Goal: Task Accomplishment & Management: Use online tool/utility

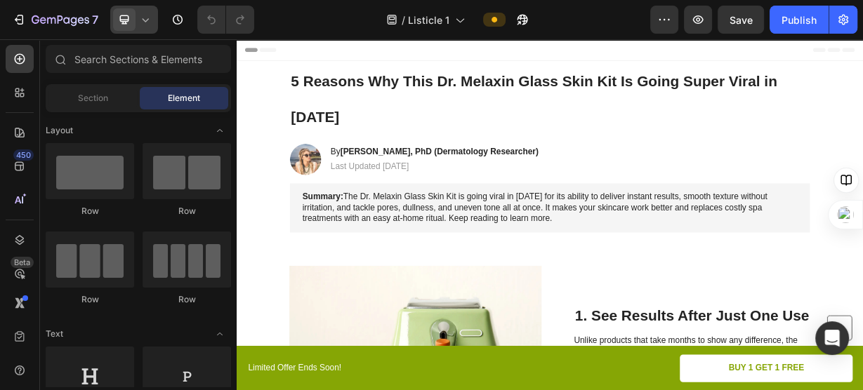
click at [147, 25] on icon at bounding box center [145, 20] width 14 height 14
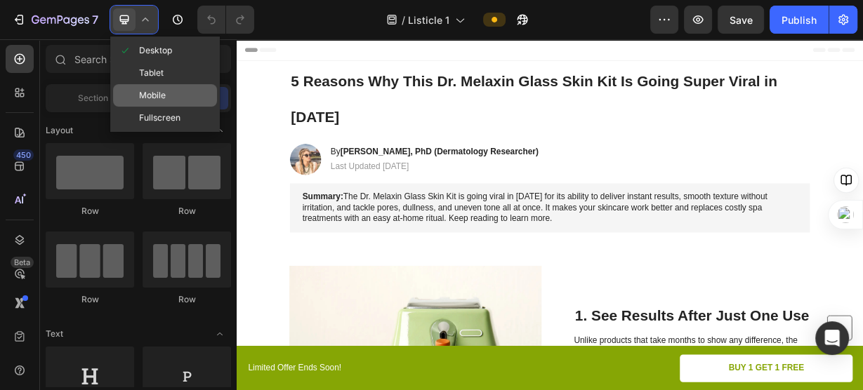
click at [166, 91] on div "Mobile" at bounding box center [165, 95] width 104 height 22
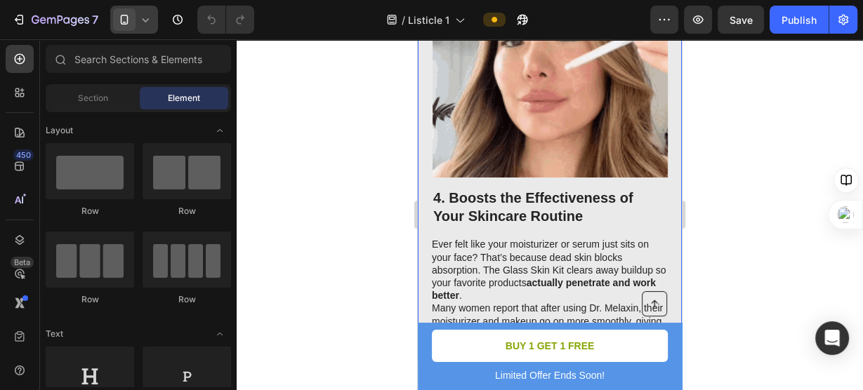
scroll to position [1742, 0]
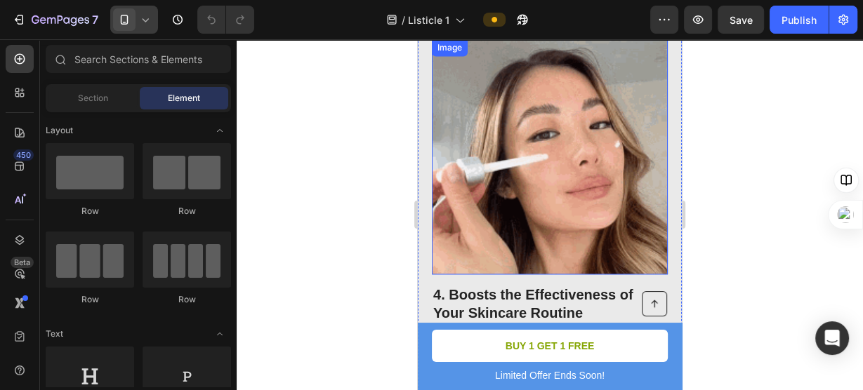
click at [570, 176] on img at bounding box center [550, 156] width 235 height 235
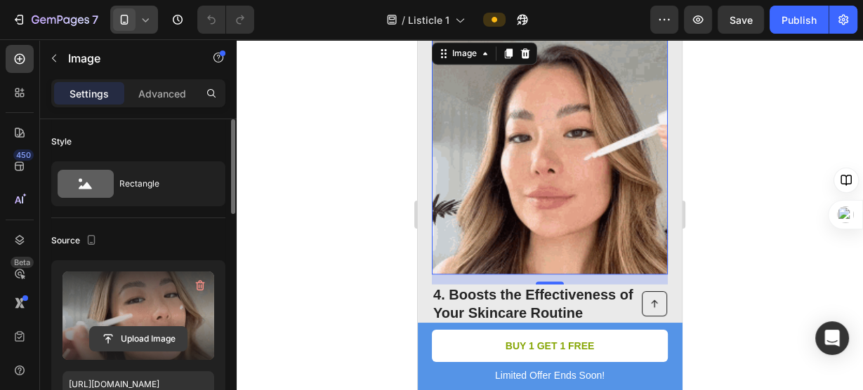
click at [132, 336] on input "file" at bounding box center [138, 339] width 97 height 24
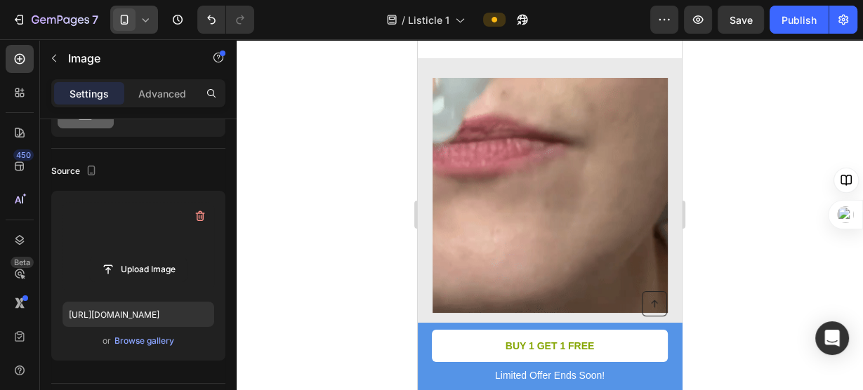
scroll to position [1706, 0]
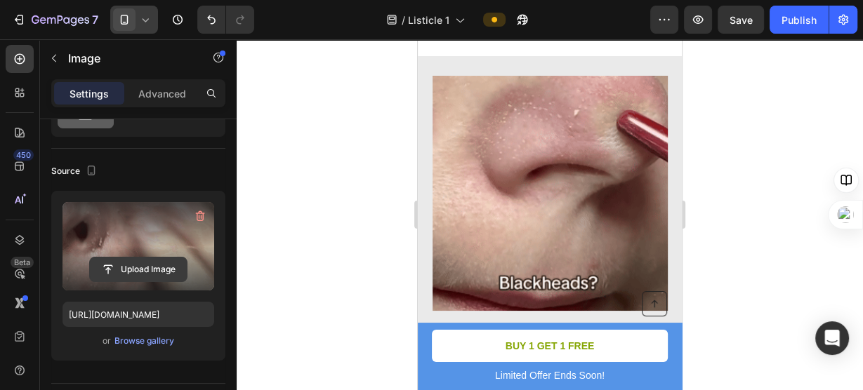
click at [150, 268] on input "file" at bounding box center [138, 270] width 97 height 24
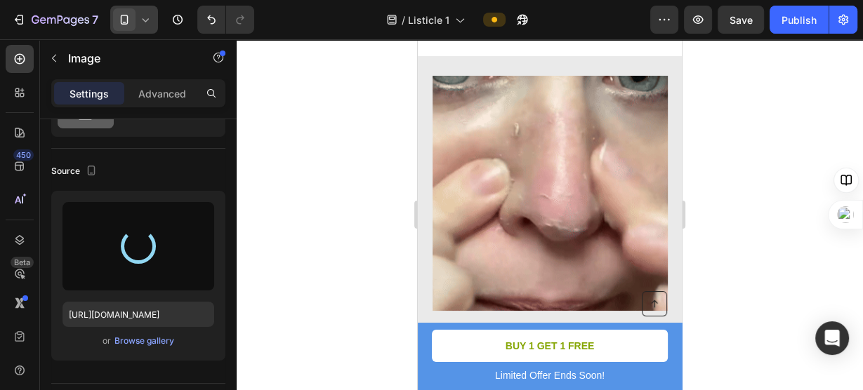
type input "https://cdn.shopify.com/s/files/1/0934/4929/0111/files/gempages_586066405808407…"
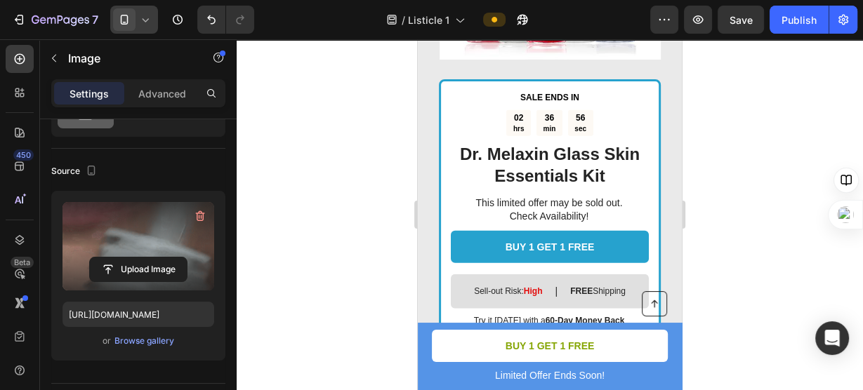
scroll to position [2922, 0]
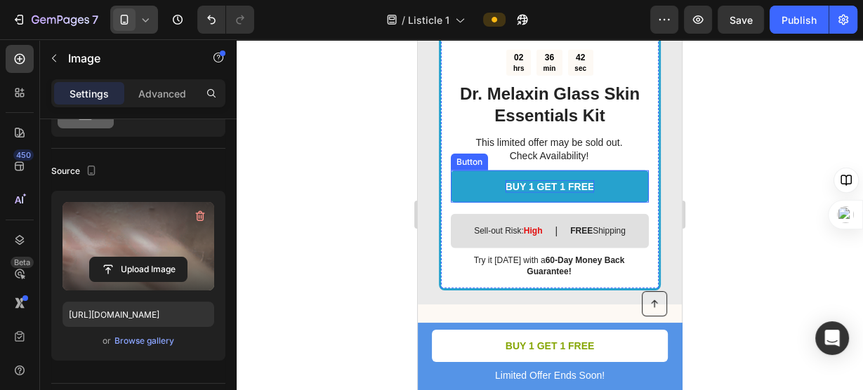
click at [570, 180] on p "BUY 1 GET 1 FREE" at bounding box center [550, 186] width 89 height 13
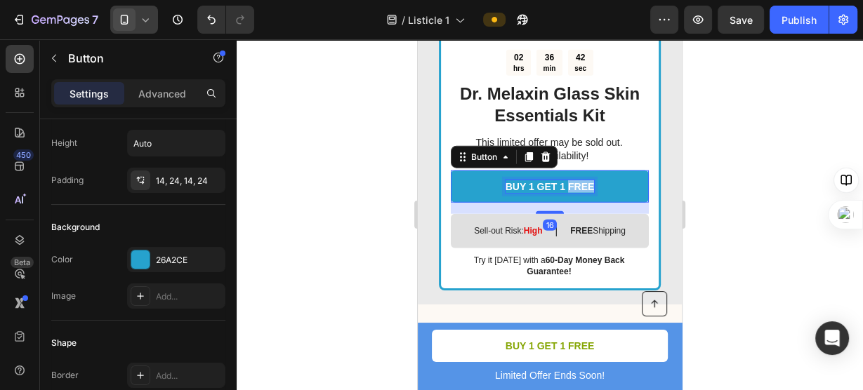
click at [570, 180] on p "BUY 1 GET 1 FREE" at bounding box center [550, 186] width 89 height 13
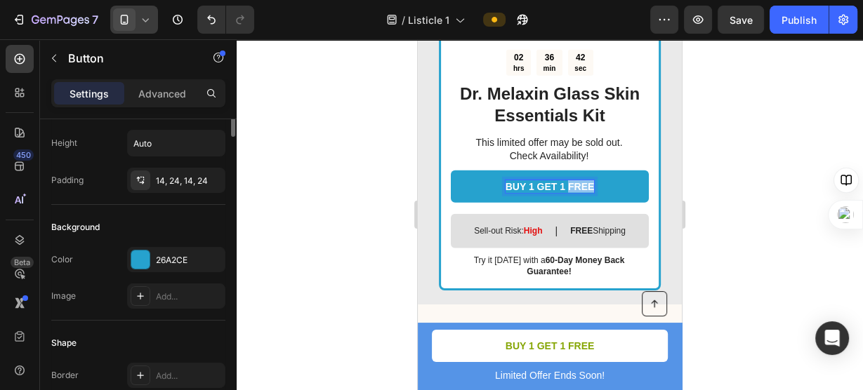
scroll to position [0, 0]
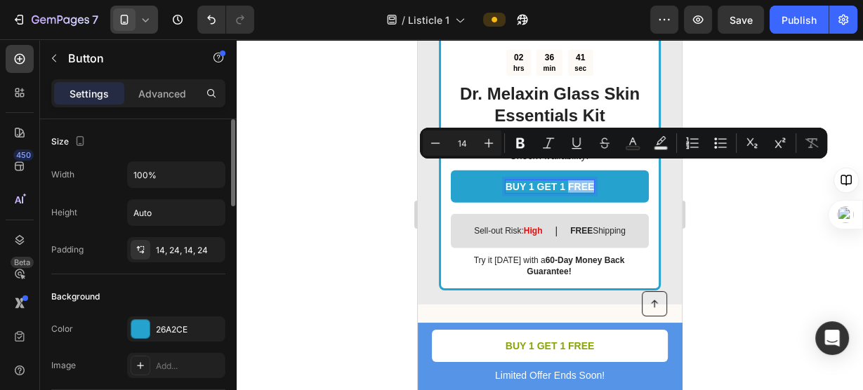
click at [570, 180] on p "BUY 1 GET 1 FREE" at bounding box center [550, 186] width 89 height 13
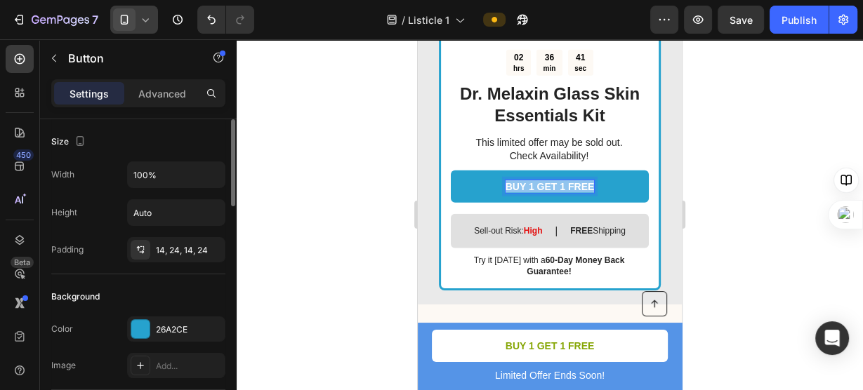
click at [570, 180] on p "BUY 1 GET 1 FREE" at bounding box center [550, 186] width 89 height 13
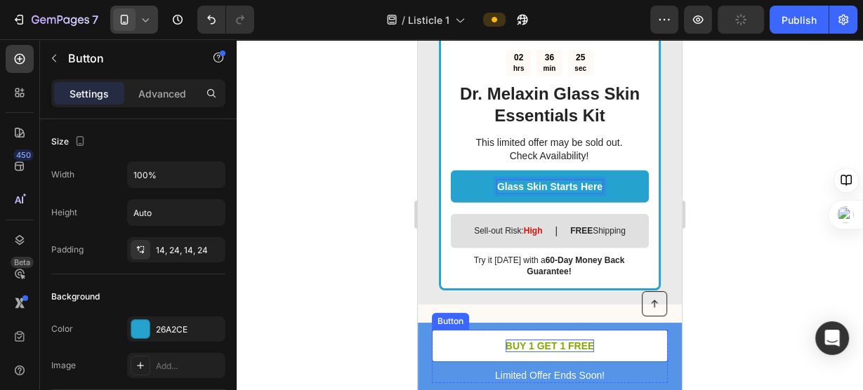
click at [562, 345] on p "BUY 1 GET 1 FREE" at bounding box center [550, 346] width 89 height 13
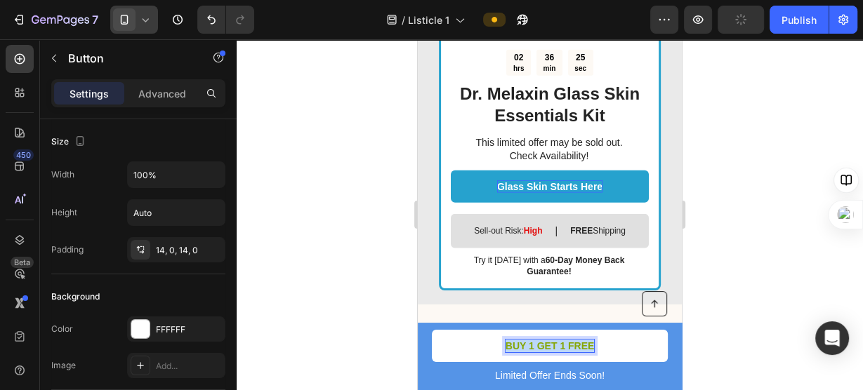
click at [562, 345] on p "BUY 1 GET 1 FREE" at bounding box center [550, 346] width 89 height 13
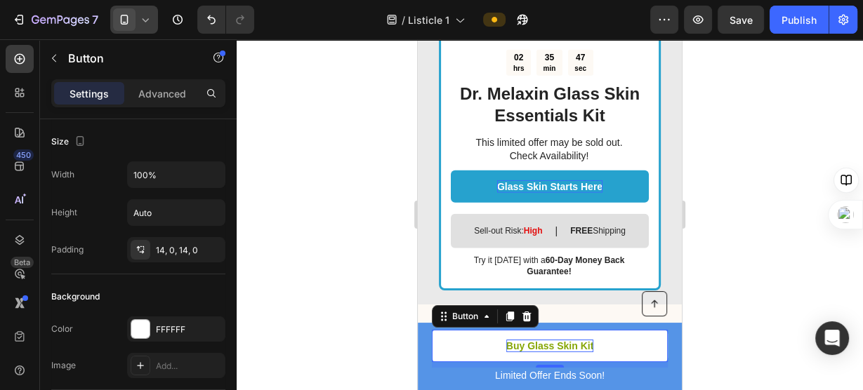
click at [310, 147] on div at bounding box center [550, 214] width 626 height 351
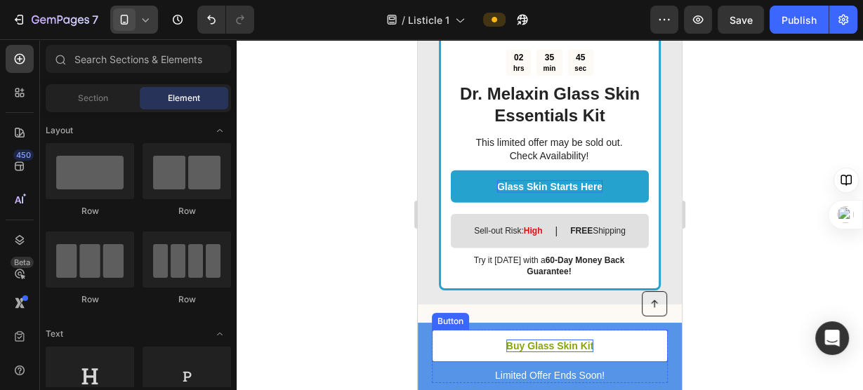
click at [531, 346] on p "Buy Glass Skin Kit" at bounding box center [549, 346] width 87 height 13
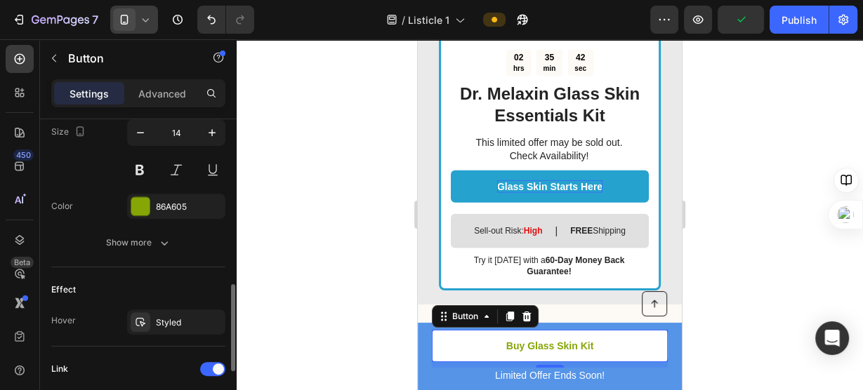
scroll to position [590, 0]
click at [164, 201] on div "86A605" at bounding box center [176, 207] width 41 height 13
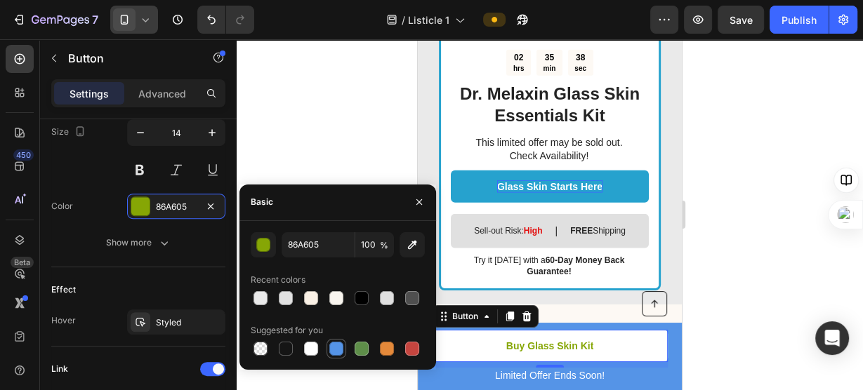
click at [333, 345] on div at bounding box center [336, 349] width 14 height 14
click at [362, 301] on div at bounding box center [362, 298] width 14 height 14
type input "000000"
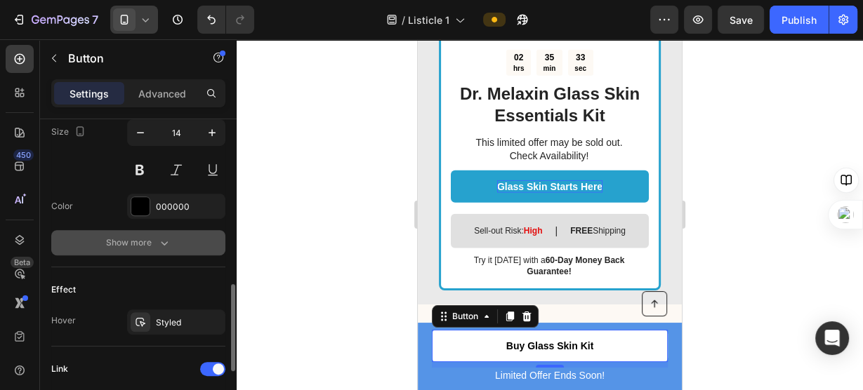
click at [128, 240] on div "Show more" at bounding box center [138, 243] width 65 height 14
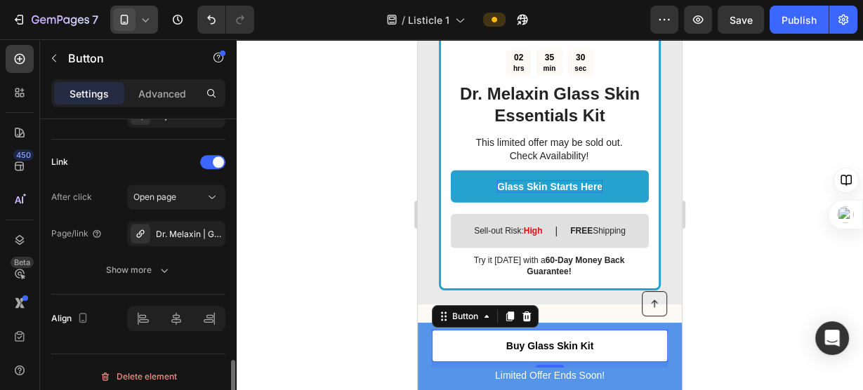
scroll to position [986, 0]
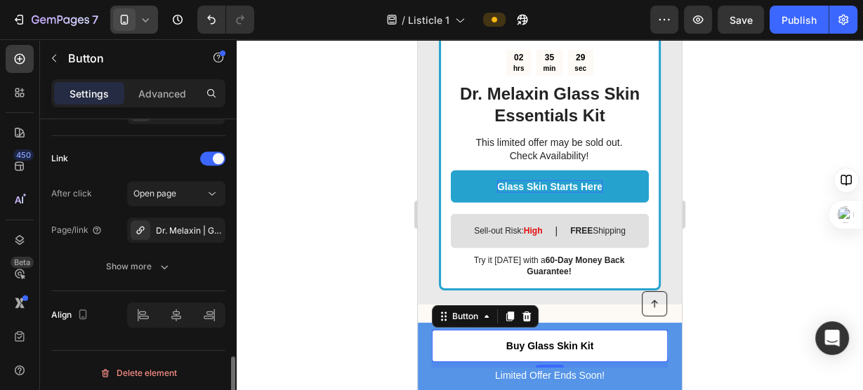
click at [340, 225] on div at bounding box center [550, 214] width 626 height 351
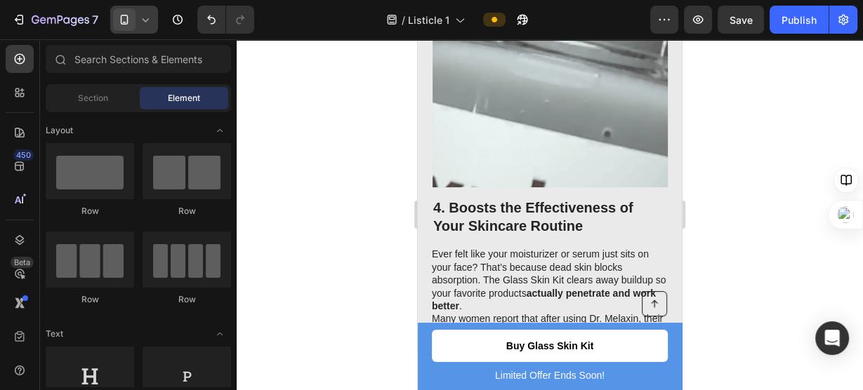
scroll to position [1885, 0]
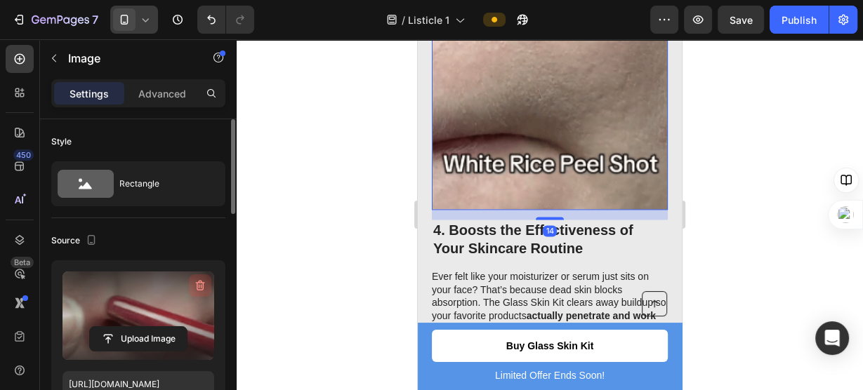
click at [195, 287] on icon "button" at bounding box center [200, 286] width 14 height 14
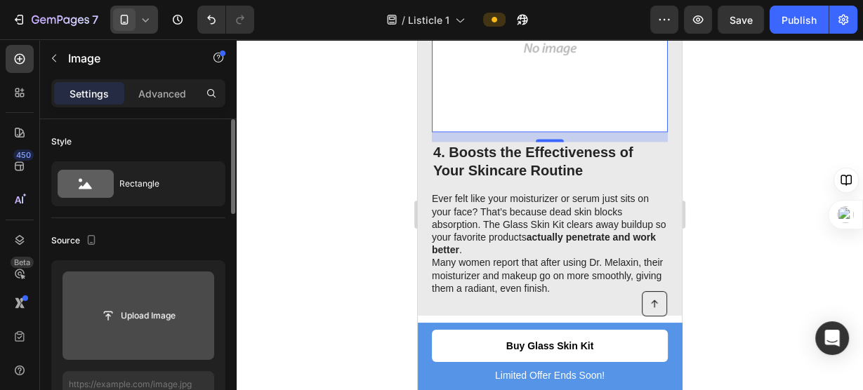
scroll to position [1809, 0]
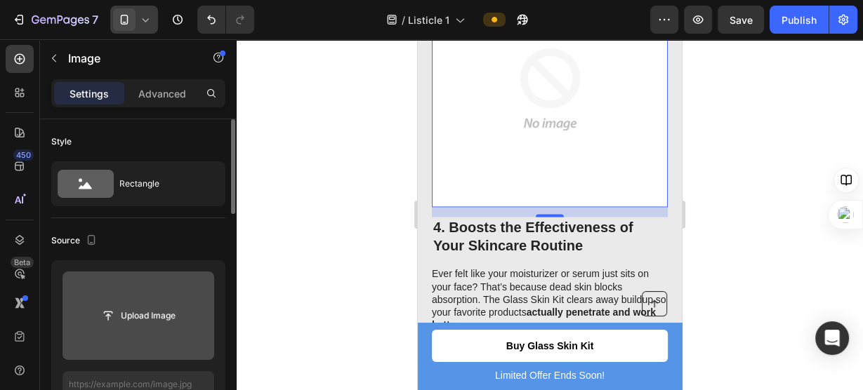
click at [381, 187] on div at bounding box center [550, 214] width 626 height 351
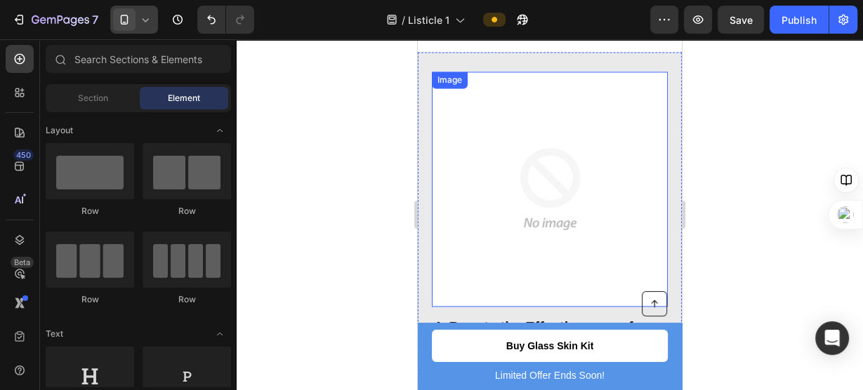
scroll to position [1707, 0]
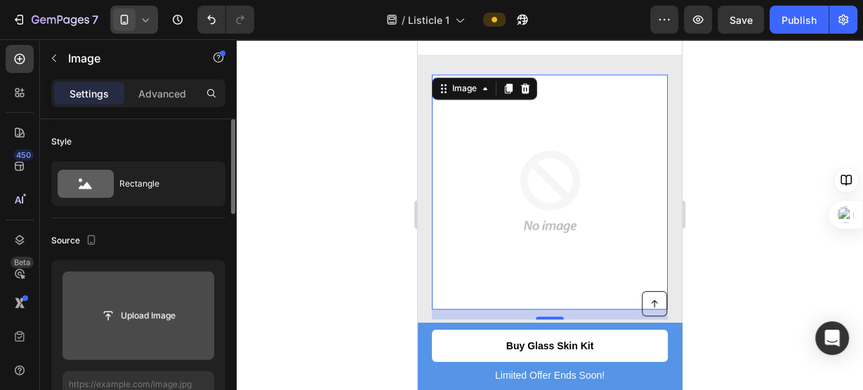
click at [119, 301] on input "file" at bounding box center [138, 316] width 152 height 88
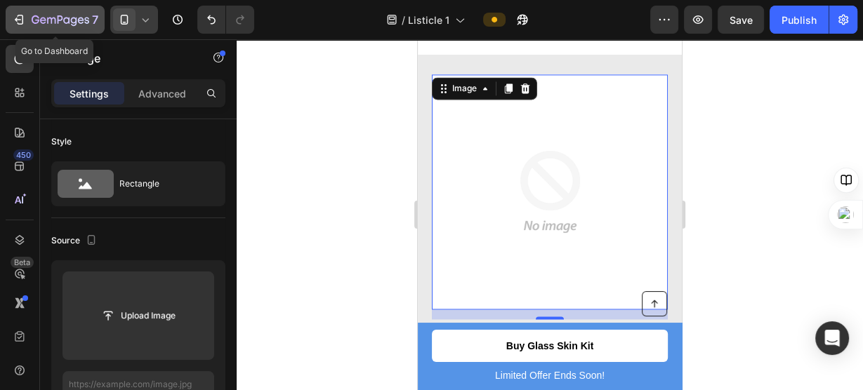
click at [18, 25] on icon "button" at bounding box center [19, 20] width 14 height 14
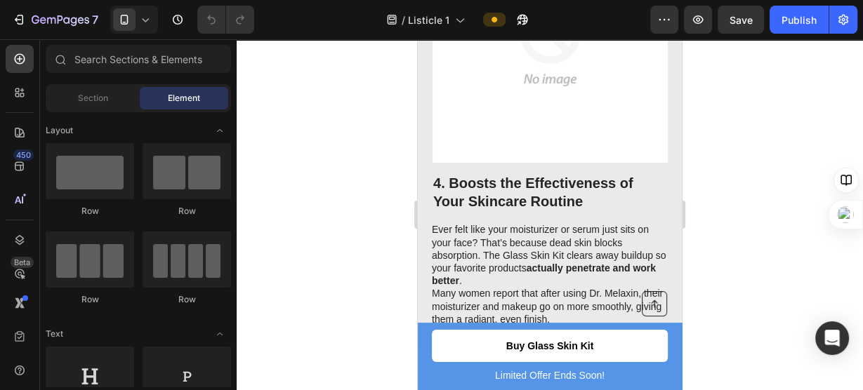
scroll to position [1710, 0]
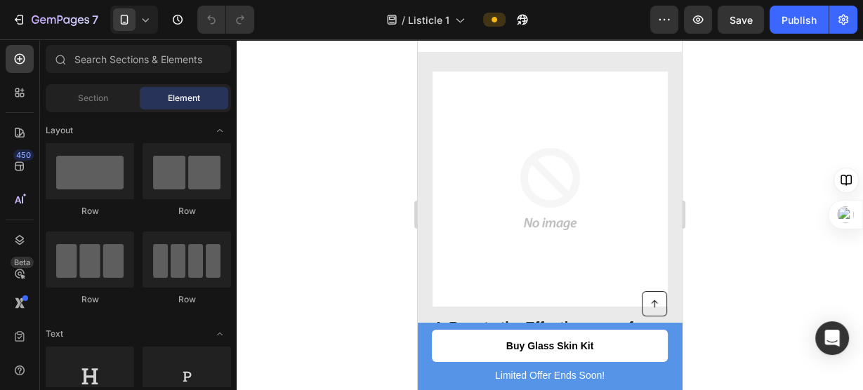
click at [576, 214] on img at bounding box center [550, 189] width 235 height 235
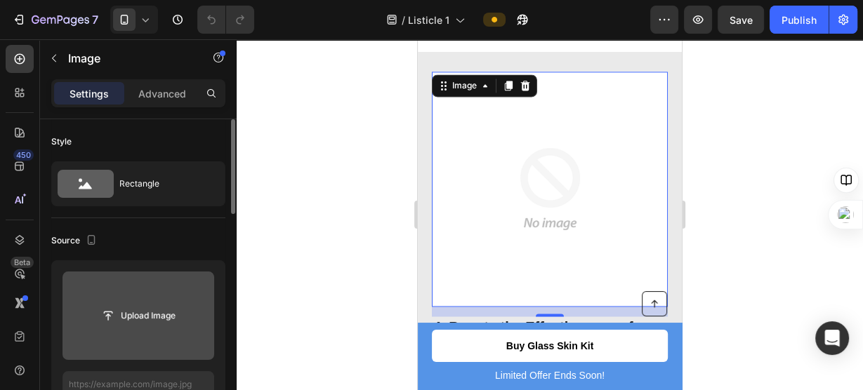
click at [139, 300] on input "file" at bounding box center [138, 316] width 152 height 88
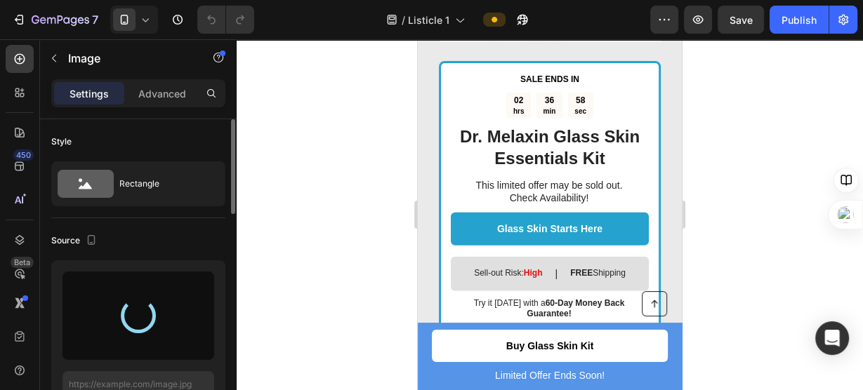
scroll to position [2805, 0]
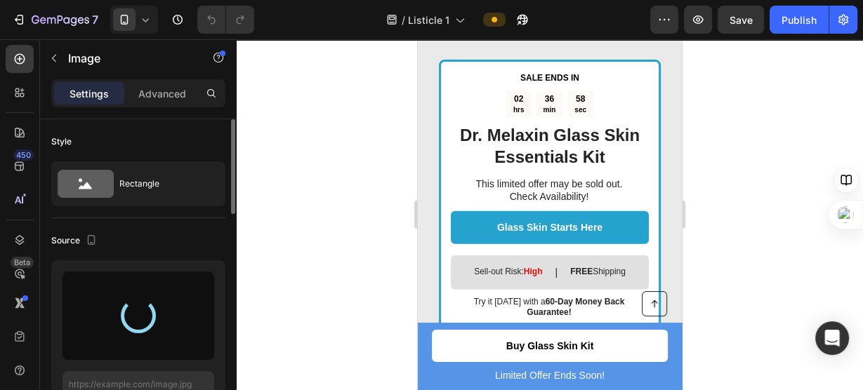
type input "[URL][DOMAIN_NAME]"
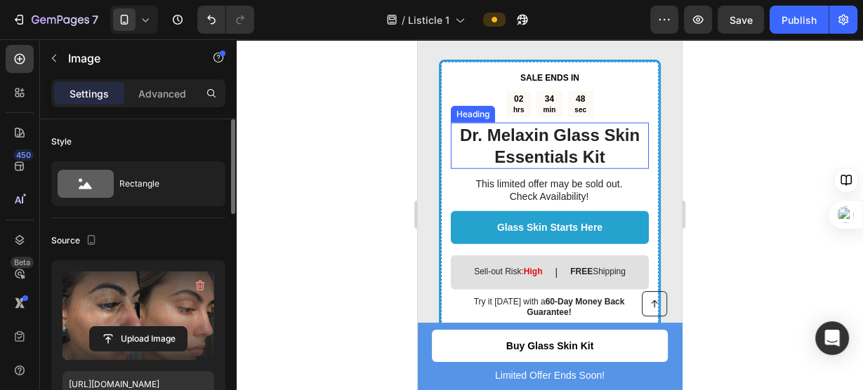
click at [568, 143] on h2 "Dr. Melaxin Glass Skin Essentials Kit" at bounding box center [550, 146] width 198 height 46
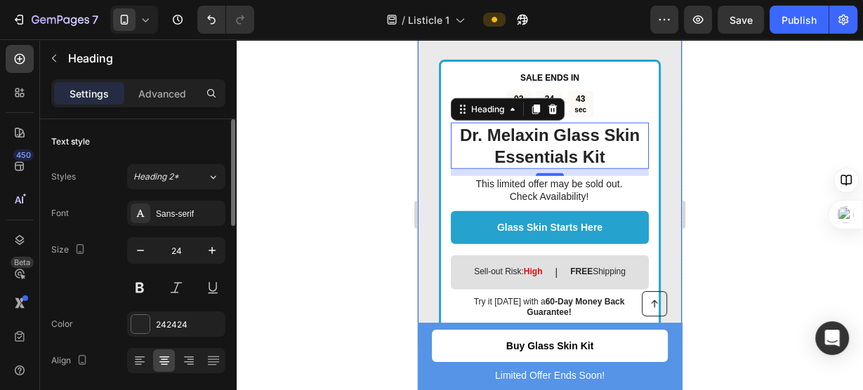
click at [383, 158] on div at bounding box center [550, 214] width 626 height 351
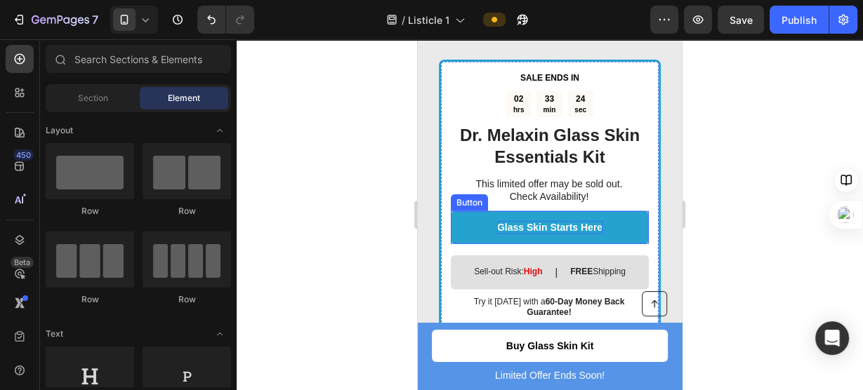
click at [510, 221] on p "Glass Skin Starts Here" at bounding box center [549, 227] width 105 height 13
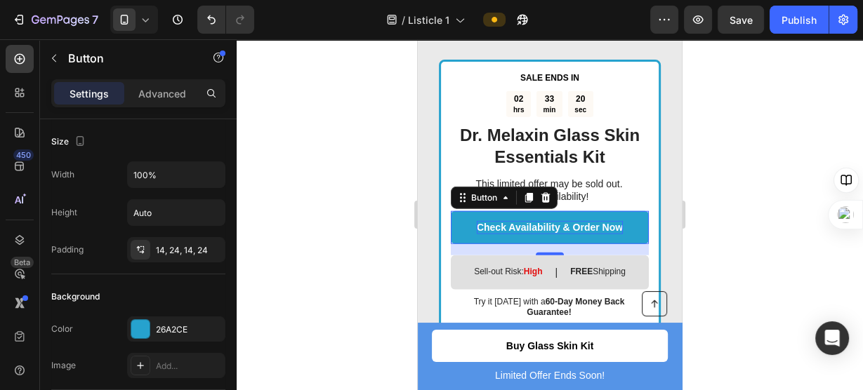
click at [400, 204] on div at bounding box center [550, 214] width 626 height 351
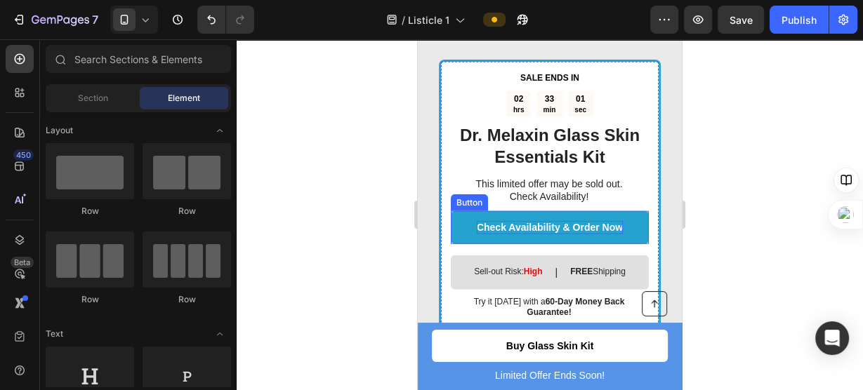
click at [544, 221] on p "Check Availability & Order Now" at bounding box center [550, 227] width 146 height 13
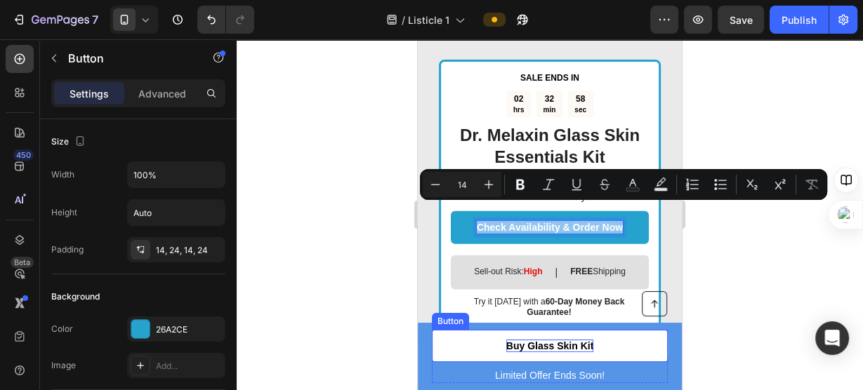
click at [528, 340] on p "Buy Glass Skin Kit" at bounding box center [549, 346] width 87 height 13
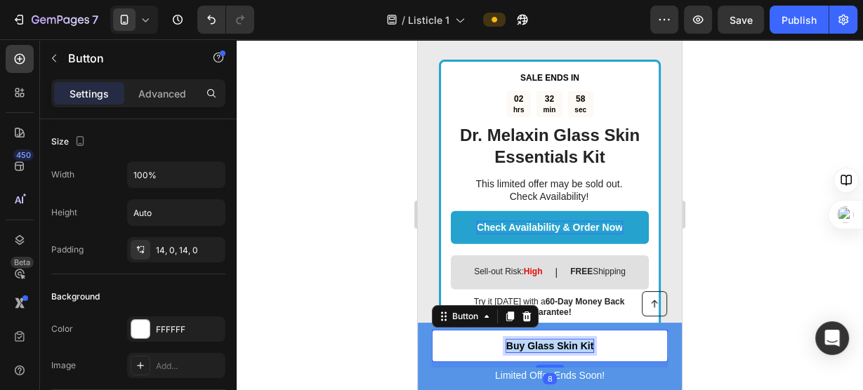
click at [528, 340] on p "Buy Glass Skin Kit" at bounding box center [549, 346] width 87 height 13
click at [742, 279] on div at bounding box center [550, 214] width 626 height 351
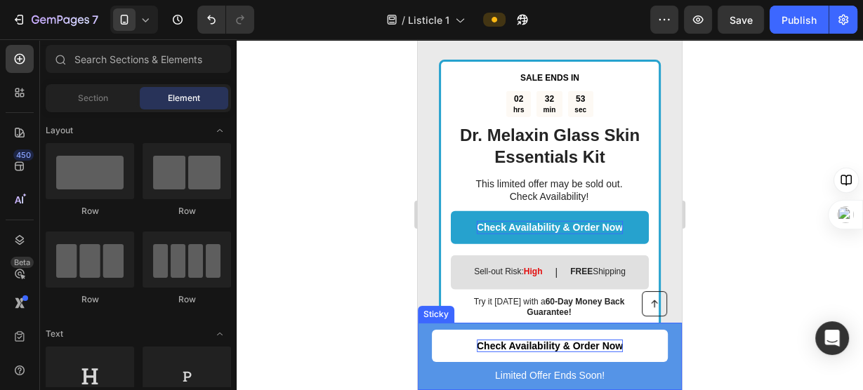
click at [663, 372] on div "Button Limited Offer Ends Soon! Text Block Check Availability & Order Now Butto…" at bounding box center [550, 356] width 264 height 67
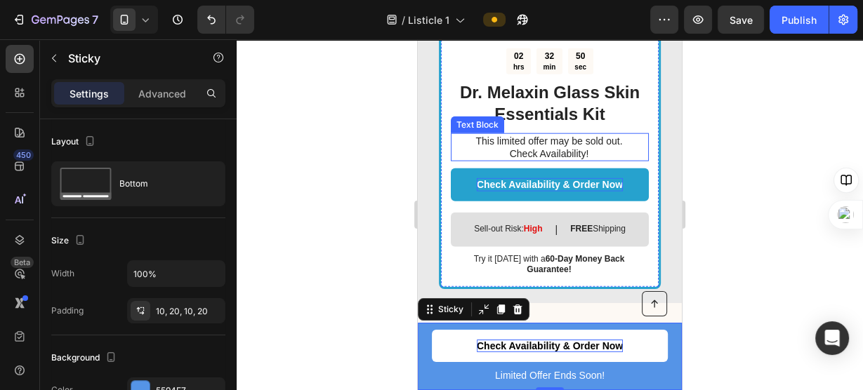
scroll to position [2857, 0]
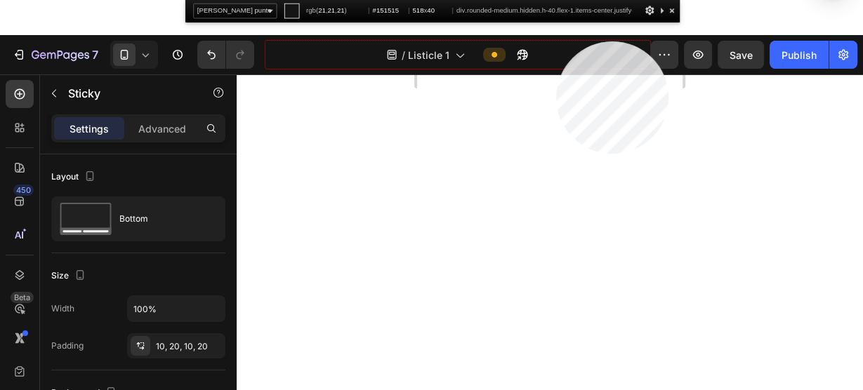
click at [558, 41] on div "/ Listicle 1" at bounding box center [457, 55] width 385 height 28
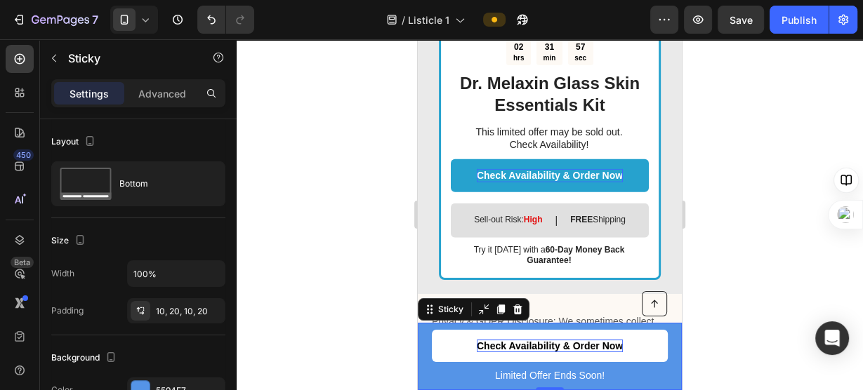
click at [421, 376] on div "Button Limited Offer Ends Soon! Text Block Check Availability & Order Now Butto…" at bounding box center [550, 356] width 264 height 67
click at [429, 376] on div at bounding box center [432, 379] width 6 height 11
click at [427, 331] on div "Button Limited Offer Ends Soon! Text Block Check Availability & Order Now Butto…" at bounding box center [550, 356] width 264 height 67
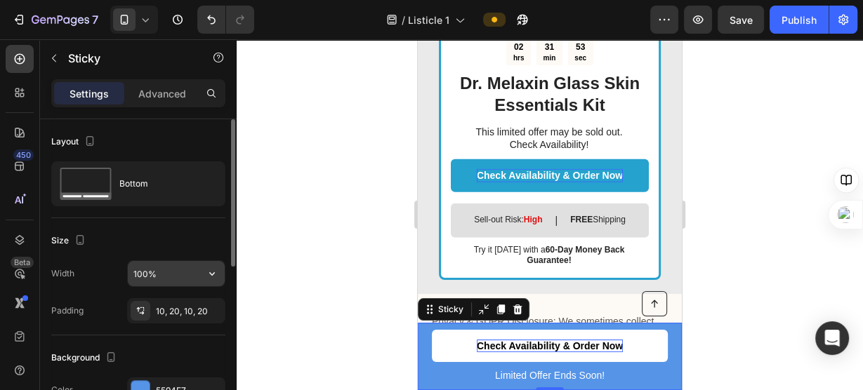
scroll to position [61, 0]
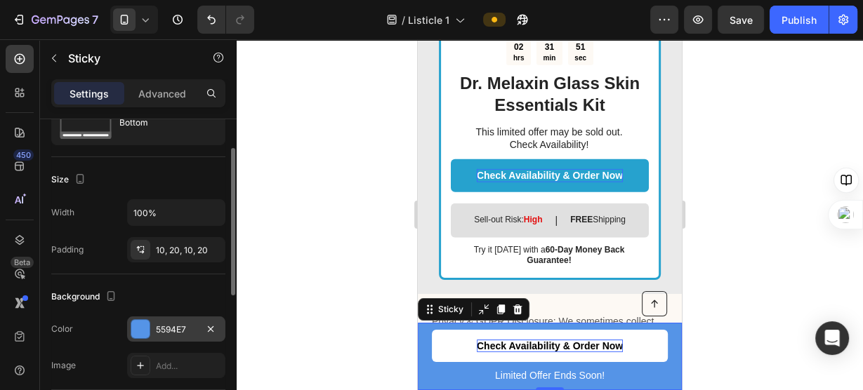
click at [156, 339] on div "5594E7" at bounding box center [176, 329] width 98 height 25
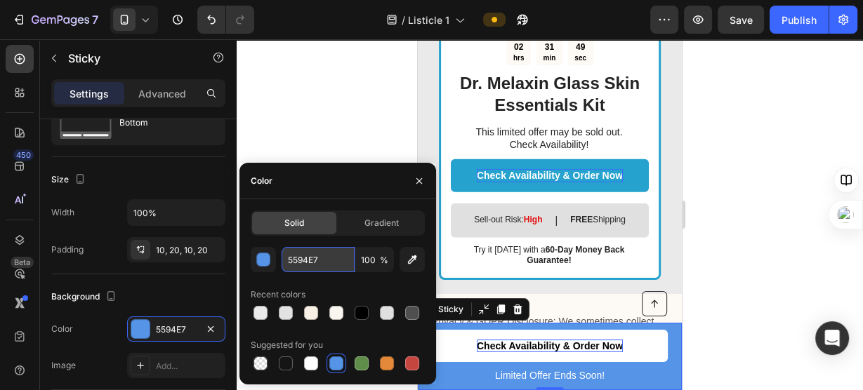
click at [310, 262] on input "5594E7" at bounding box center [318, 259] width 73 height 25
paste input "#26A2CE"
type input "#26A2CE"
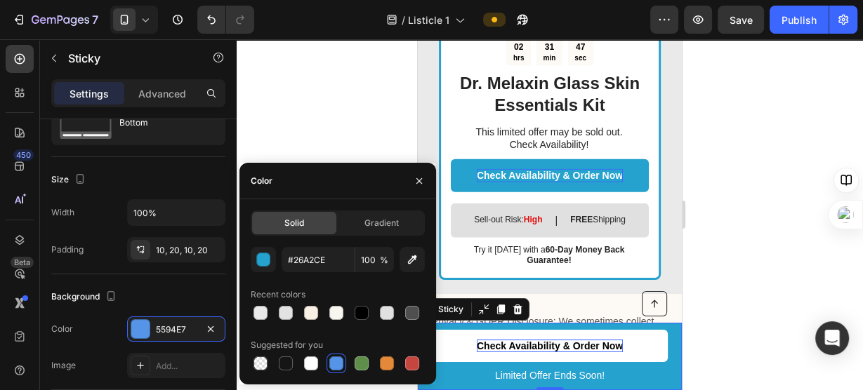
click at [376, 67] on div at bounding box center [550, 214] width 626 height 351
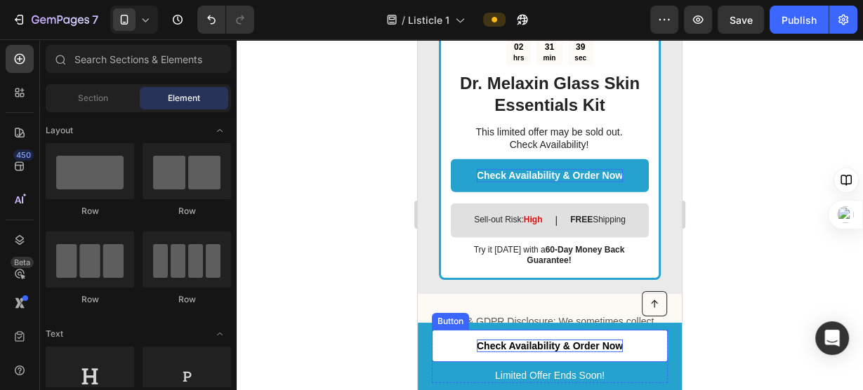
click at [644, 344] on link "Check Availability & Order Now" at bounding box center [550, 346] width 236 height 32
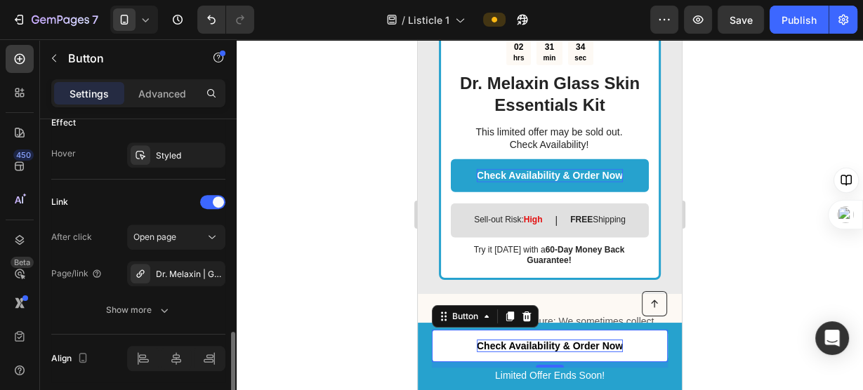
scroll to position [758, 0]
click at [169, 270] on div "Dr. Melaxin | Glass Skin Essentials Kit" at bounding box center [176, 273] width 41 height 13
click at [743, 188] on div at bounding box center [550, 214] width 626 height 351
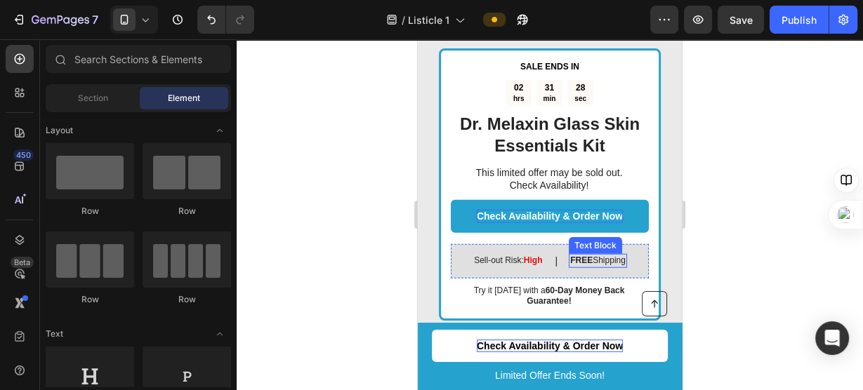
scroll to position [2814, 0]
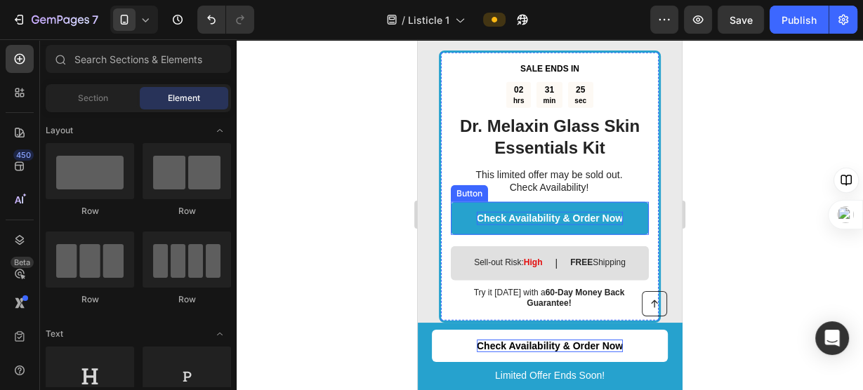
click at [600, 212] on p "Check Availability & Order Now" at bounding box center [550, 218] width 146 height 13
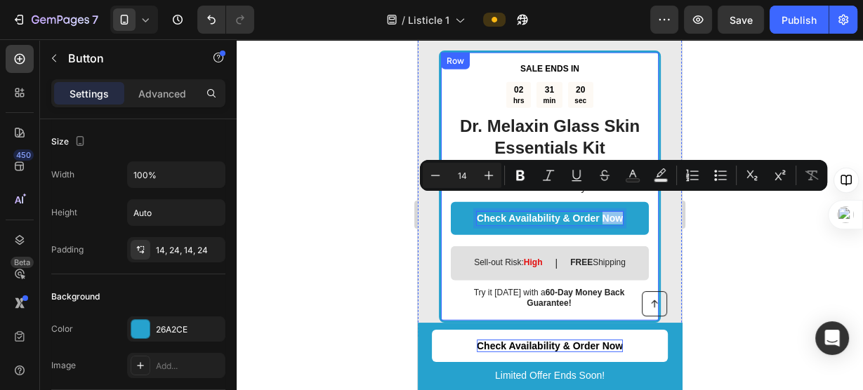
drag, startPoint x: 600, startPoint y: 200, endPoint x: 643, endPoint y: 204, distance: 43.0
click at [643, 204] on div "SALE ENDS IN Text Block 02 hrs 31 min 20 sec Countdown Timer Dr. Melaxin Glass …" at bounding box center [550, 187] width 222 height 272
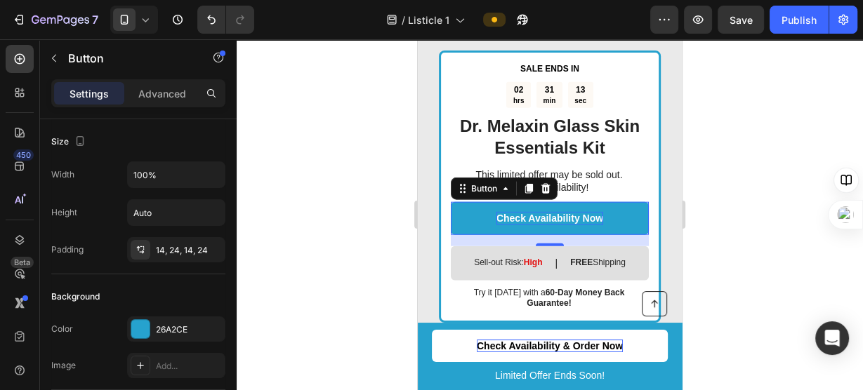
click at [716, 220] on div at bounding box center [550, 214] width 626 height 351
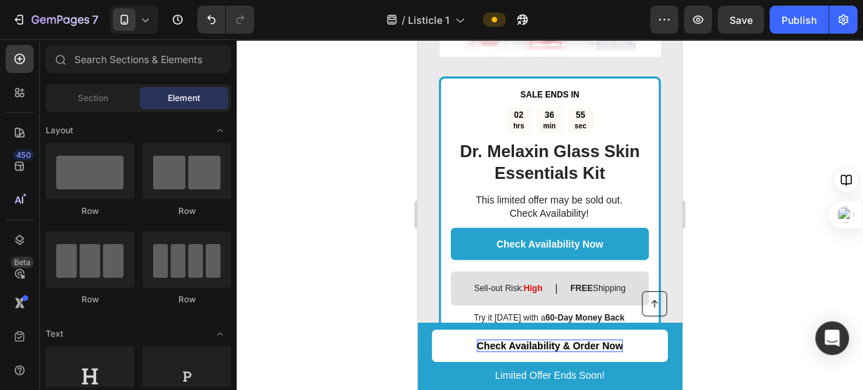
scroll to position [2737, 0]
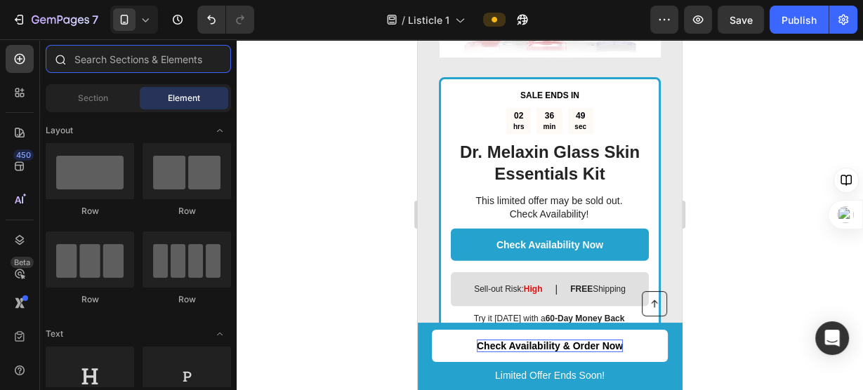
click at [96, 67] on input "text" at bounding box center [138, 59] width 185 height 28
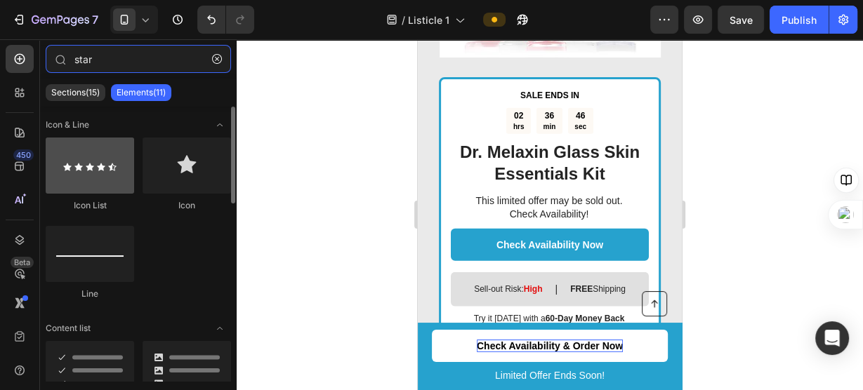
type input "star"
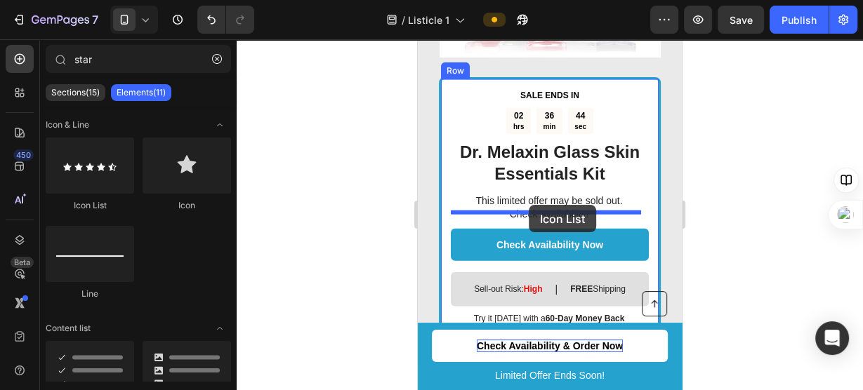
drag, startPoint x: 531, startPoint y: 184, endPoint x: 529, endPoint y: 205, distance: 21.2
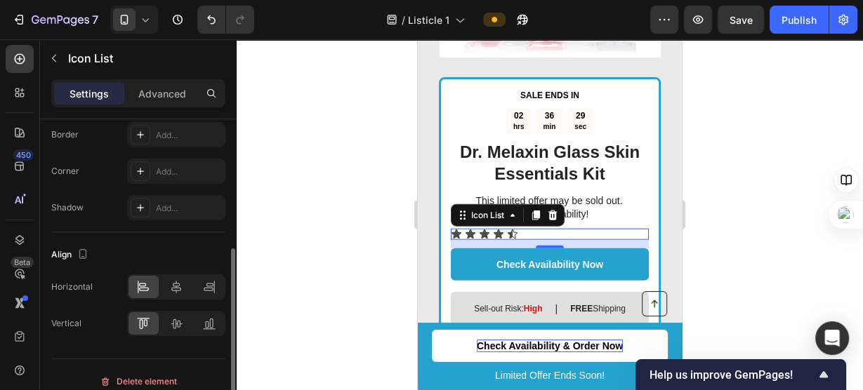
scroll to position [327, 0]
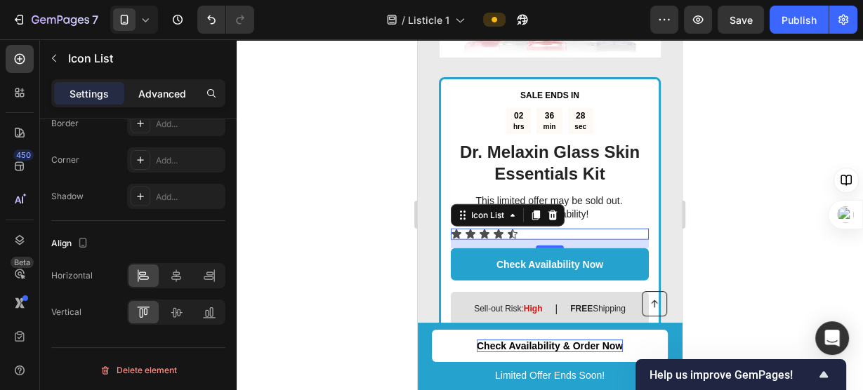
click at [154, 83] on div "Advanced" at bounding box center [162, 93] width 70 height 22
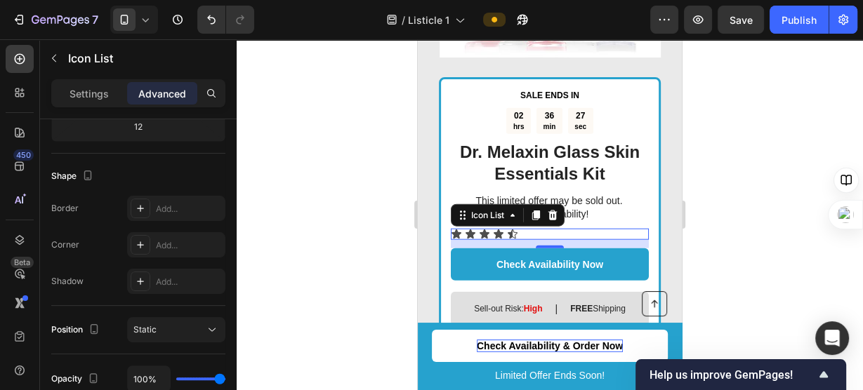
click at [164, 93] on p "Advanced" at bounding box center [162, 93] width 48 height 15
click at [402, 211] on div at bounding box center [550, 214] width 626 height 351
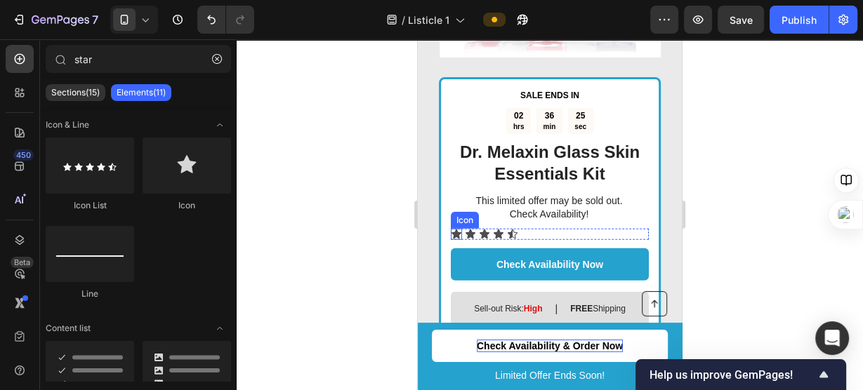
click at [458, 230] on icon at bounding box center [456, 234] width 10 height 9
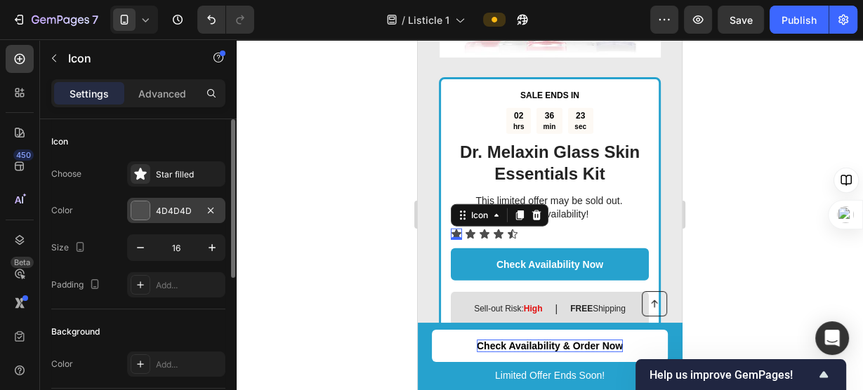
click at [142, 211] on div at bounding box center [140, 211] width 18 height 18
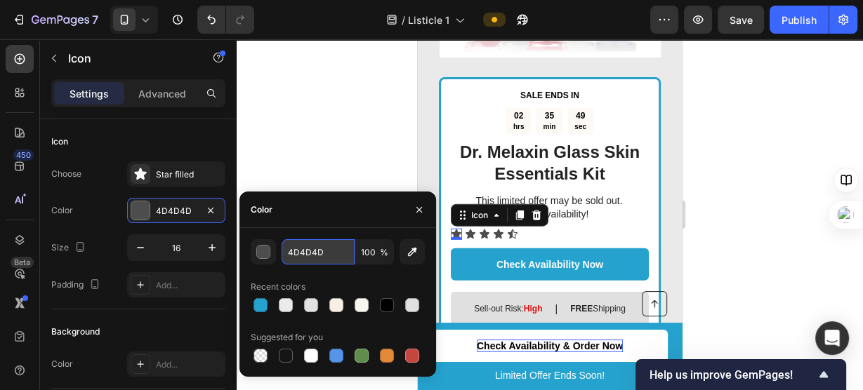
click at [300, 250] on input "4D4D4D" at bounding box center [318, 251] width 73 height 25
paste input "#F7C500"
type input "#F7C500"
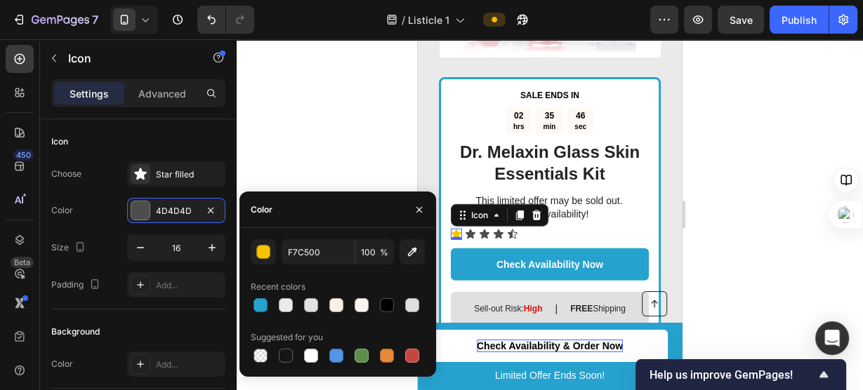
click at [362, 117] on div at bounding box center [550, 214] width 626 height 351
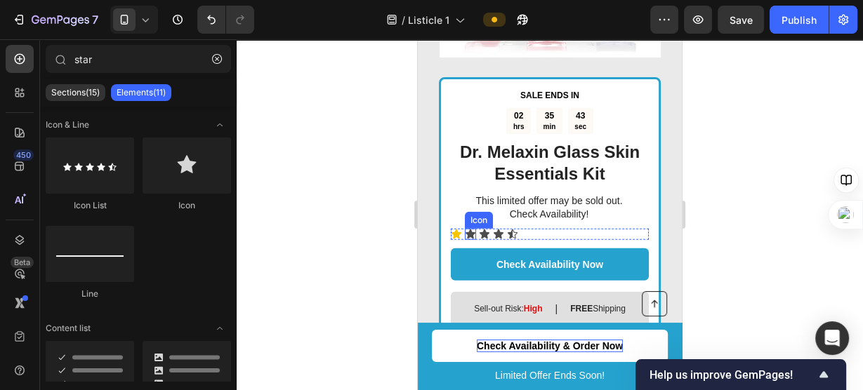
click at [469, 230] on icon at bounding box center [471, 234] width 10 height 9
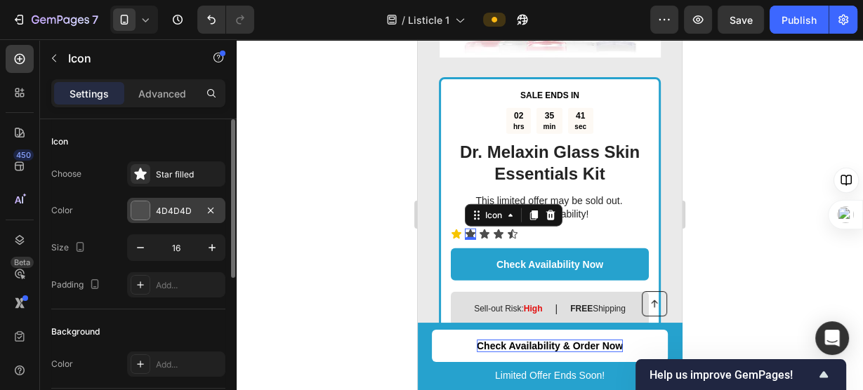
click at [175, 203] on div "4D4D4D" at bounding box center [176, 210] width 98 height 25
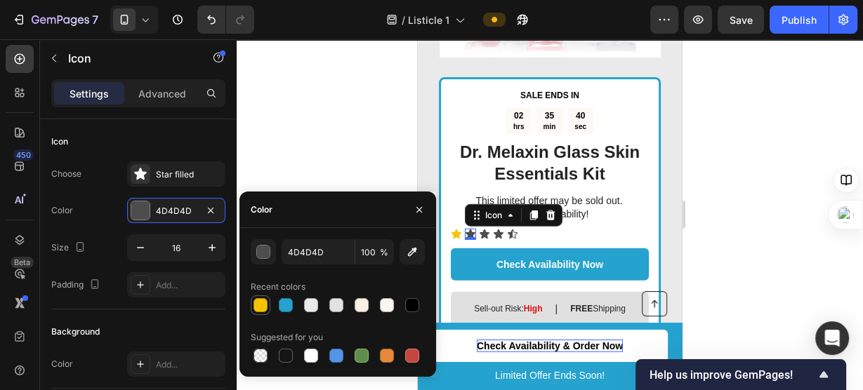
click at [253, 310] on div at bounding box center [260, 305] width 17 height 17
type input "F7C500"
click at [485, 230] on icon at bounding box center [485, 234] width 10 height 9
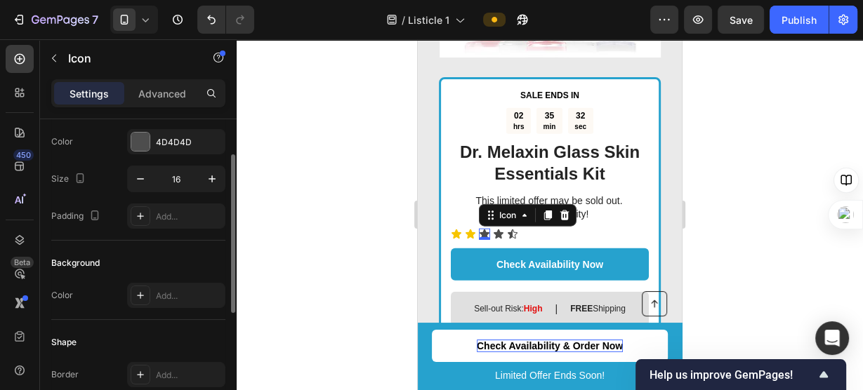
scroll to position [0, 0]
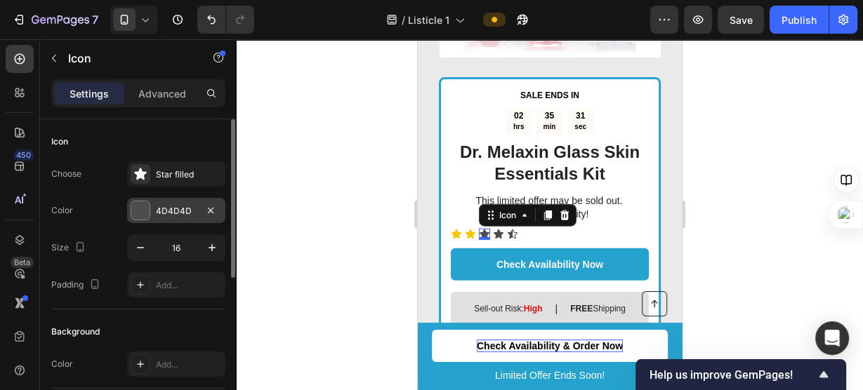
click at [188, 210] on div "4D4D4D" at bounding box center [176, 211] width 41 height 13
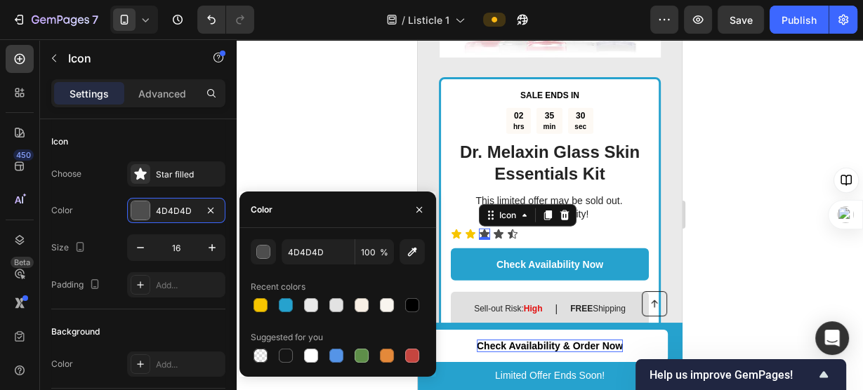
drag, startPoint x: 259, startPoint y: 305, endPoint x: 249, endPoint y: 340, distance: 36.7
click at [249, 340] on div "4D4D4D 100 % Recent colors Suggested for you" at bounding box center [337, 302] width 197 height 126
click at [261, 301] on div at bounding box center [260, 305] width 14 height 14
type input "F7C500"
click at [497, 230] on icon at bounding box center [499, 234] width 10 height 9
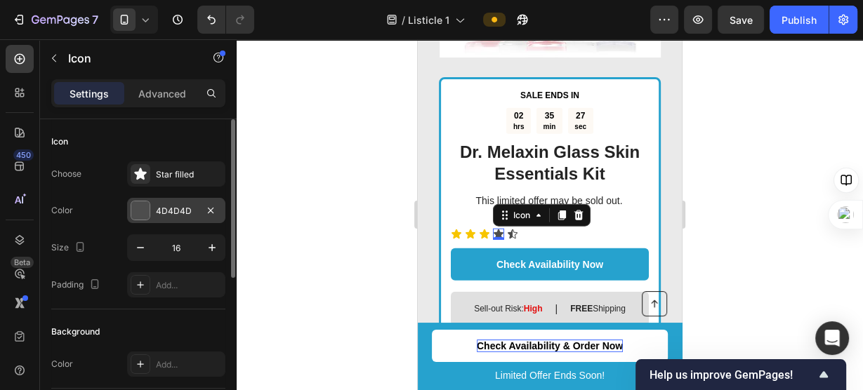
click at [159, 211] on div "4D4D4D" at bounding box center [176, 211] width 41 height 13
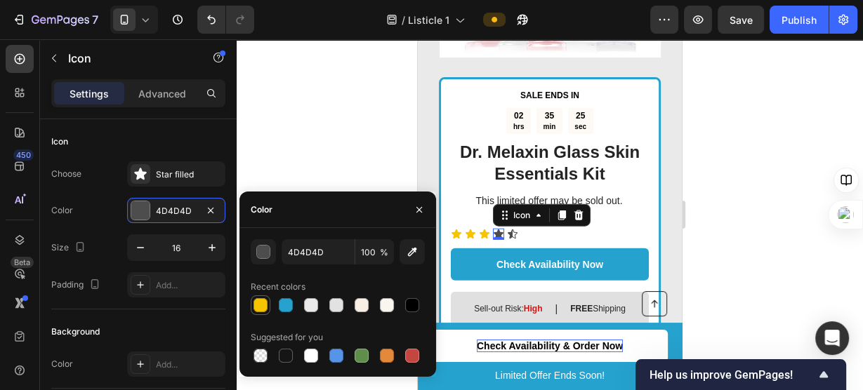
click at [267, 309] on div at bounding box center [260, 305] width 17 height 17
type input "F7C500"
click at [567, 210] on icon at bounding box center [561, 215] width 11 height 11
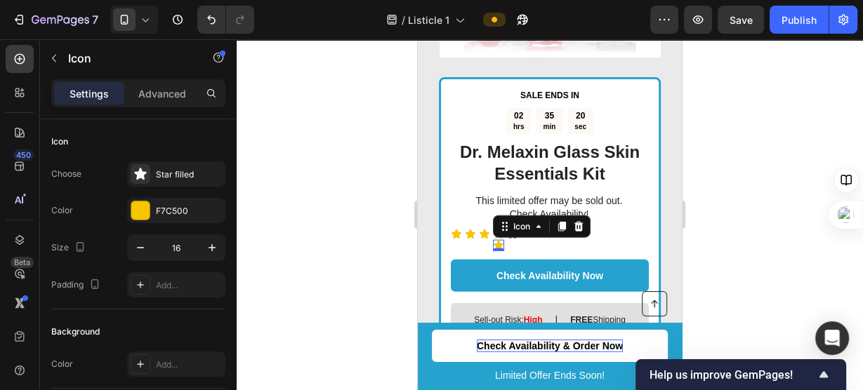
drag, startPoint x: 501, startPoint y: 230, endPoint x: 508, endPoint y: 219, distance: 12.3
click at [504, 240] on div "Icon 0" at bounding box center [498, 245] width 11 height 11
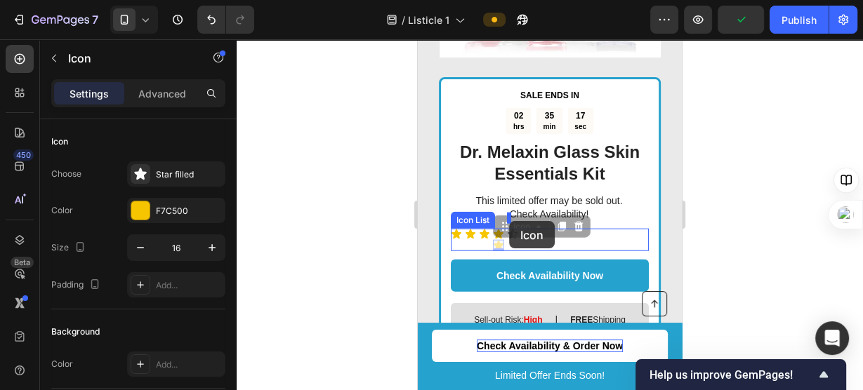
drag, startPoint x: 508, startPoint y: 208, endPoint x: 509, endPoint y: 221, distance: 13.4
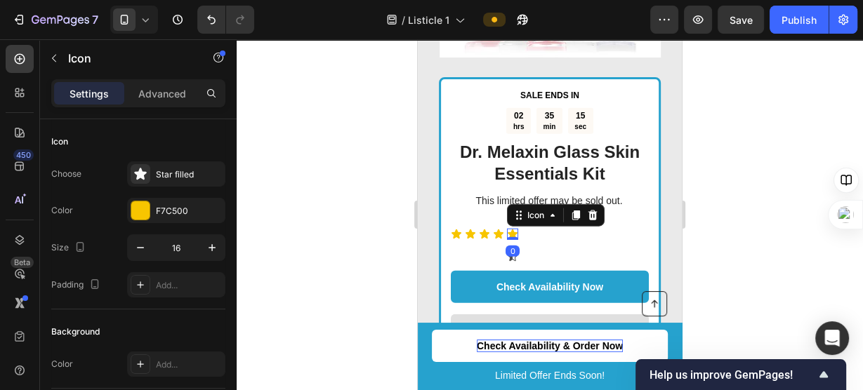
click at [513, 246] on div "0" at bounding box center [513, 251] width 14 height 11
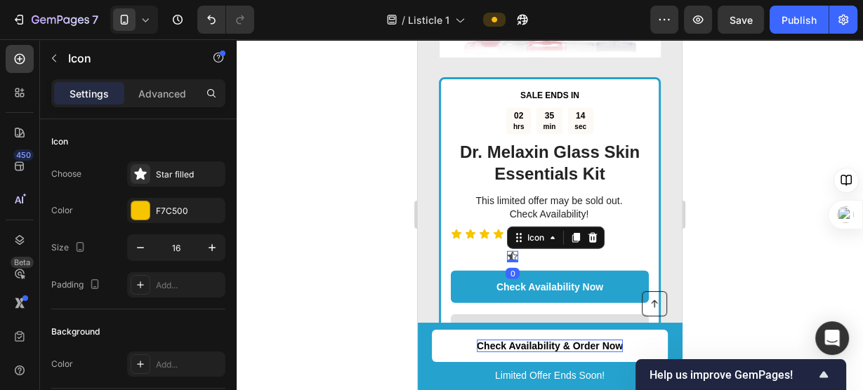
click at [509, 252] on icon at bounding box center [513, 256] width 10 height 9
click at [599, 230] on div at bounding box center [592, 238] width 17 height 17
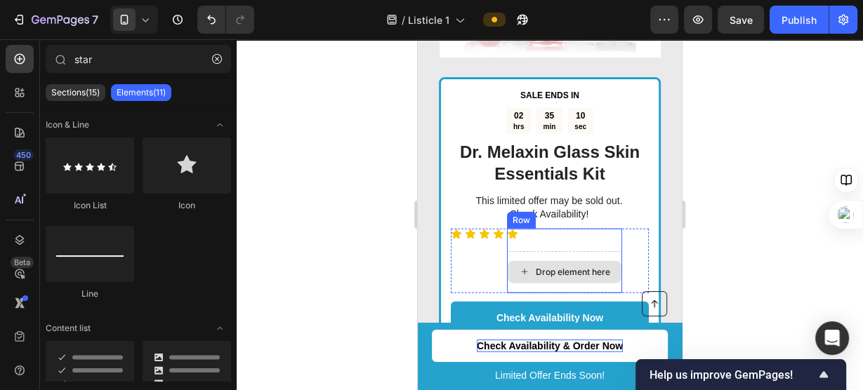
click at [557, 261] on div "Drop element here" at bounding box center [565, 272] width 114 height 22
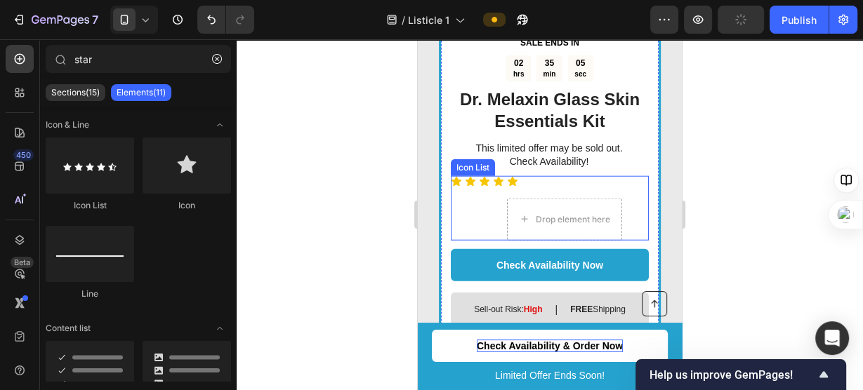
scroll to position [2790, 0]
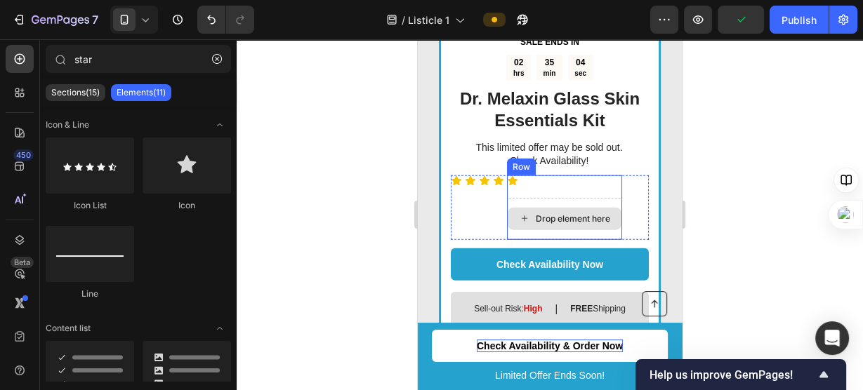
click at [569, 208] on div "Drop element here" at bounding box center [565, 219] width 114 height 22
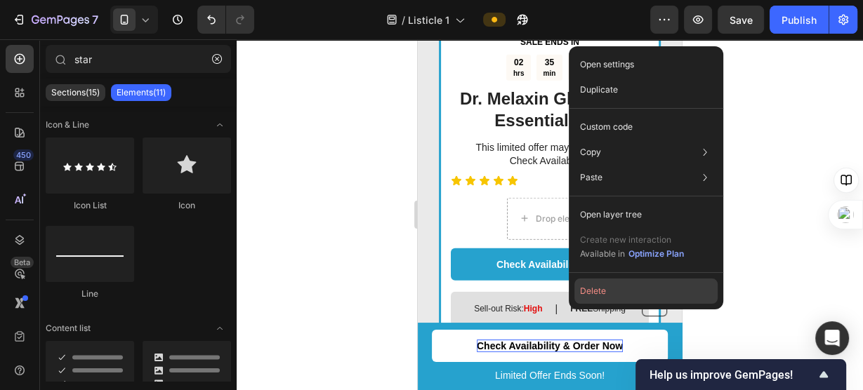
click at [612, 288] on button "Delete" at bounding box center [645, 291] width 143 height 25
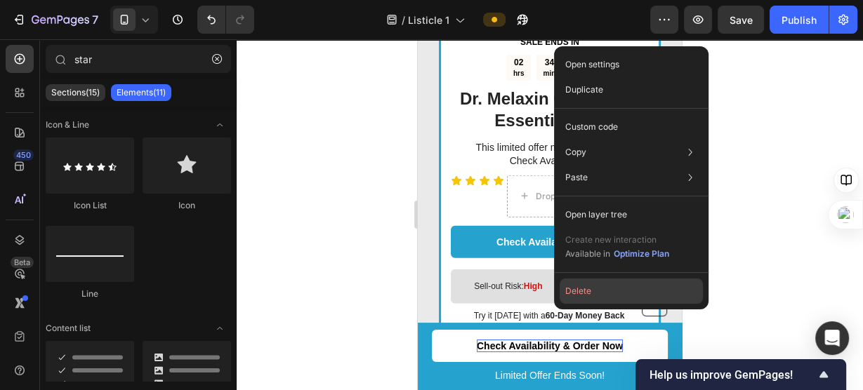
click at [595, 290] on button "Delete" at bounding box center [631, 291] width 143 height 25
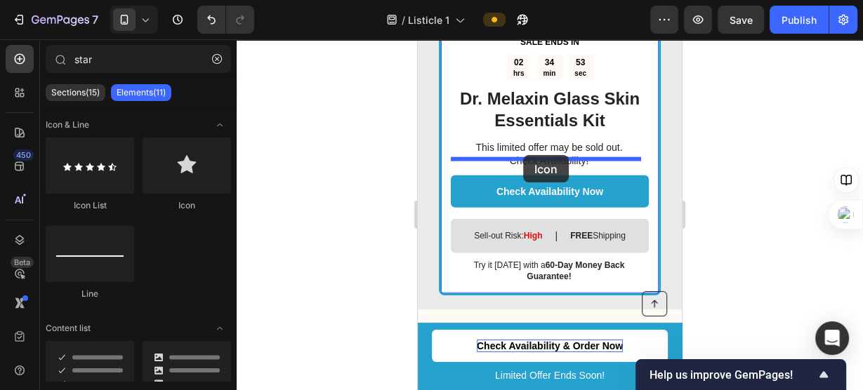
drag, startPoint x: 609, startPoint y: 212, endPoint x: 523, endPoint y: 155, distance: 102.8
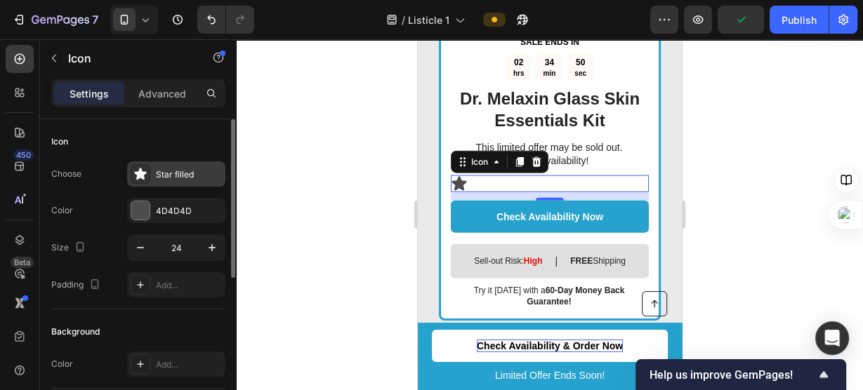
click at [140, 179] on icon at bounding box center [140, 174] width 14 height 14
click at [159, 217] on div "4D4D4D" at bounding box center [176, 210] width 98 height 25
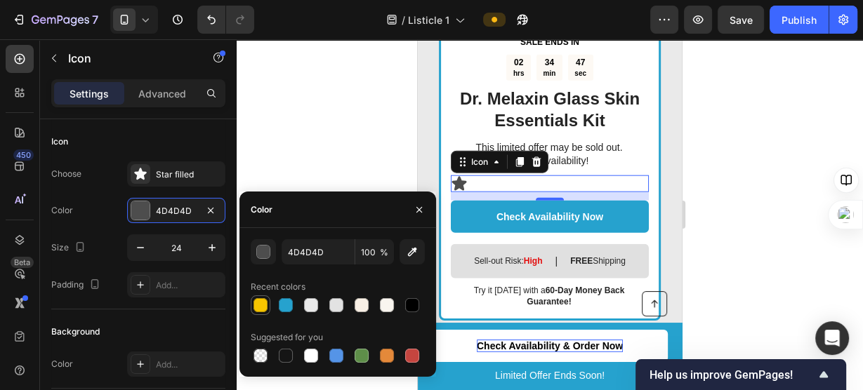
click at [259, 303] on div at bounding box center [260, 305] width 14 height 14
type input "F7C500"
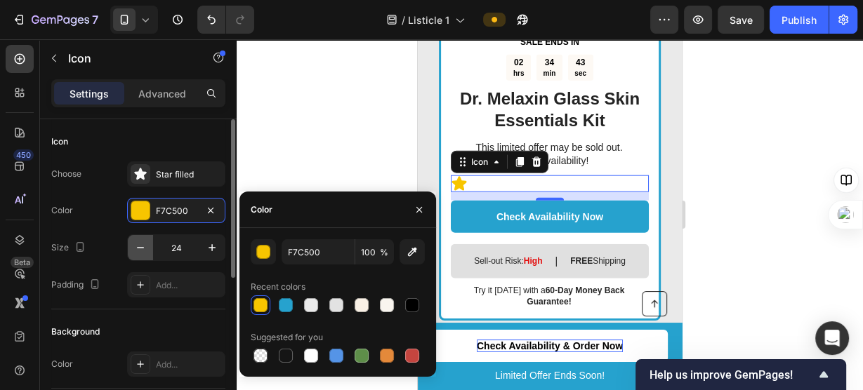
click at [141, 250] on icon "button" at bounding box center [140, 248] width 14 height 14
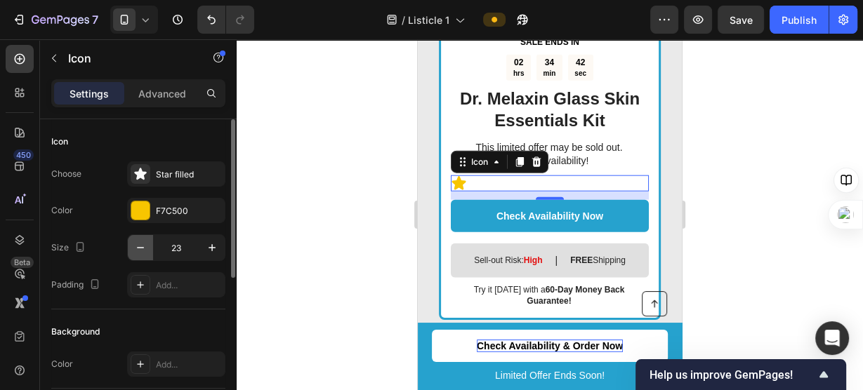
click at [141, 250] on icon "button" at bounding box center [140, 248] width 14 height 14
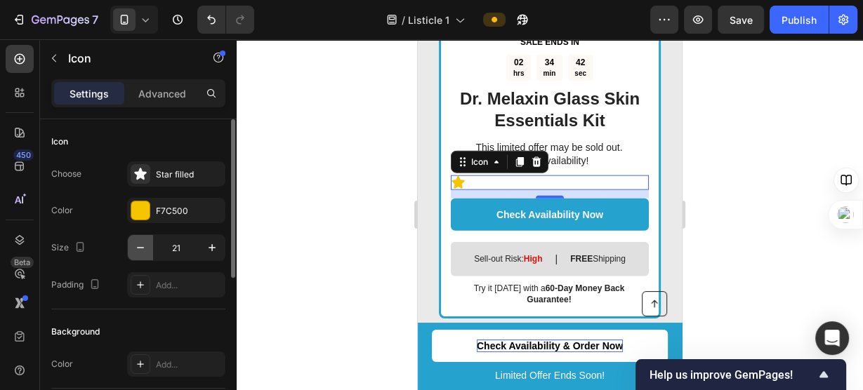
click at [141, 250] on icon "button" at bounding box center [140, 248] width 14 height 14
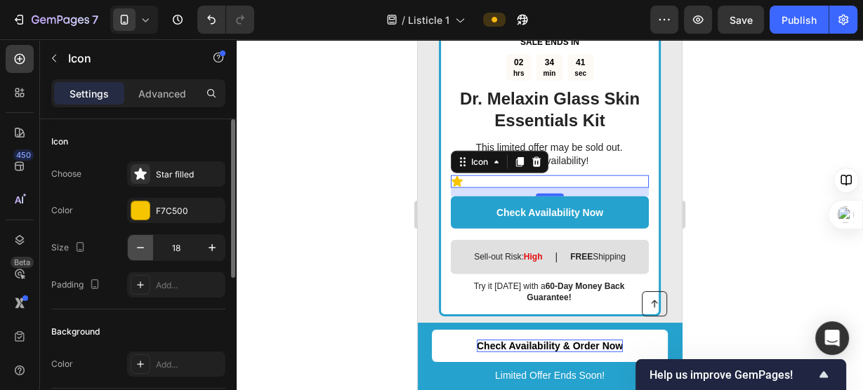
click at [141, 250] on icon "button" at bounding box center [140, 248] width 14 height 14
type input "17"
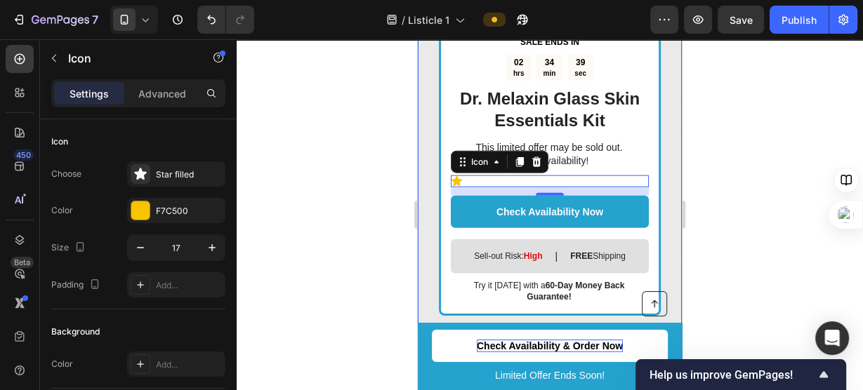
click at [390, 155] on div at bounding box center [550, 214] width 626 height 351
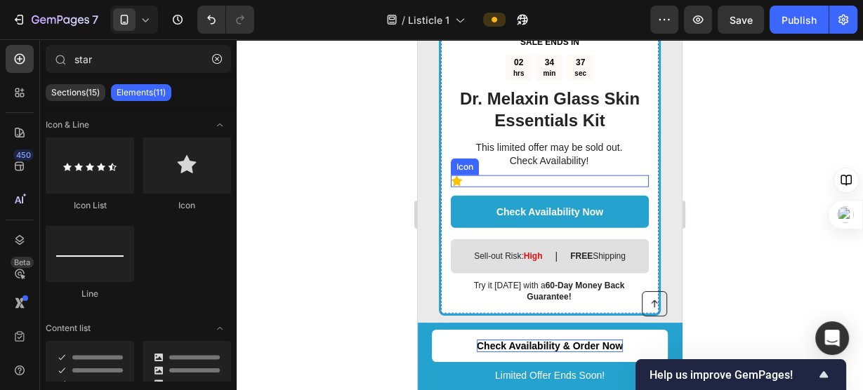
click at [455, 176] on icon at bounding box center [456, 181] width 11 height 10
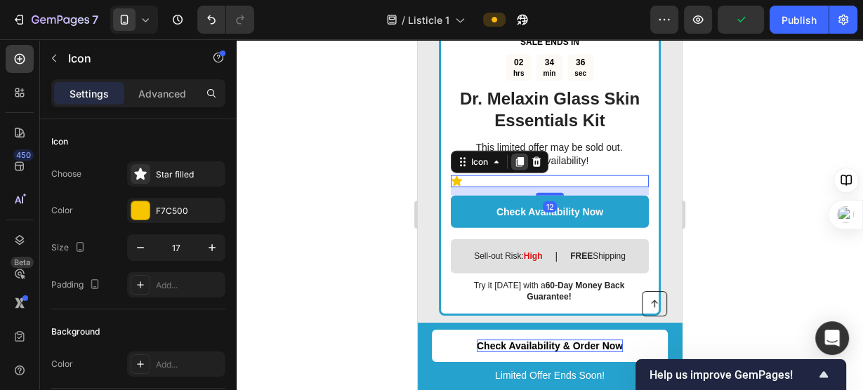
click at [515, 157] on icon at bounding box center [519, 162] width 11 height 11
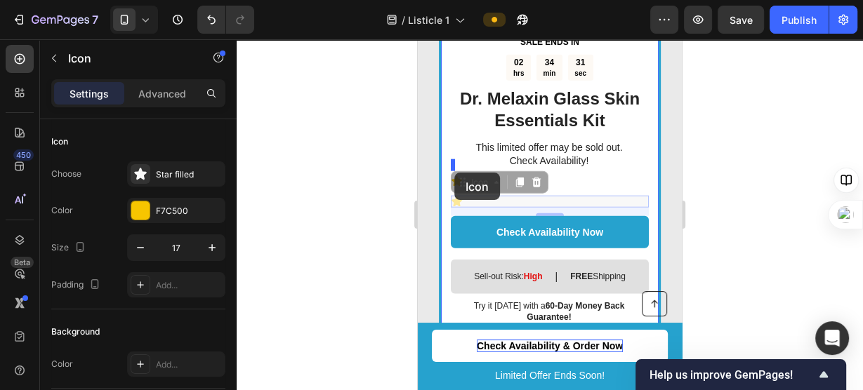
drag, startPoint x: 458, startPoint y: 186, endPoint x: 454, endPoint y: 173, distance: 13.8
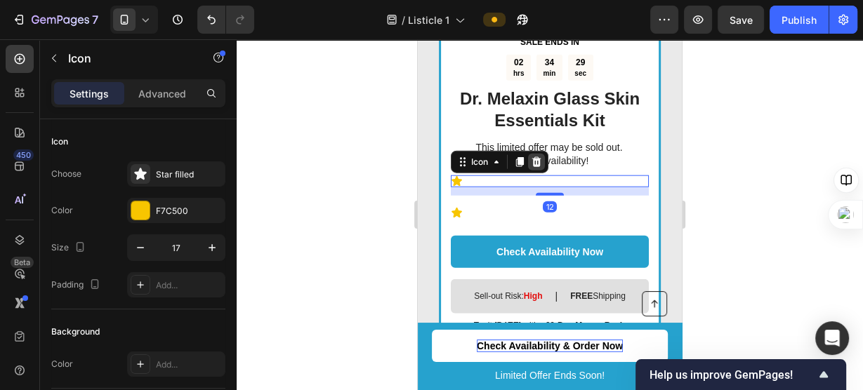
click at [541, 157] on icon at bounding box center [536, 162] width 11 height 11
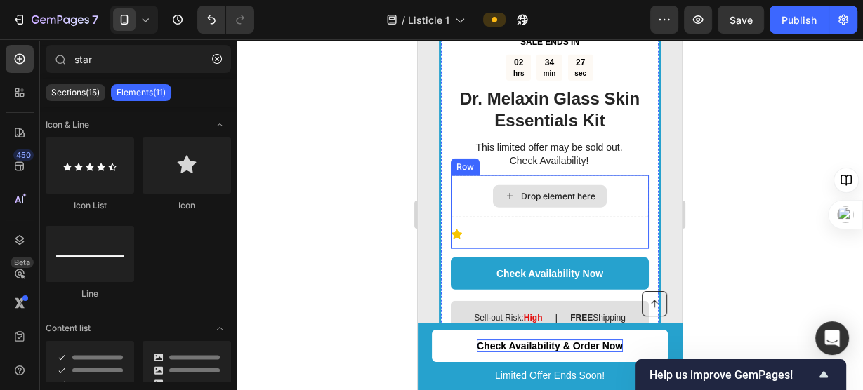
click at [499, 193] on div "Drop element here" at bounding box center [550, 197] width 198 height 42
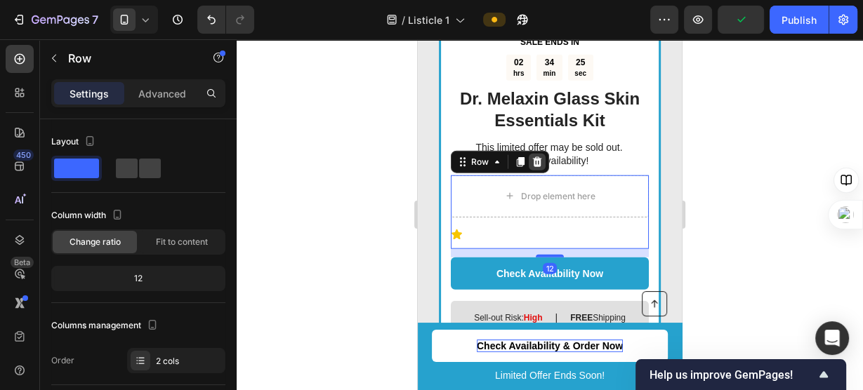
click at [538, 157] on icon at bounding box center [537, 162] width 9 height 10
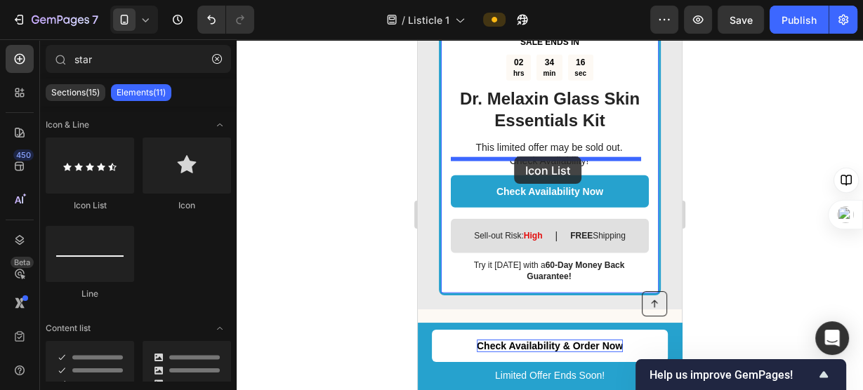
drag, startPoint x: 527, startPoint y: 225, endPoint x: 514, endPoint y: 157, distance: 70.1
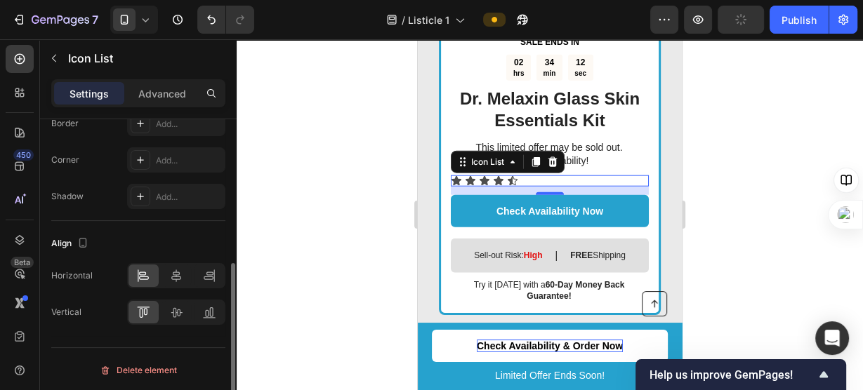
scroll to position [0, 0]
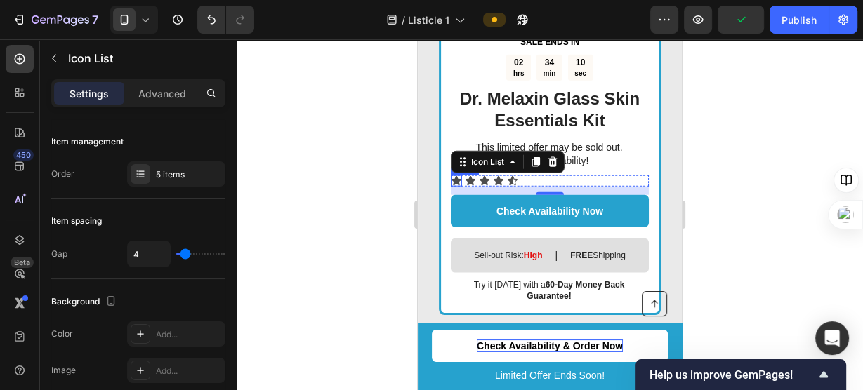
click at [458, 176] on icon at bounding box center [456, 180] width 10 height 9
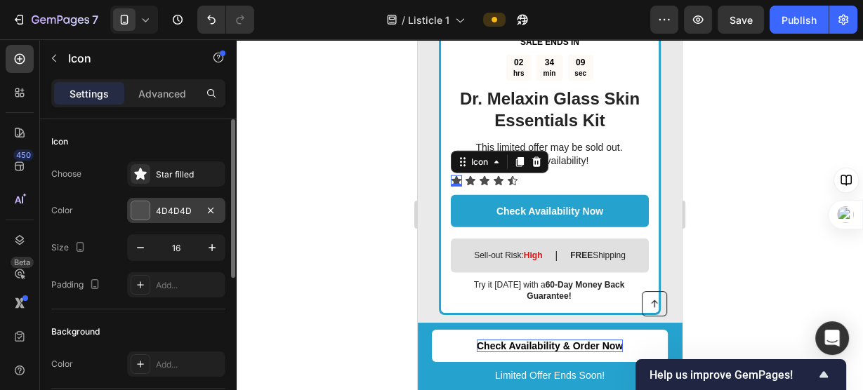
click at [145, 211] on div at bounding box center [140, 211] width 18 height 18
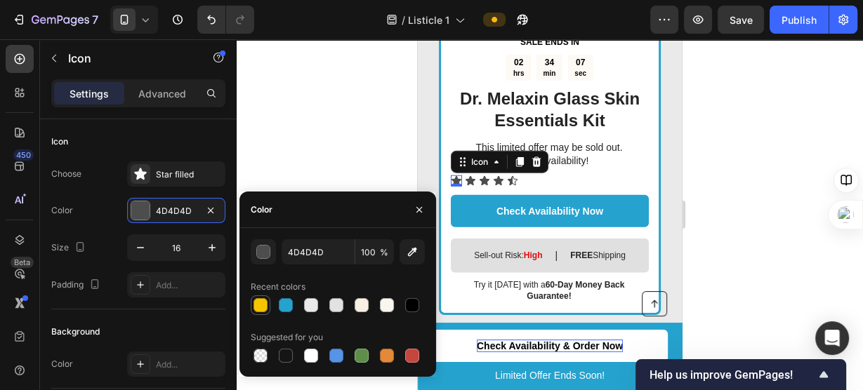
click at [256, 306] on div at bounding box center [260, 305] width 14 height 14
type input "F7C500"
click at [472, 176] on icon at bounding box center [471, 180] width 10 height 9
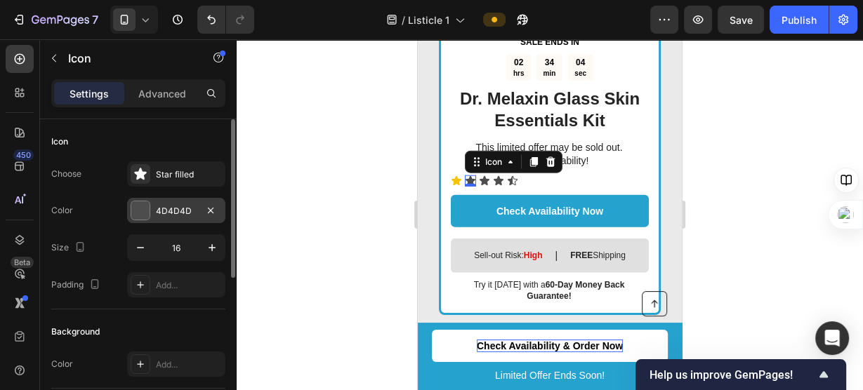
click at [156, 209] on div "4D4D4D" at bounding box center [176, 211] width 41 height 13
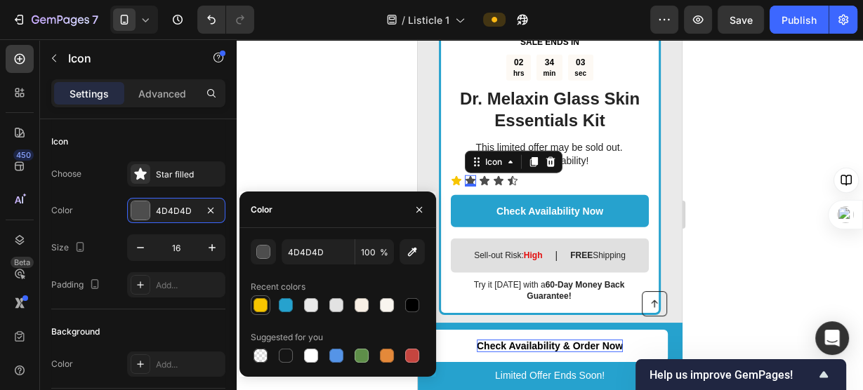
click at [264, 306] on div at bounding box center [260, 305] width 14 height 14
type input "F7C500"
click at [485, 176] on icon at bounding box center [484, 181] width 11 height 11
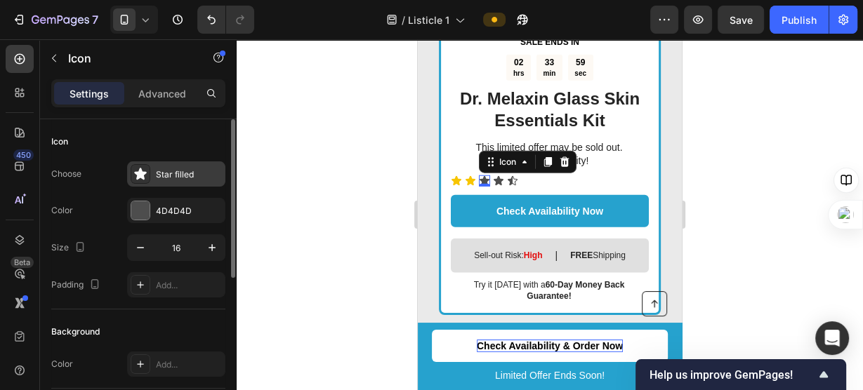
click at [172, 176] on div "Star filled" at bounding box center [189, 175] width 66 height 13
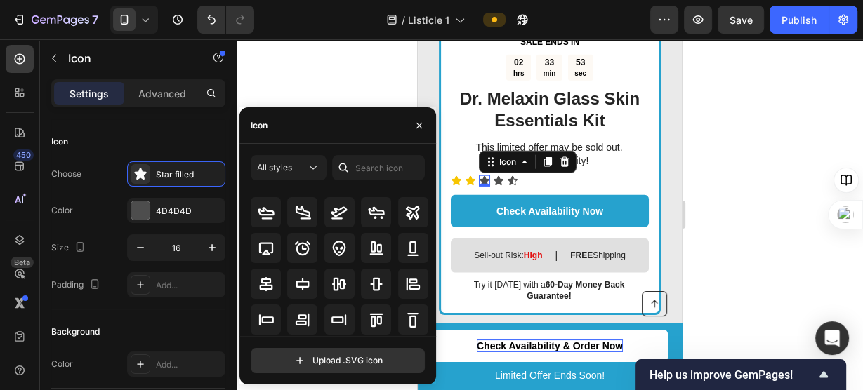
scroll to position [25, 0]
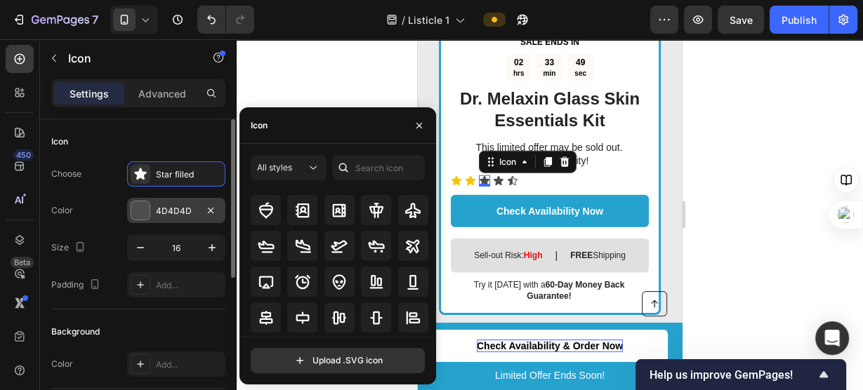
click at [136, 206] on div at bounding box center [140, 211] width 18 height 18
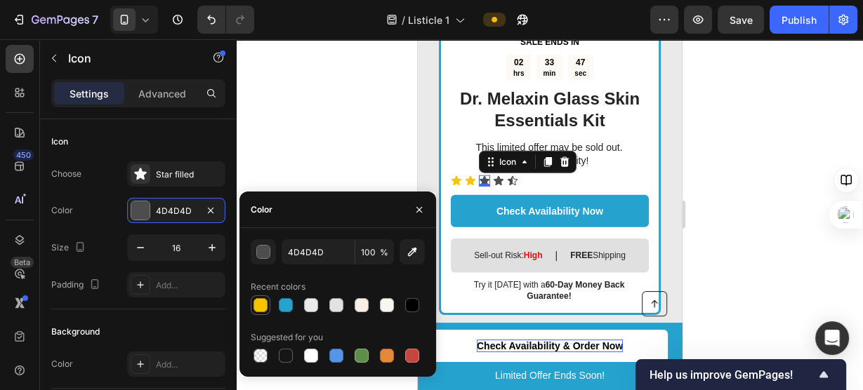
click at [267, 306] on div at bounding box center [260, 305] width 14 height 14
type input "F7C500"
click at [498, 176] on div "Icon" at bounding box center [498, 181] width 11 height 11
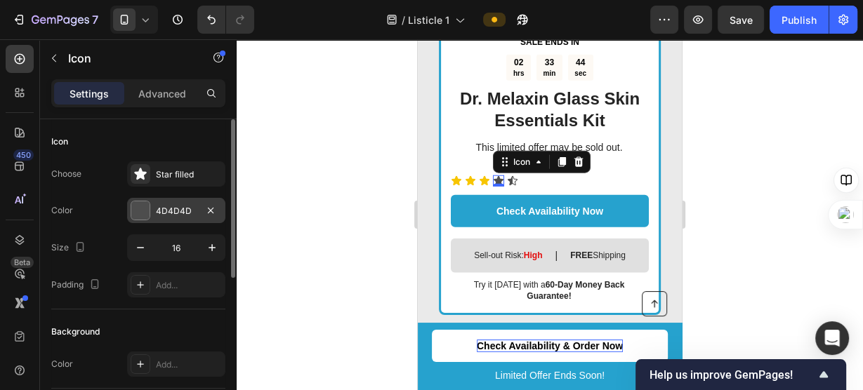
click at [169, 207] on div "4D4D4D" at bounding box center [176, 211] width 41 height 13
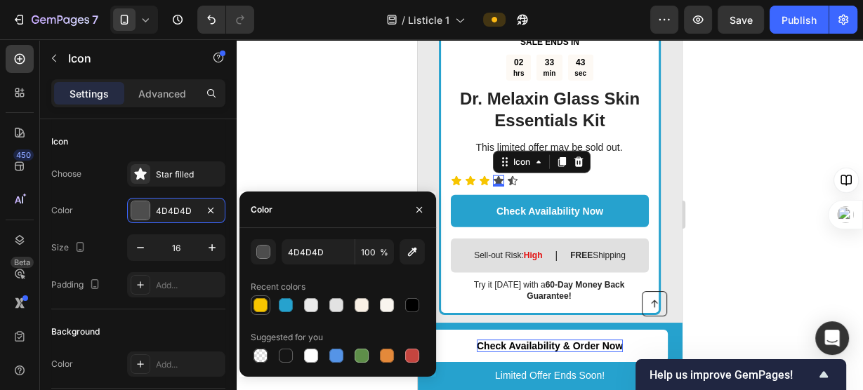
click at [255, 304] on div at bounding box center [260, 305] width 14 height 14
type input "F7C500"
click at [514, 176] on icon at bounding box center [512, 181] width 11 height 11
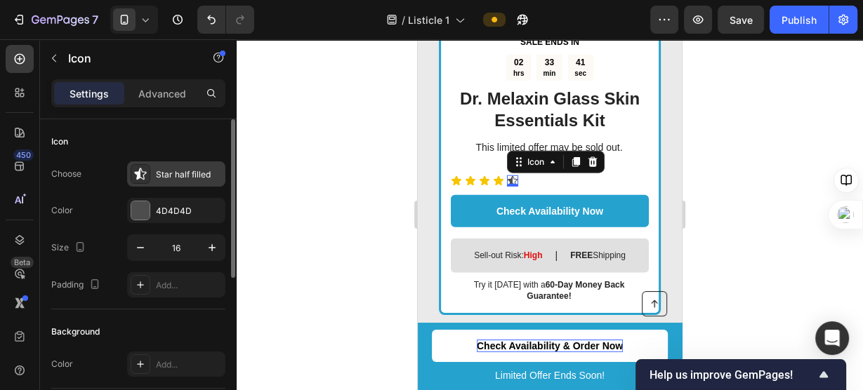
click at [158, 171] on div "Star half filled" at bounding box center [189, 175] width 66 height 13
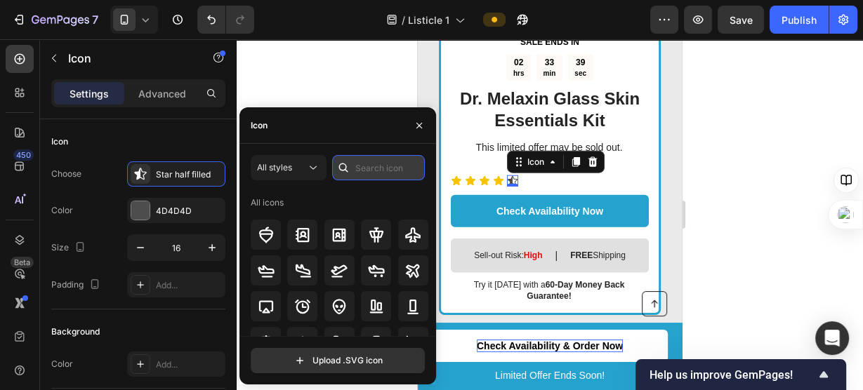
click at [376, 166] on input "text" at bounding box center [378, 167] width 93 height 25
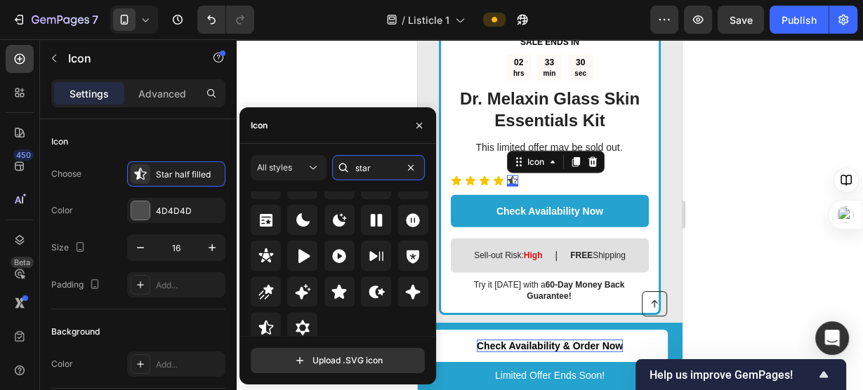
scroll to position [480, 0]
type input "star"
click at [336, 296] on icon at bounding box center [339, 291] width 15 height 14
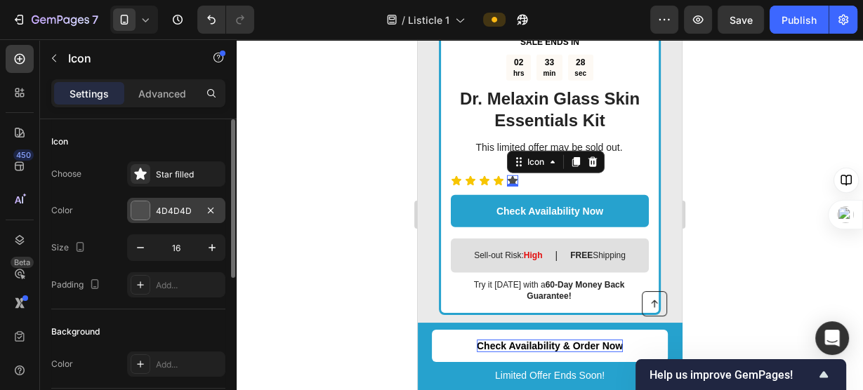
click at [164, 199] on div "4D4D4D" at bounding box center [176, 210] width 98 height 25
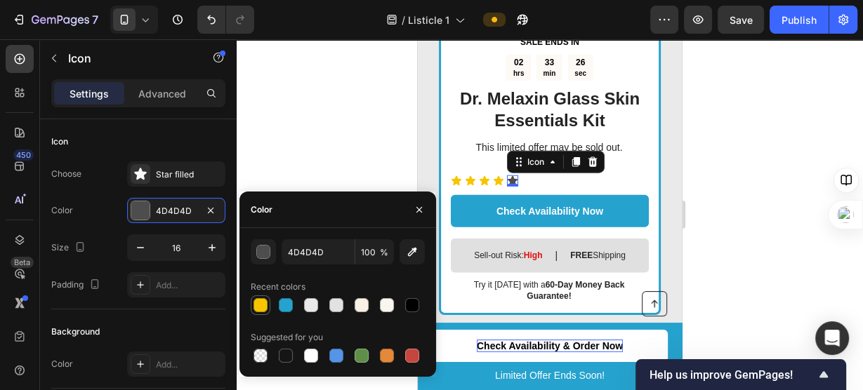
click at [261, 310] on div at bounding box center [260, 305] width 14 height 14
type input "F7C500"
click at [393, 138] on div at bounding box center [550, 214] width 626 height 351
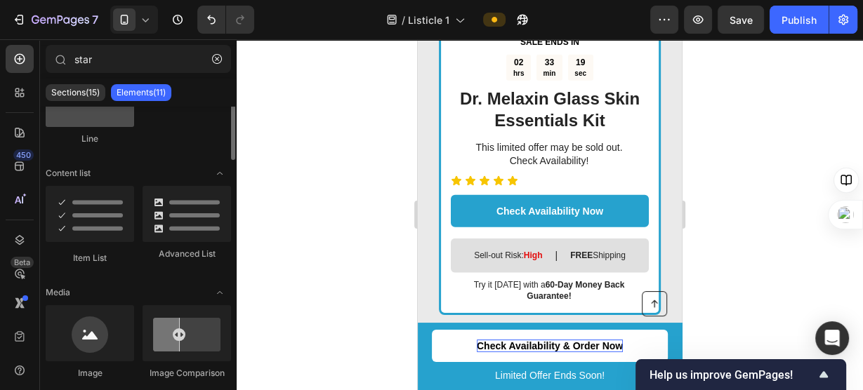
scroll to position [0, 0]
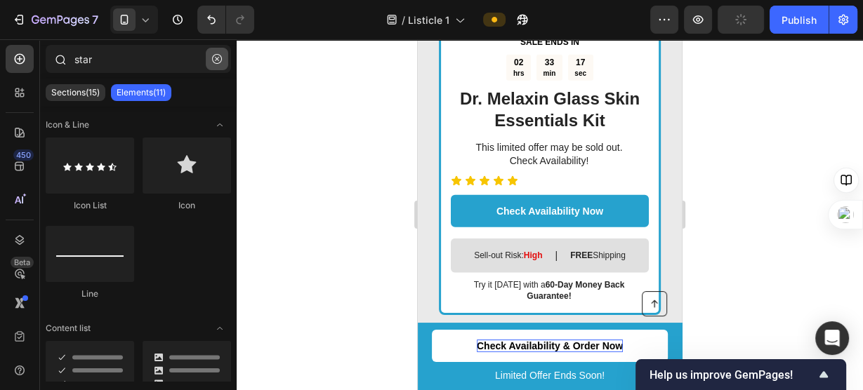
click at [213, 61] on icon "button" at bounding box center [217, 59] width 10 height 10
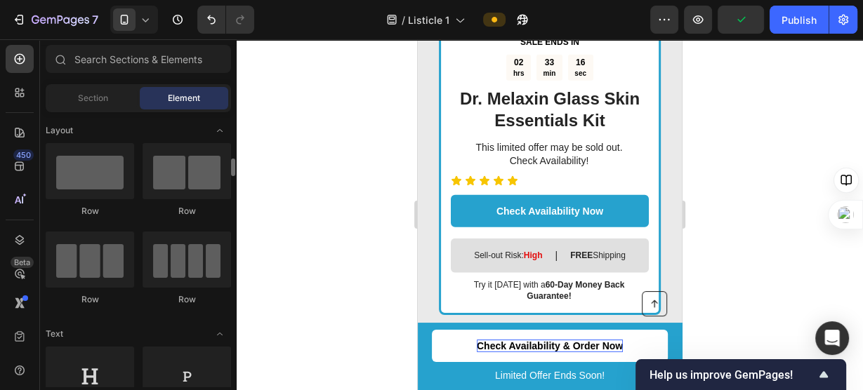
scroll to position [174, 0]
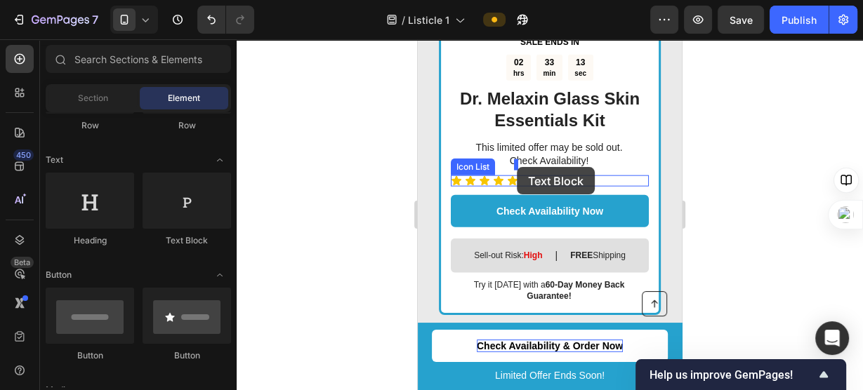
drag, startPoint x: 593, startPoint y: 246, endPoint x: 517, endPoint y: 167, distance: 109.8
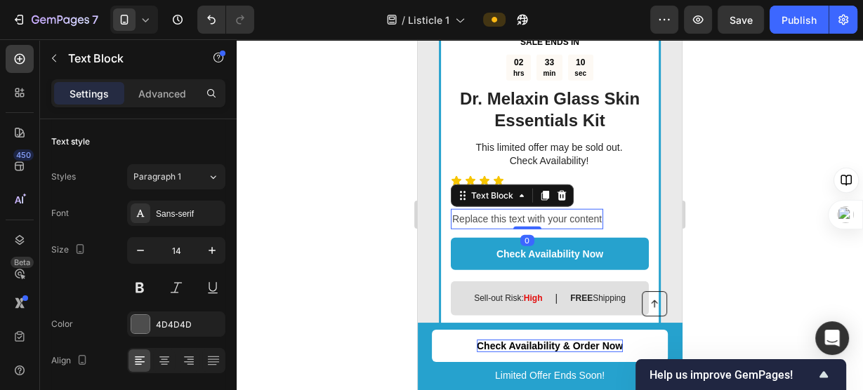
click at [707, 161] on div at bounding box center [550, 214] width 626 height 351
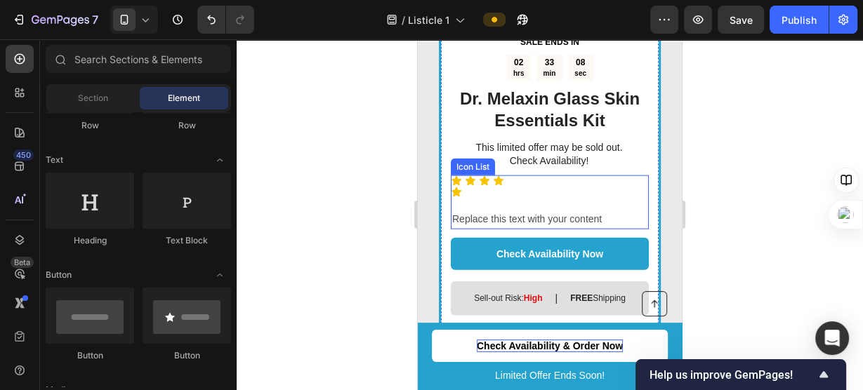
click at [617, 176] on div "Icon Icon Icon Icon Icon Replace this text with your content Text Block Row" at bounding box center [550, 203] width 198 height 54
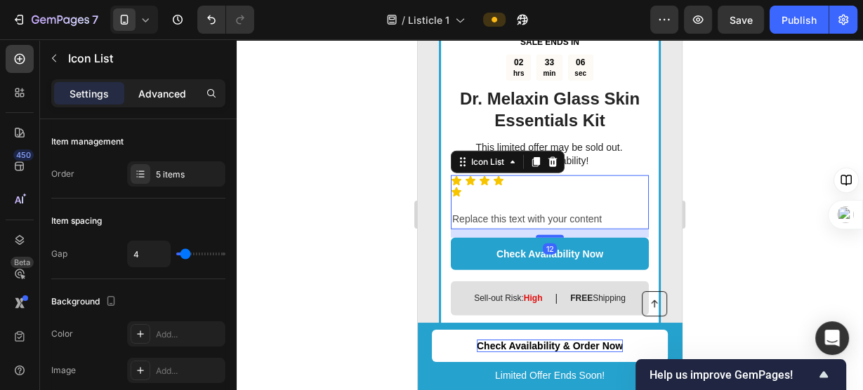
click at [157, 97] on p "Advanced" at bounding box center [162, 93] width 48 height 15
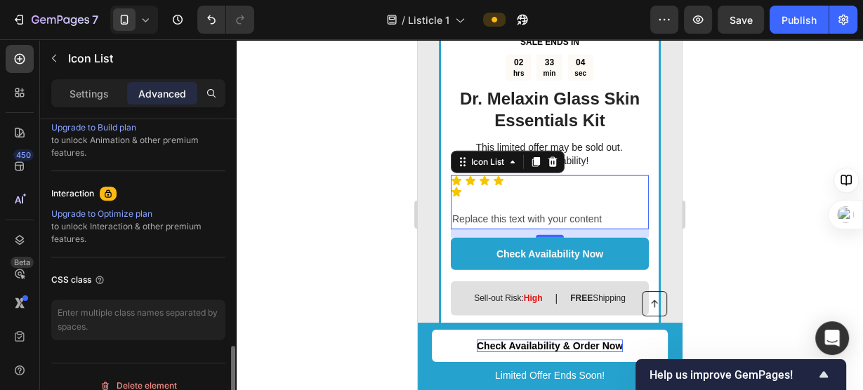
scroll to position [661, 0]
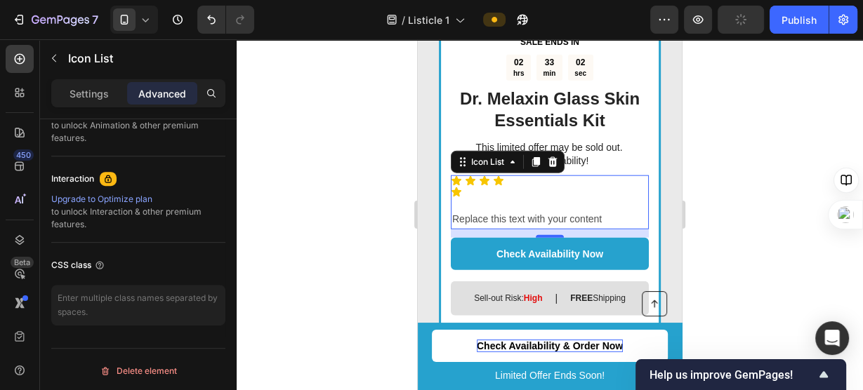
click at [370, 171] on div at bounding box center [550, 214] width 626 height 351
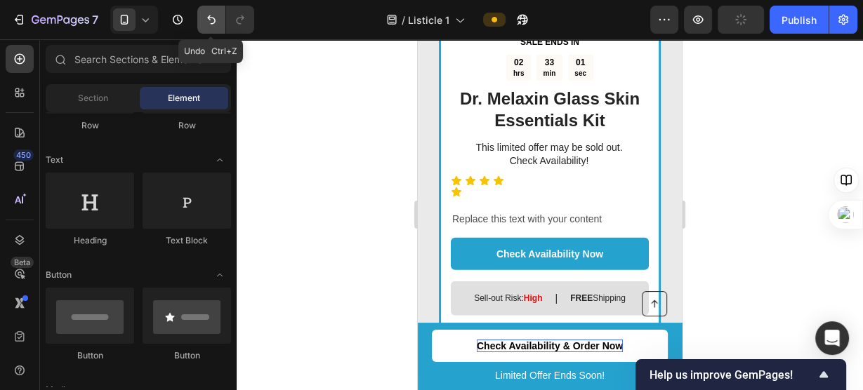
click at [211, 32] on button "Undo/Redo" at bounding box center [211, 20] width 28 height 28
click at [192, 22] on div at bounding box center [223, 20] width 62 height 28
click at [215, 21] on icon "Undo/Redo" at bounding box center [211, 20] width 14 height 14
click at [240, 20] on icon "Undo/Redo" at bounding box center [240, 20] width 14 height 14
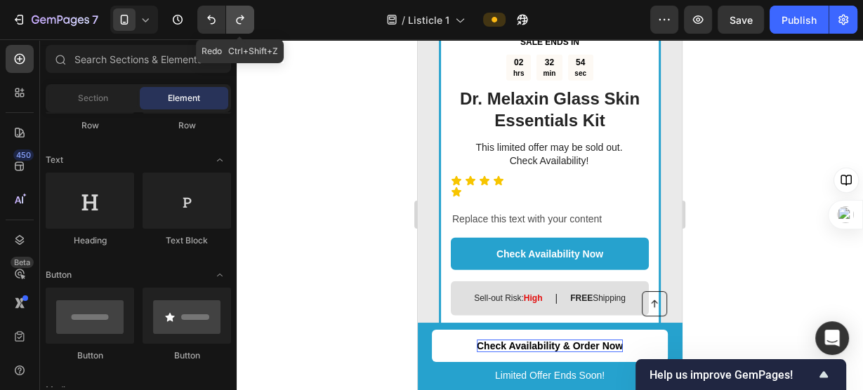
click at [240, 20] on icon "Undo/Redo" at bounding box center [240, 20] width 14 height 14
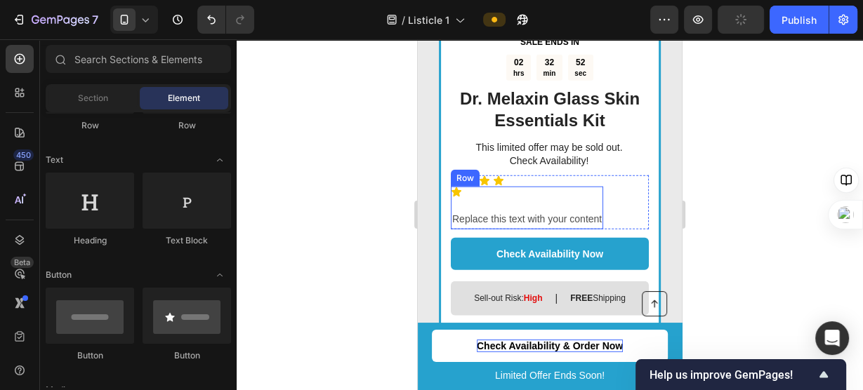
click at [558, 187] on div "Icon Replace this text with your content Text Block Row" at bounding box center [527, 208] width 152 height 43
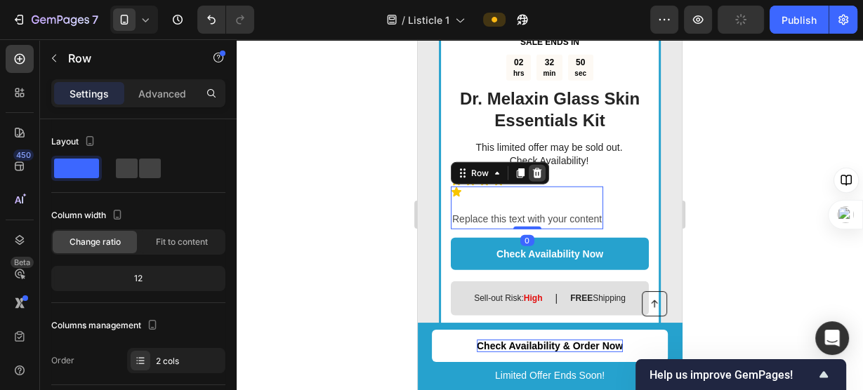
click at [541, 168] on icon at bounding box center [537, 173] width 11 height 11
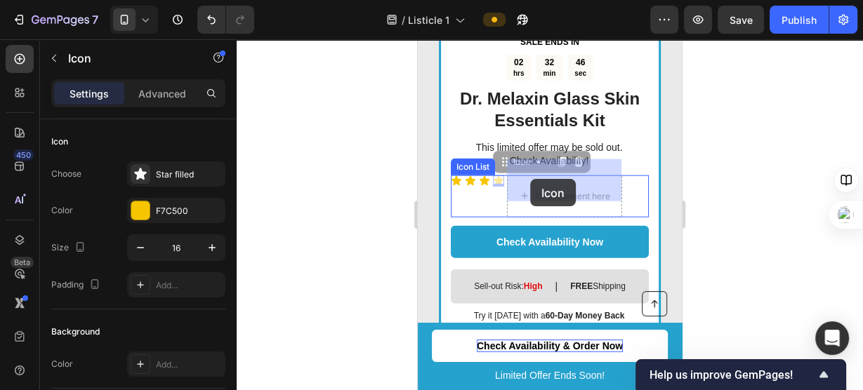
drag, startPoint x: 501, startPoint y: 164, endPoint x: 532, endPoint y: 178, distance: 33.6
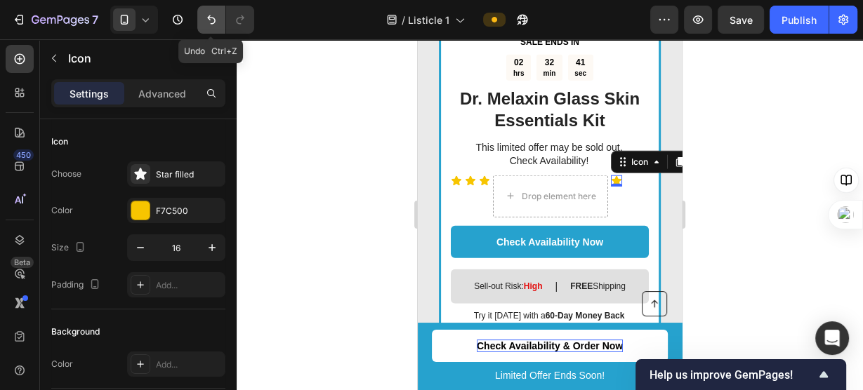
click at [213, 19] on icon "Undo/Redo" at bounding box center [211, 19] width 8 height 9
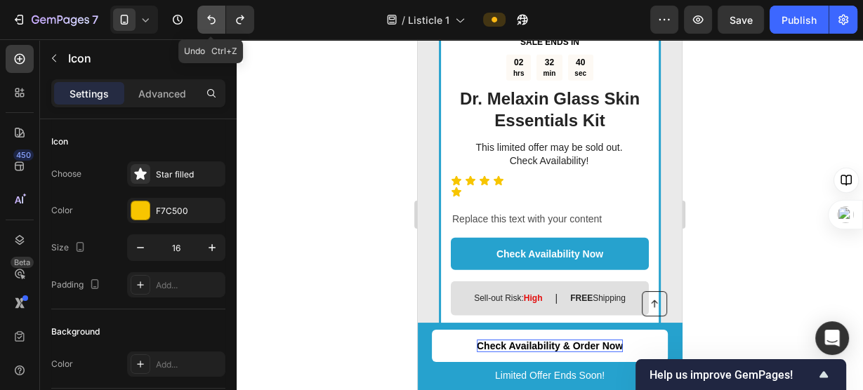
click at [213, 19] on icon "Undo/Redo" at bounding box center [211, 19] width 8 height 9
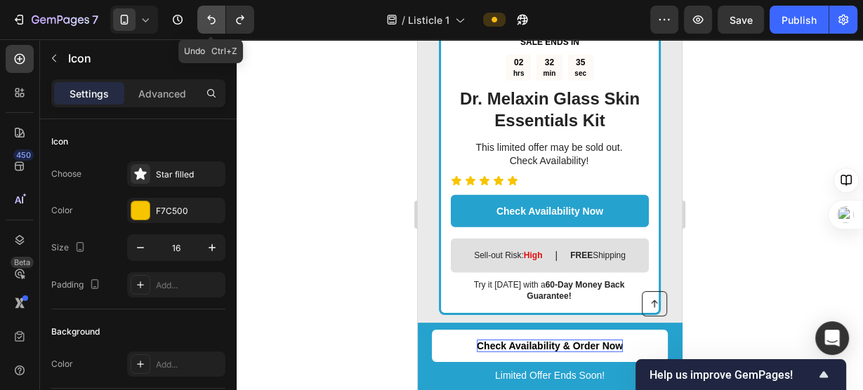
click at [213, 19] on icon "Undo/Redo" at bounding box center [211, 19] width 8 height 9
click at [233, 20] on icon "Undo/Redo" at bounding box center [240, 20] width 14 height 14
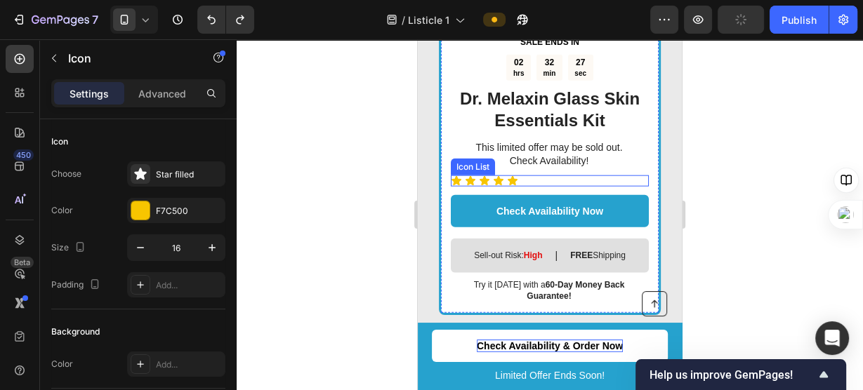
click at [537, 176] on div "Icon Icon Icon Icon Icon" at bounding box center [550, 181] width 198 height 11
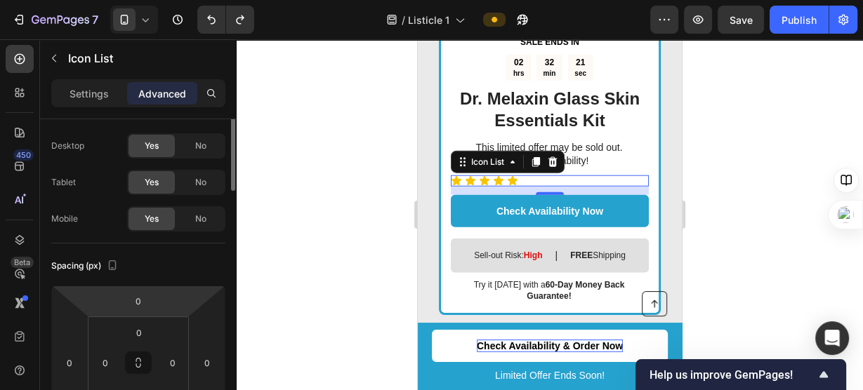
scroll to position [0, 0]
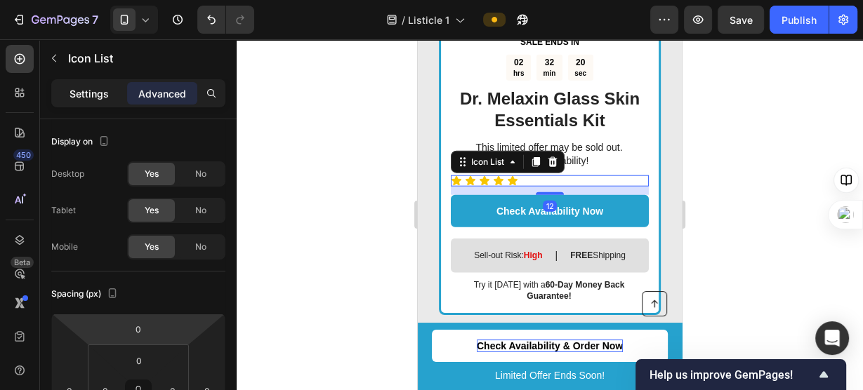
click at [91, 90] on p "Settings" at bounding box center [89, 93] width 39 height 15
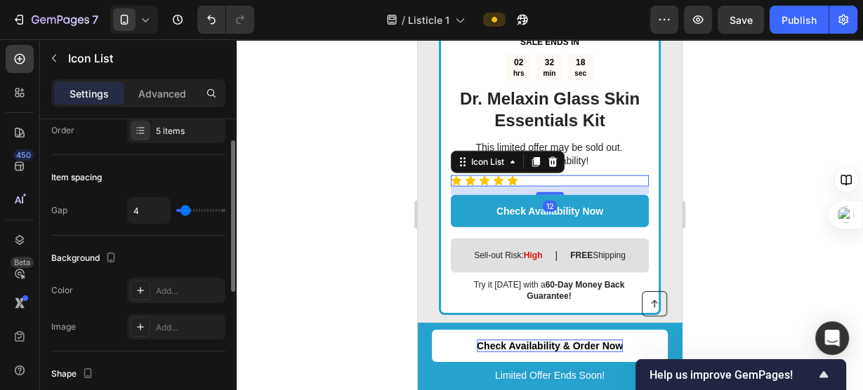
scroll to position [23, 0]
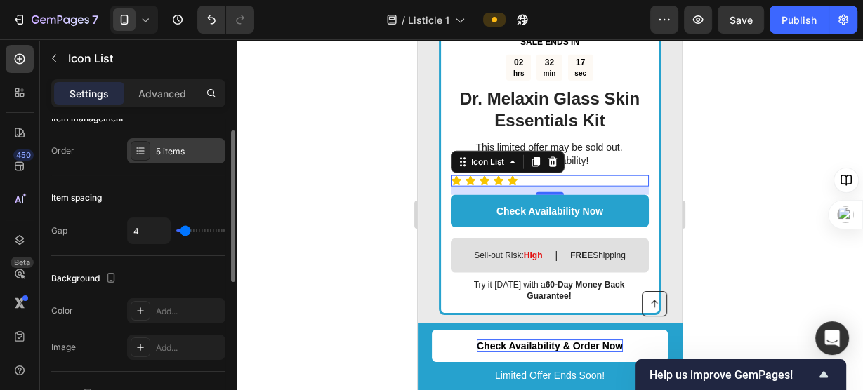
click at [147, 150] on div at bounding box center [141, 151] width 20 height 20
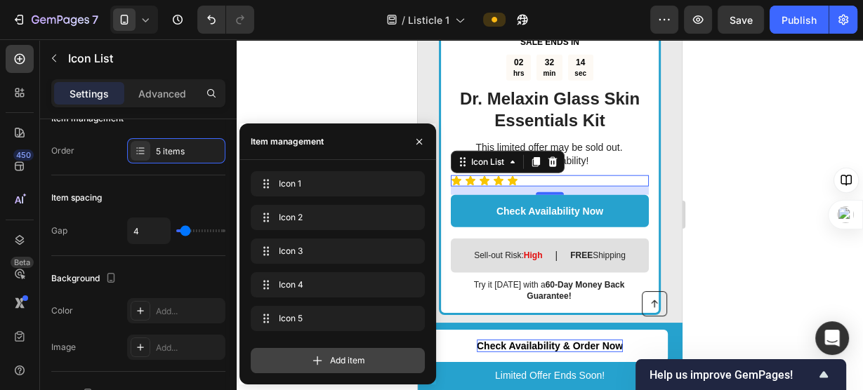
click at [312, 354] on icon at bounding box center [317, 361] width 14 height 14
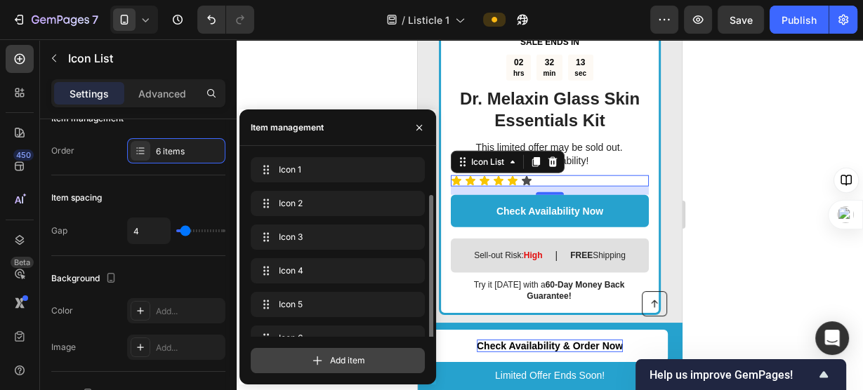
scroll to position [20, 0]
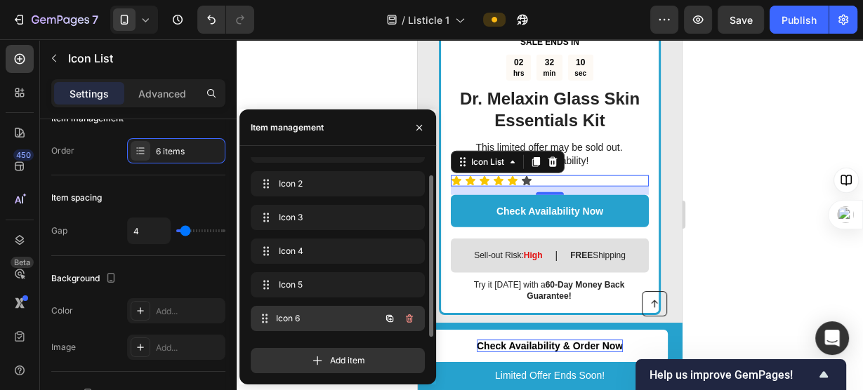
click at [348, 325] on div "Icon 6 Icon 6" at bounding box center [318, 319] width 124 height 20
click at [411, 323] on icon "button" at bounding box center [409, 318] width 11 height 11
click at [400, 317] on div "Delete" at bounding box center [400, 318] width 26 height 13
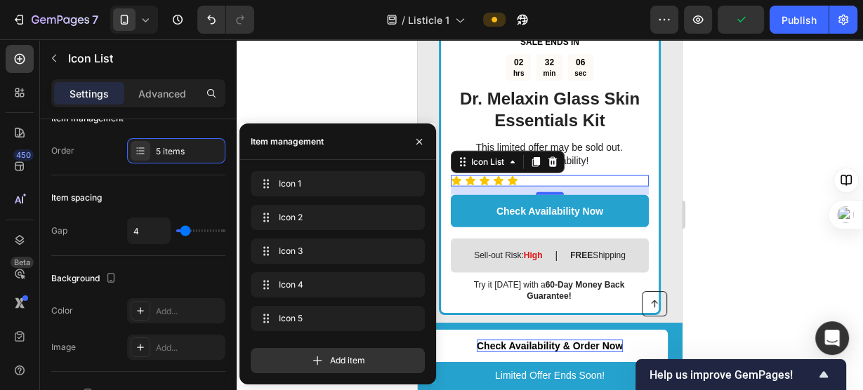
scroll to position [0, 0]
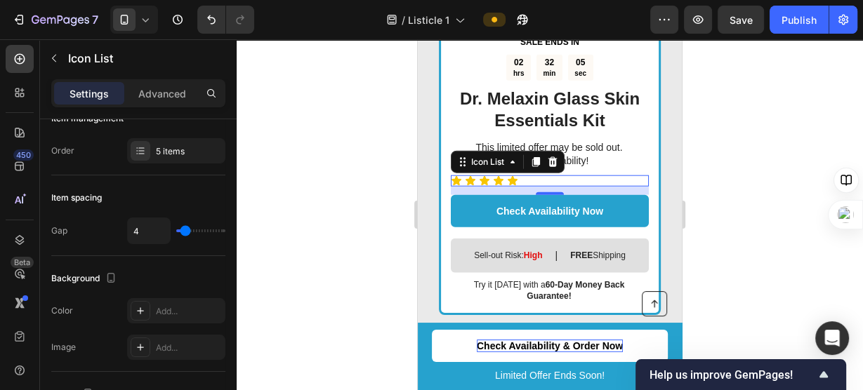
click at [331, 91] on div at bounding box center [550, 214] width 626 height 351
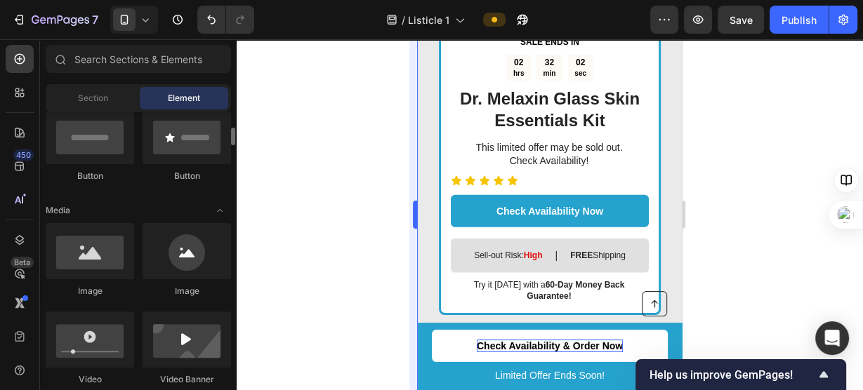
scroll to position [360, 0]
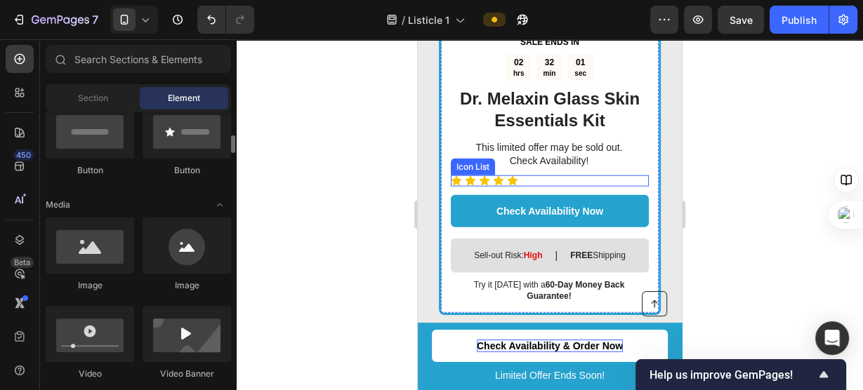
click at [533, 176] on div "Icon Icon Icon Icon Icon" at bounding box center [550, 181] width 198 height 11
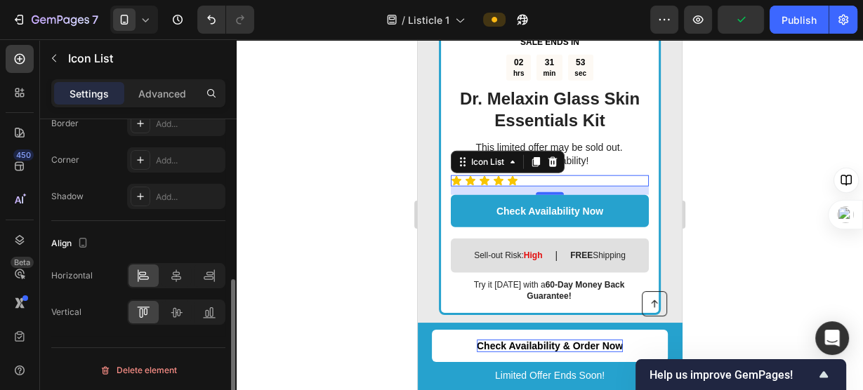
scroll to position [0, 0]
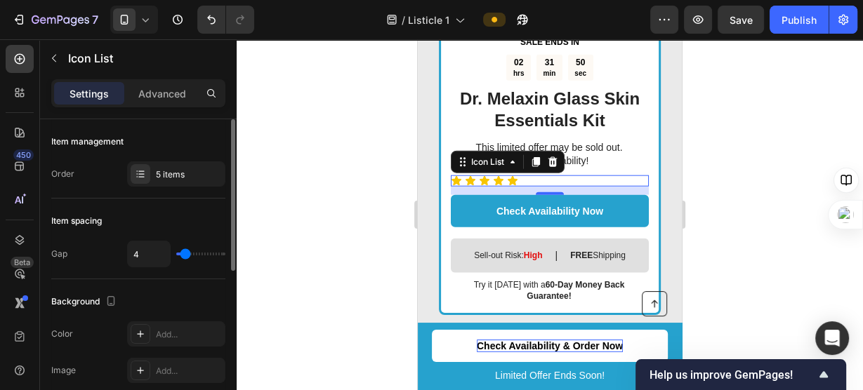
type input "0"
type input "1"
type input "2"
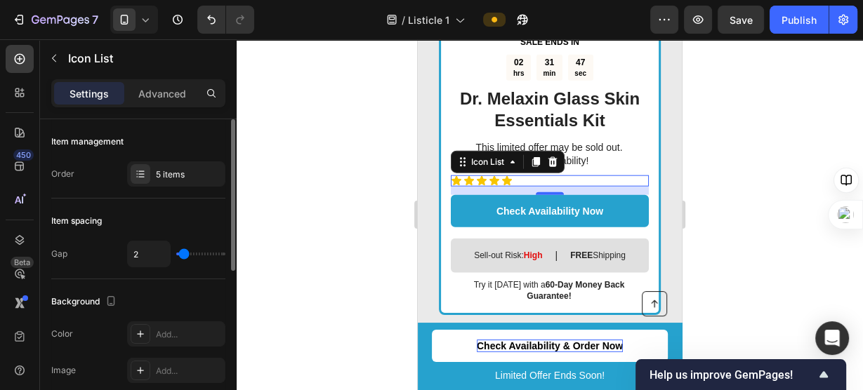
type input "2"
click at [183, 253] on input "range" at bounding box center [200, 254] width 49 height 3
click at [171, 93] on p "Advanced" at bounding box center [162, 93] width 48 height 15
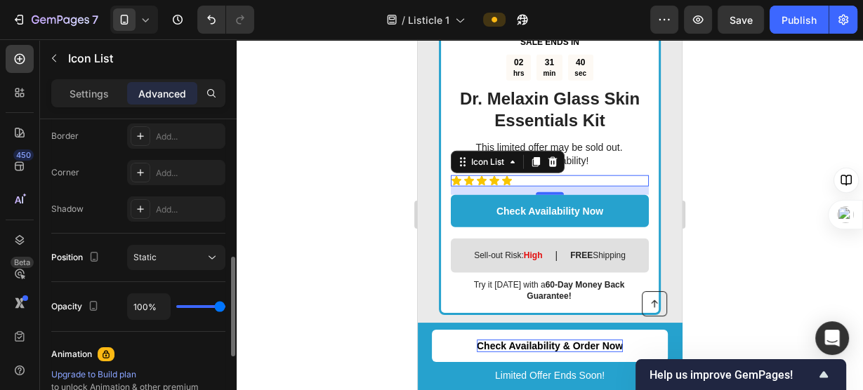
scroll to position [409, 0]
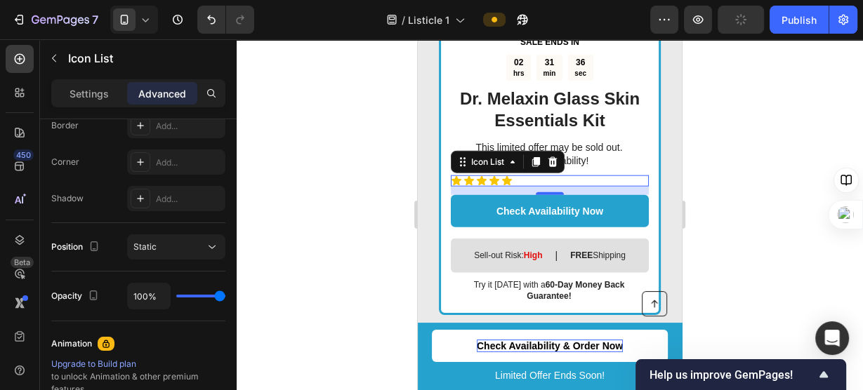
click at [319, 153] on div at bounding box center [550, 214] width 626 height 351
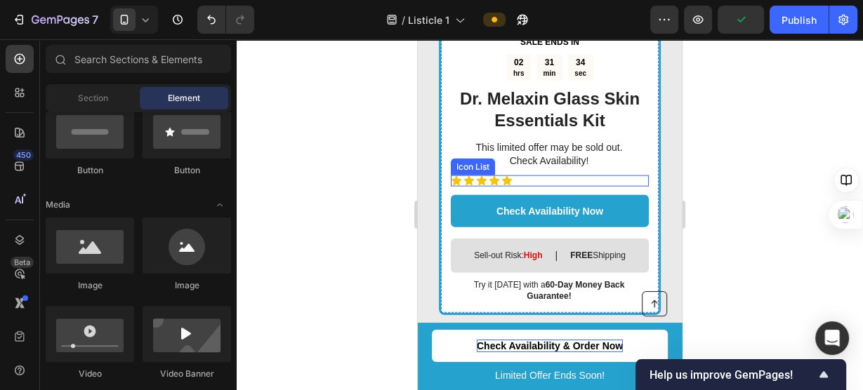
click at [552, 176] on div "Icon Icon Icon Icon Icon" at bounding box center [550, 181] width 198 height 11
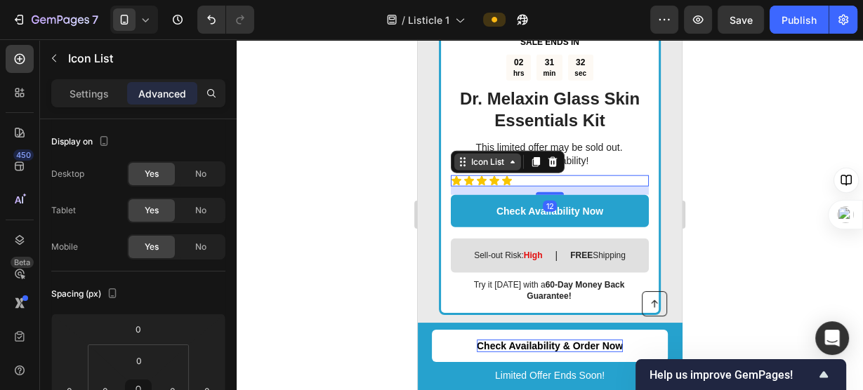
click at [511, 157] on icon at bounding box center [512, 162] width 11 height 11
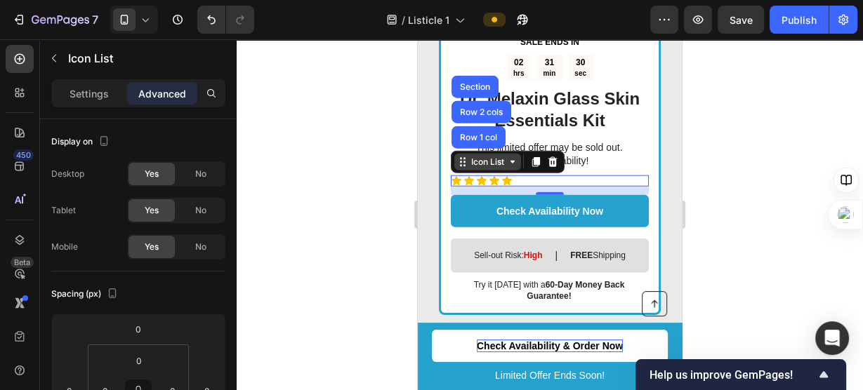
click at [511, 157] on icon at bounding box center [512, 162] width 11 height 11
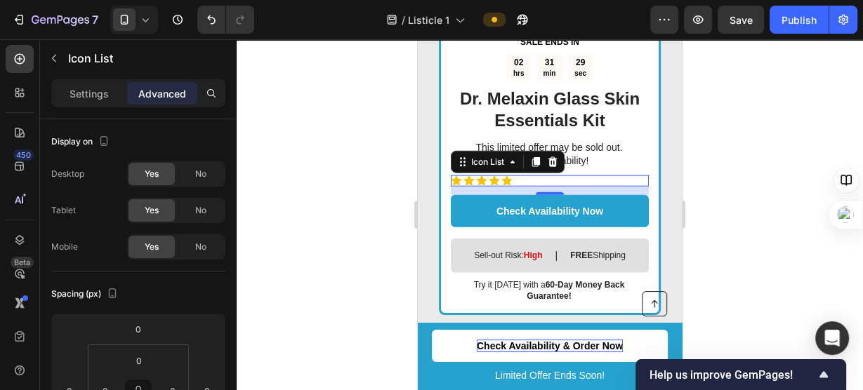
click at [392, 167] on div at bounding box center [550, 214] width 626 height 351
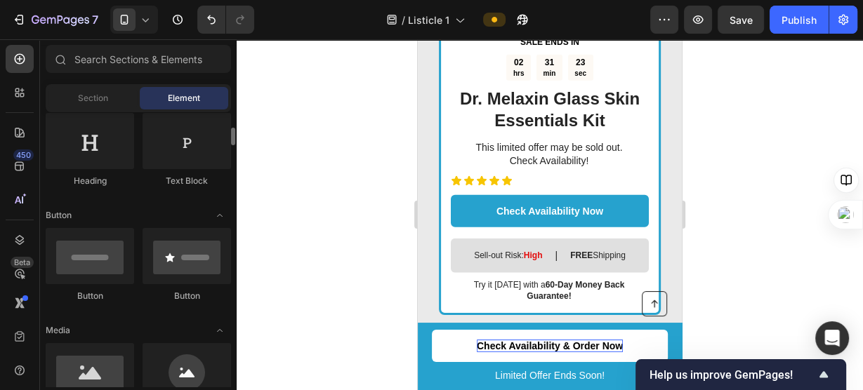
scroll to position [0, 0]
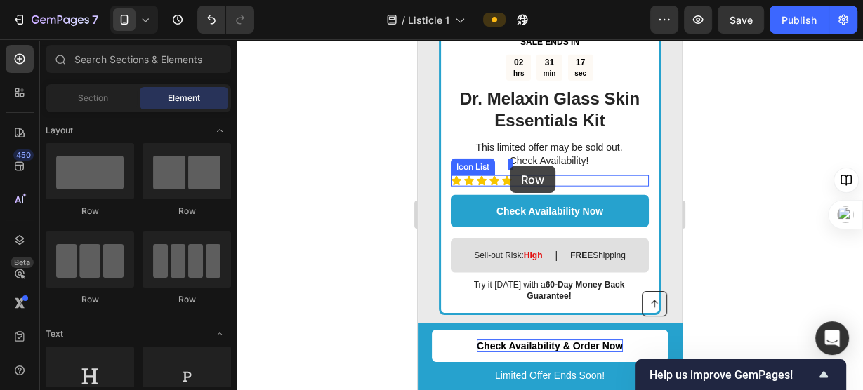
drag, startPoint x: 529, startPoint y: 216, endPoint x: 510, endPoint y: 166, distance: 54.0
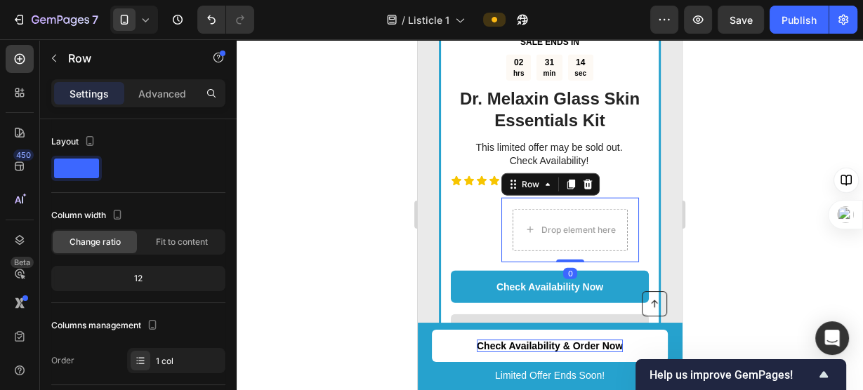
click at [742, 159] on div at bounding box center [550, 214] width 626 height 351
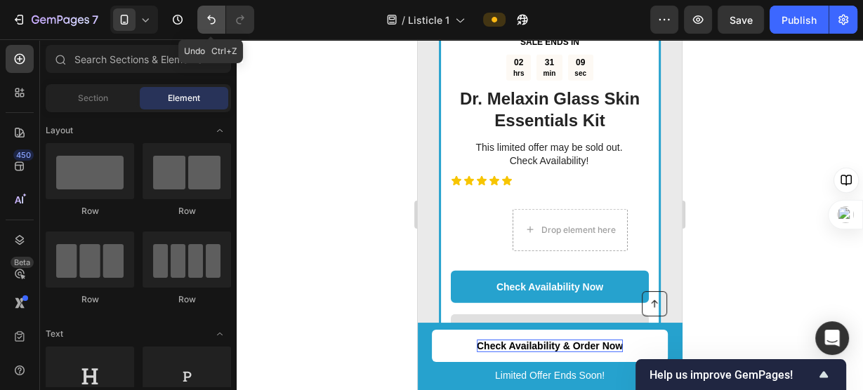
click at [219, 25] on button "Undo/Redo" at bounding box center [211, 20] width 28 height 28
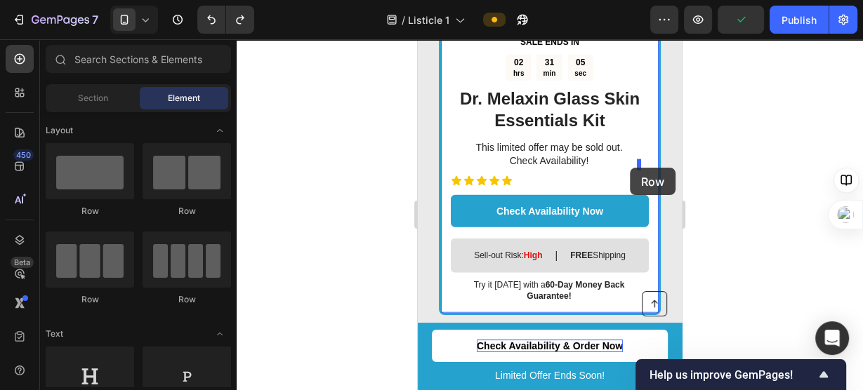
drag, startPoint x: 530, startPoint y: 223, endPoint x: 630, endPoint y: 168, distance: 114.1
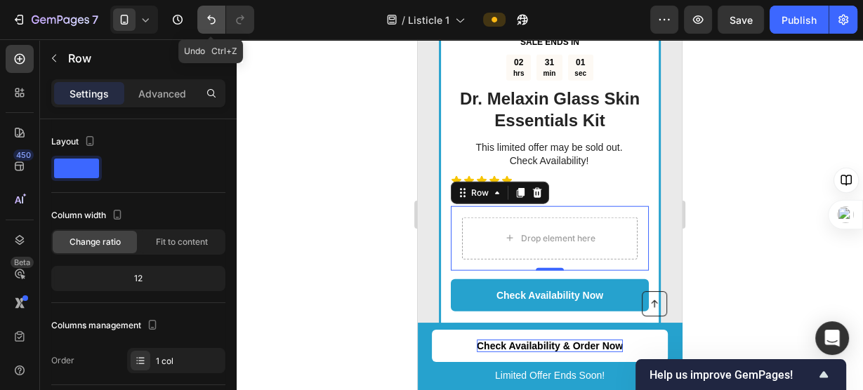
click at [213, 14] on icon "Undo/Redo" at bounding box center [211, 20] width 14 height 14
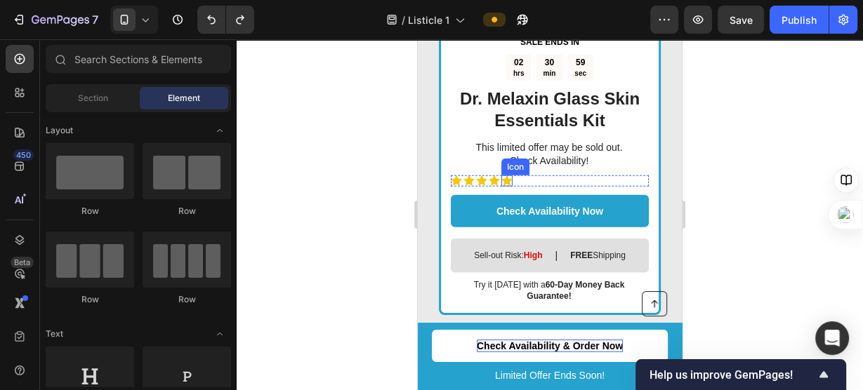
click at [512, 176] on icon at bounding box center [506, 181] width 11 height 11
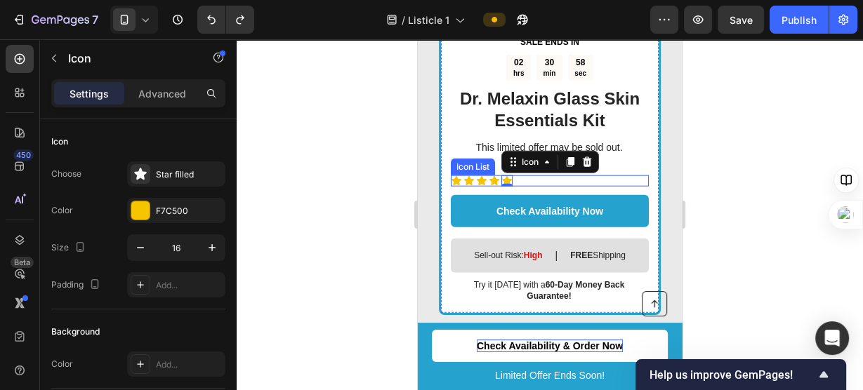
click at [518, 176] on div "Icon Icon Icon Icon Icon 0" at bounding box center [550, 181] width 198 height 11
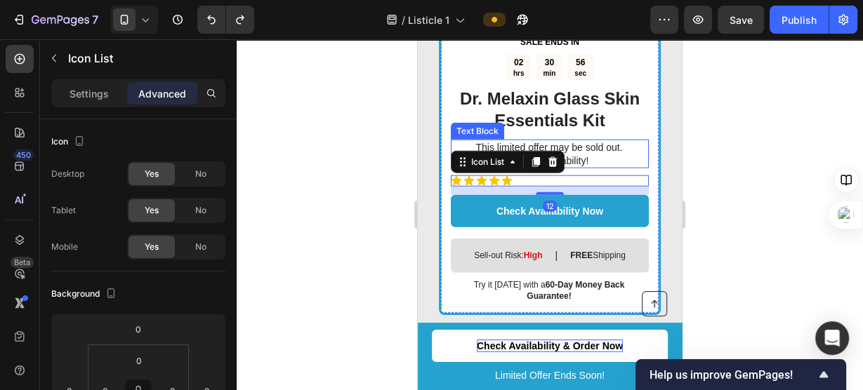
click at [586, 141] on p "This limited offer may be sold out. Check Availability!" at bounding box center [549, 153] width 197 height 25
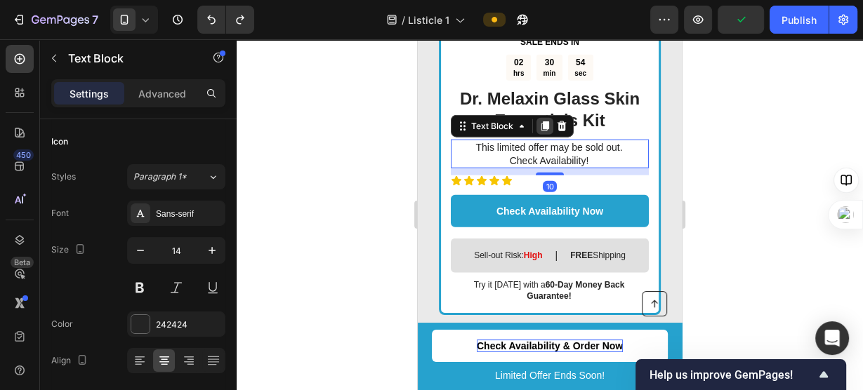
click at [541, 121] on icon at bounding box center [544, 126] width 11 height 11
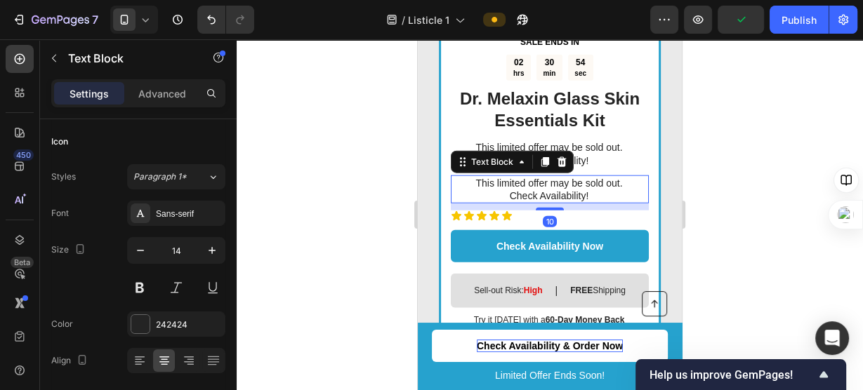
scroll to position [409, 0]
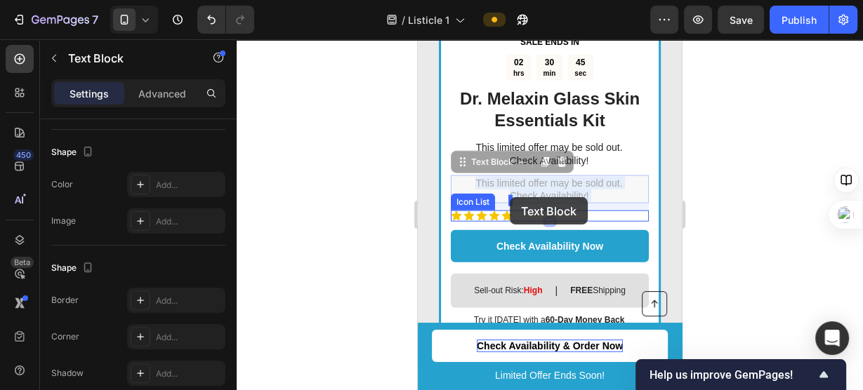
drag, startPoint x: 623, startPoint y: 175, endPoint x: 510, endPoint y: 197, distance: 115.3
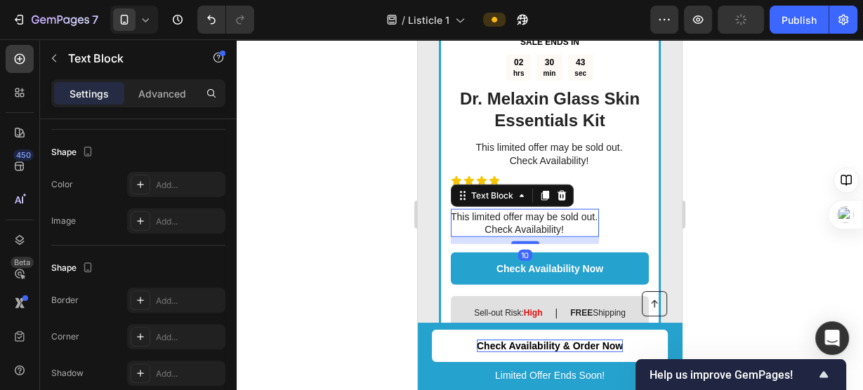
click at [706, 192] on div at bounding box center [550, 214] width 626 height 351
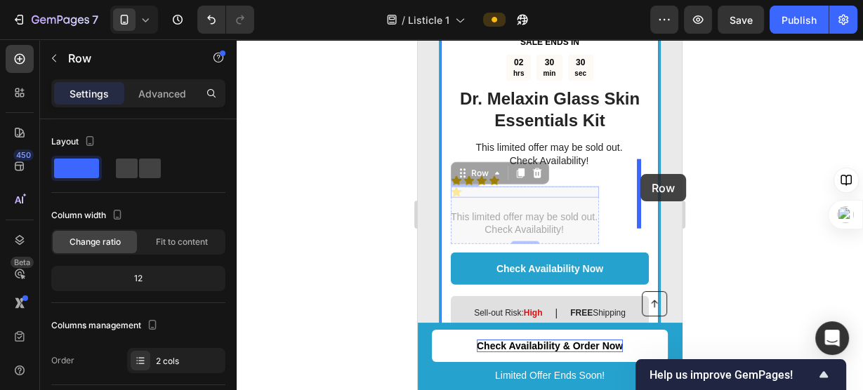
drag, startPoint x: 565, startPoint y: 175, endPoint x: 640, endPoint y: 174, distance: 75.1
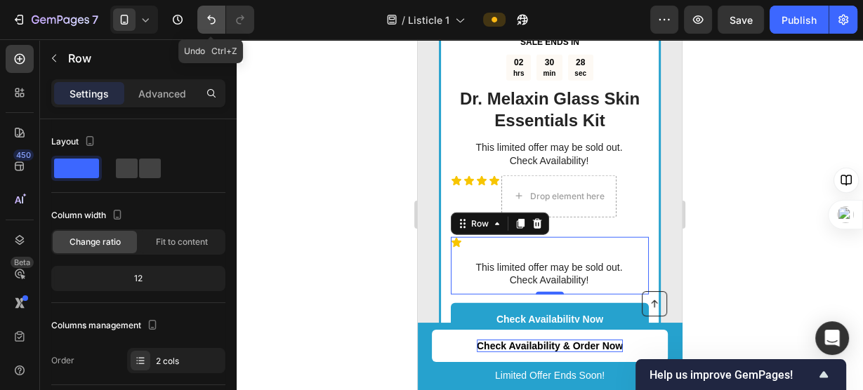
click at [214, 22] on icon "Undo/Redo" at bounding box center [211, 19] width 8 height 9
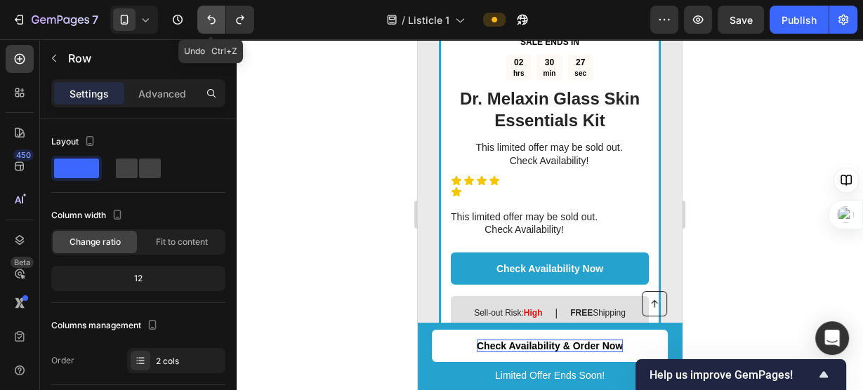
click at [214, 22] on icon "Undo/Redo" at bounding box center [211, 19] width 8 height 9
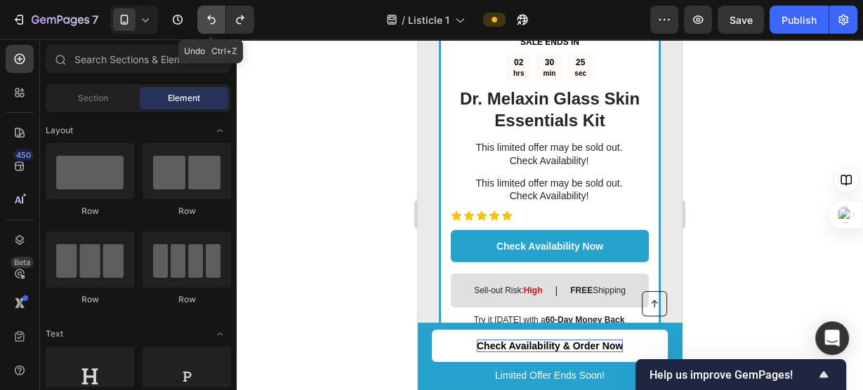
click at [214, 22] on icon "Undo/Redo" at bounding box center [211, 19] width 8 height 9
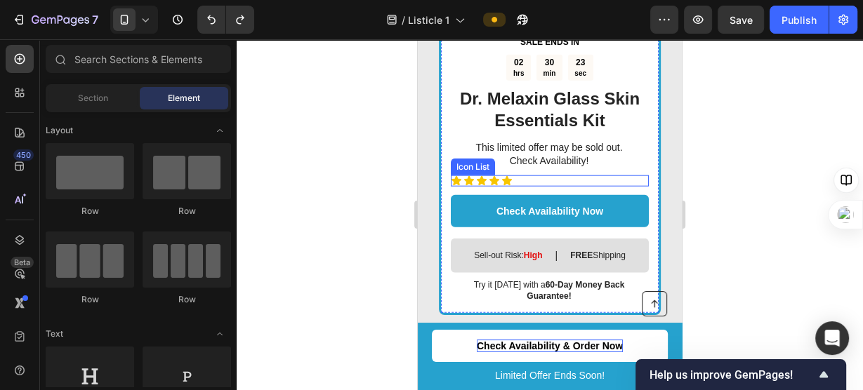
click at [513, 176] on div "Icon Icon Icon Icon Icon" at bounding box center [550, 181] width 198 height 11
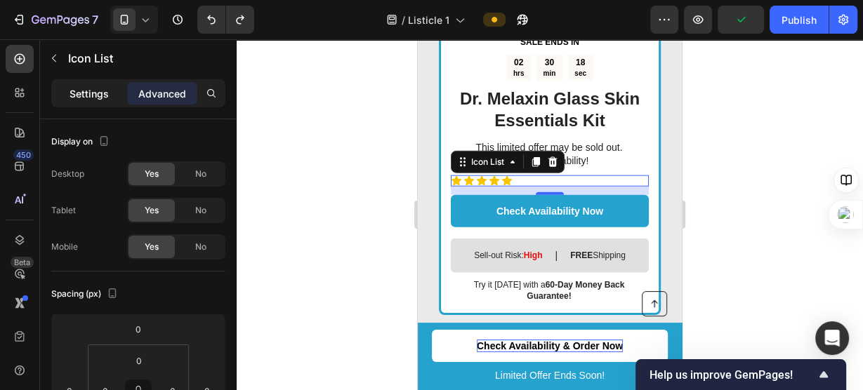
click at [86, 88] on font "Settings" at bounding box center [89, 94] width 39 height 12
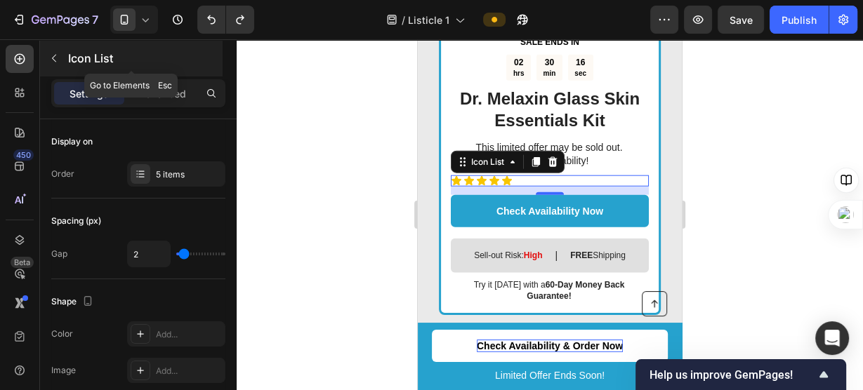
click at [55, 64] on button "button" at bounding box center [54, 58] width 22 height 22
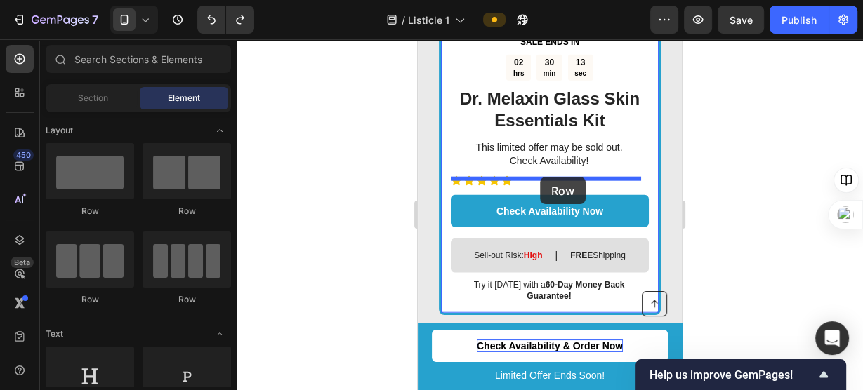
drag, startPoint x: 612, startPoint y: 195, endPoint x: 540, endPoint y: 177, distance: 74.4
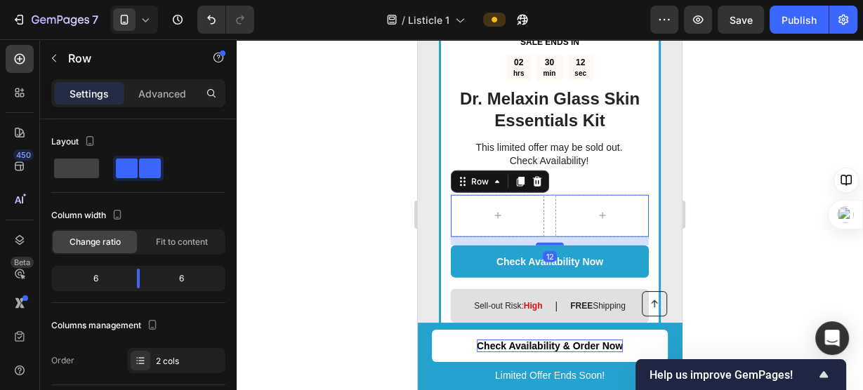
click at [716, 165] on div at bounding box center [550, 214] width 626 height 351
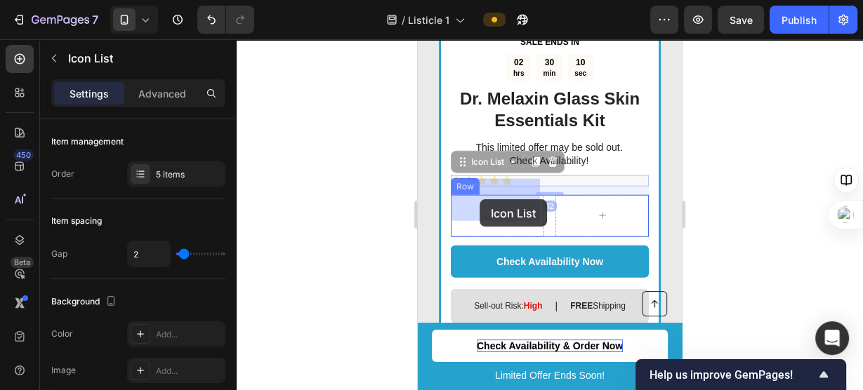
drag, startPoint x: 529, startPoint y: 161, endPoint x: 480, endPoint y: 197, distance: 60.4
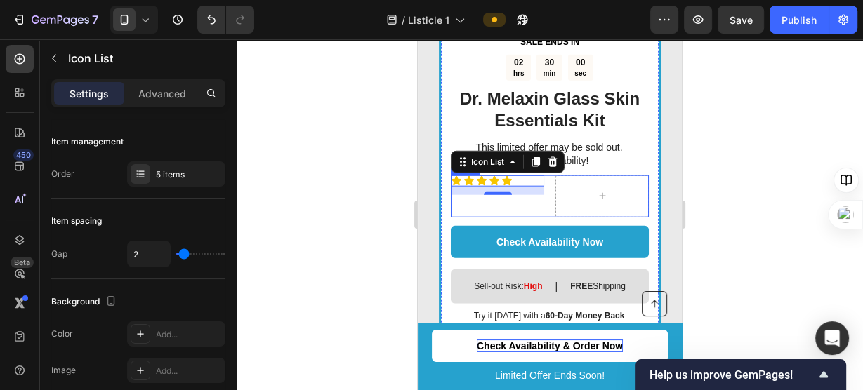
click at [555, 176] on div at bounding box center [601, 197] width 93 height 42
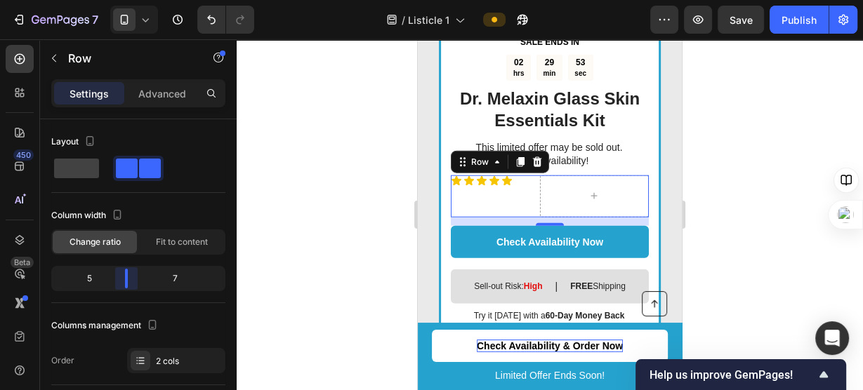
drag, startPoint x: 140, startPoint y: 285, endPoint x: 119, endPoint y: 277, distance: 22.4
click at [119, 0] on body "7 / Listicle 1 Preview Save Publish 450 Beta Sections(30) Elements(83) Section …" at bounding box center [431, 0] width 863 height 0
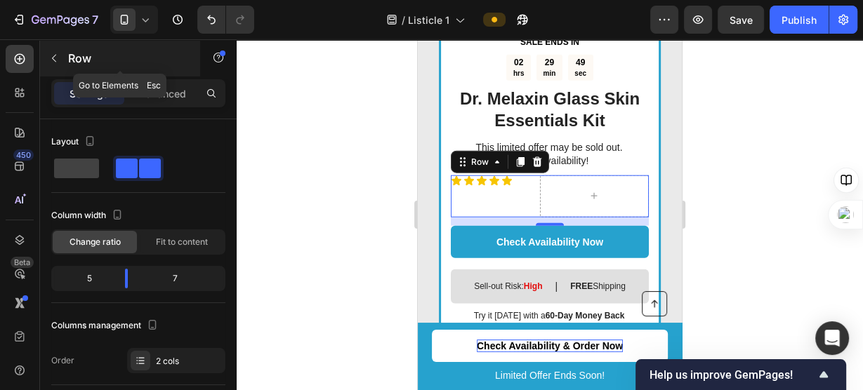
click at [61, 58] on button "button" at bounding box center [54, 58] width 22 height 22
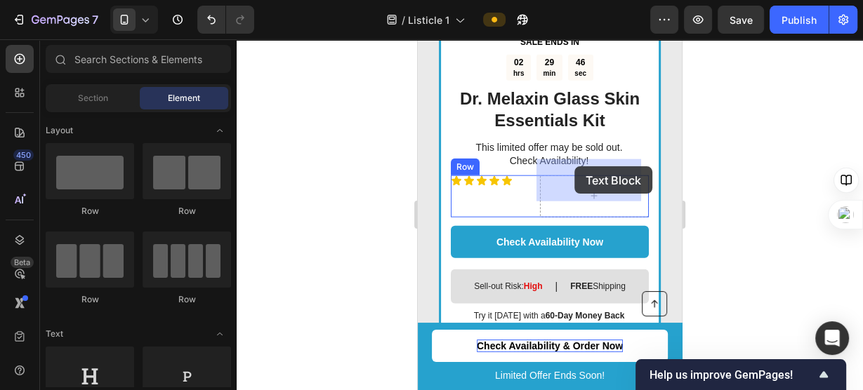
drag, startPoint x: 588, startPoint y: 390, endPoint x: 574, endPoint y: 166, distance: 224.4
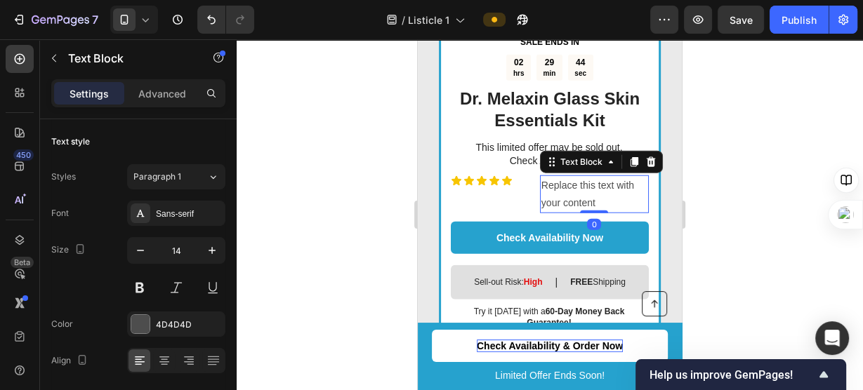
click at [571, 176] on div "Replace this text with your content" at bounding box center [594, 195] width 109 height 38
click at [571, 177] on p "Replace this text with your content" at bounding box center [594, 194] width 106 height 35
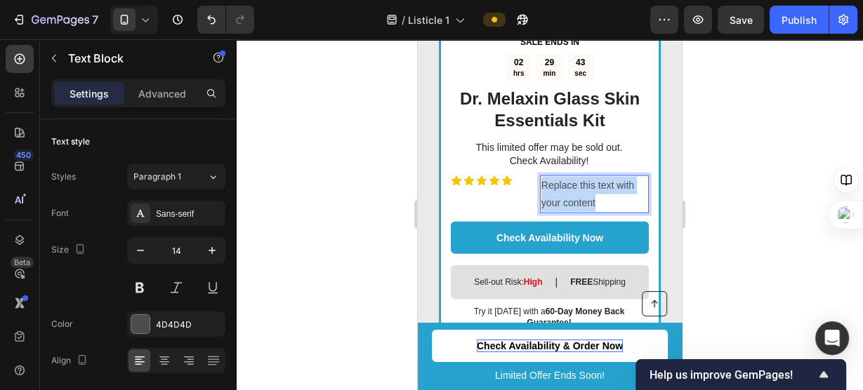
click at [571, 177] on p "Replace this text with your content" at bounding box center [594, 194] width 106 height 35
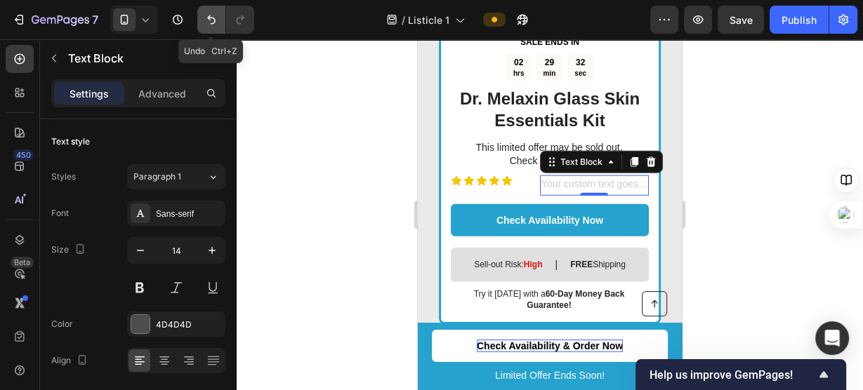
click at [217, 25] on icon "Undo/Redo" at bounding box center [211, 20] width 14 height 14
click at [371, 173] on div at bounding box center [550, 214] width 626 height 351
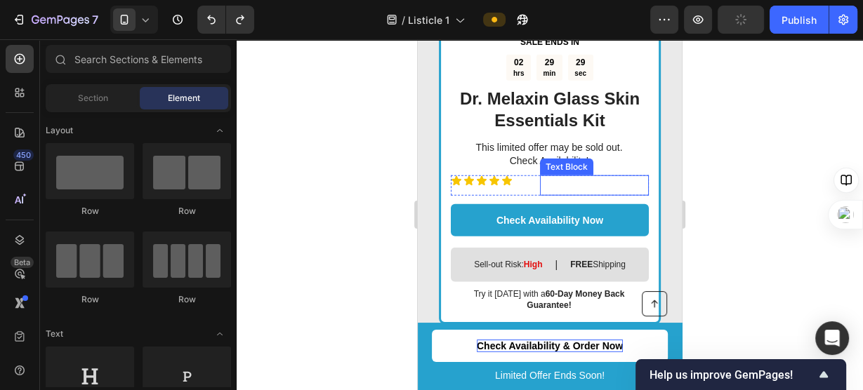
click at [597, 177] on p "Rich Text Editor. Editing area: main" at bounding box center [594, 186] width 106 height 18
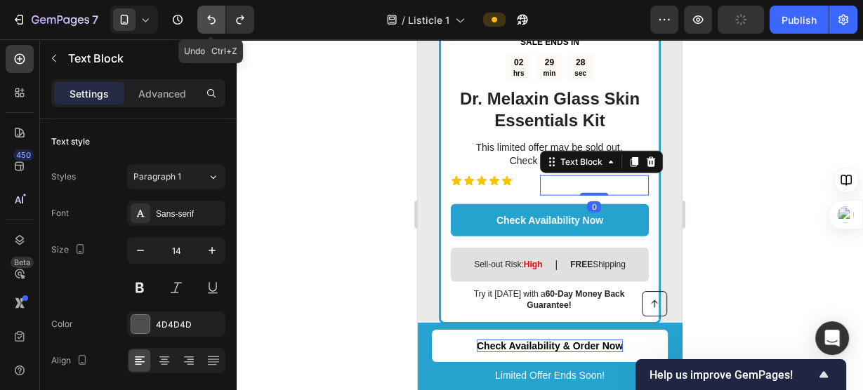
click at [209, 21] on icon "Undo/Redo" at bounding box center [211, 20] width 14 height 14
click at [320, 138] on div at bounding box center [550, 214] width 626 height 351
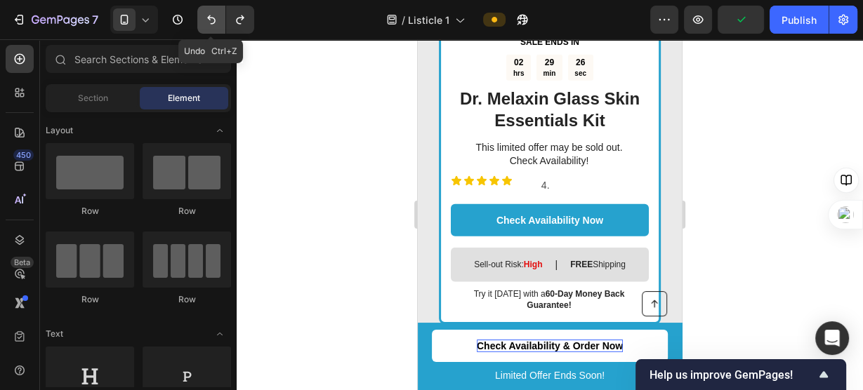
click at [213, 22] on icon "Undo/Redo" at bounding box center [211, 19] width 8 height 9
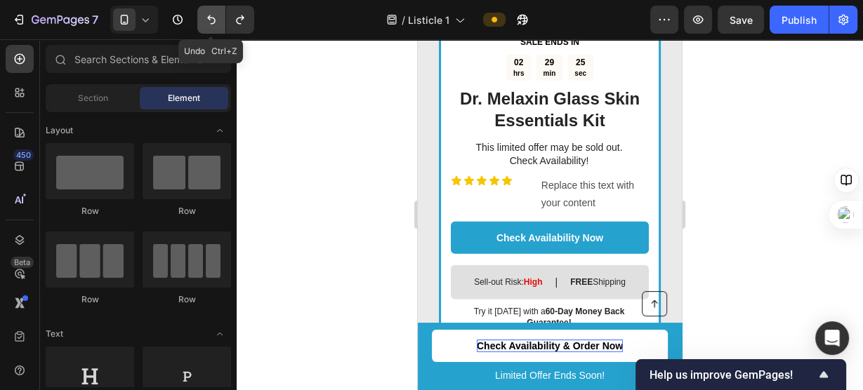
click at [213, 22] on icon "Undo/Redo" at bounding box center [211, 19] width 8 height 9
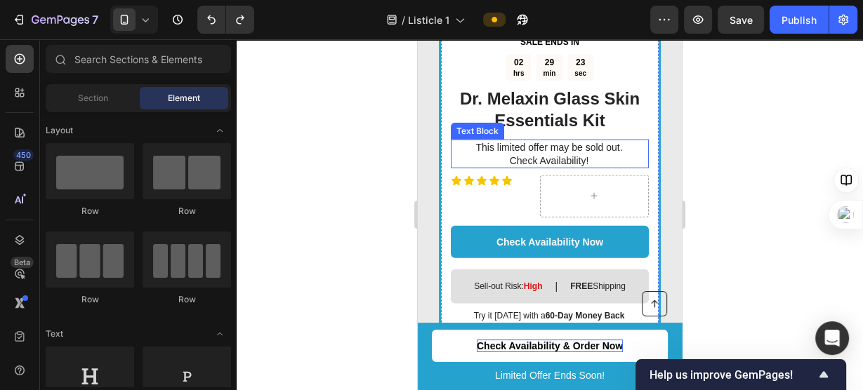
click at [597, 143] on p "This limited offer may be sold out. Check Availability!" at bounding box center [549, 153] width 197 height 25
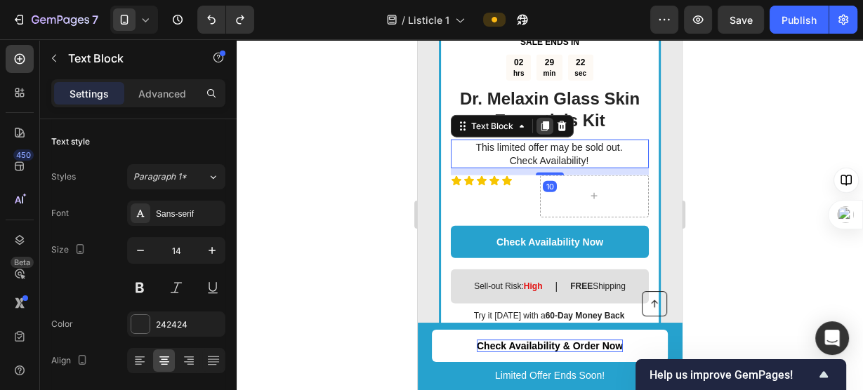
click at [541, 121] on icon at bounding box center [544, 126] width 11 height 11
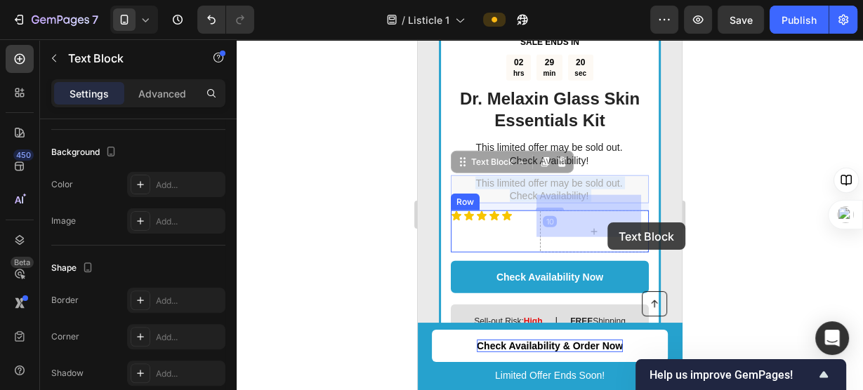
drag, startPoint x: 623, startPoint y: 176, endPoint x: 607, endPoint y: 223, distance: 49.5
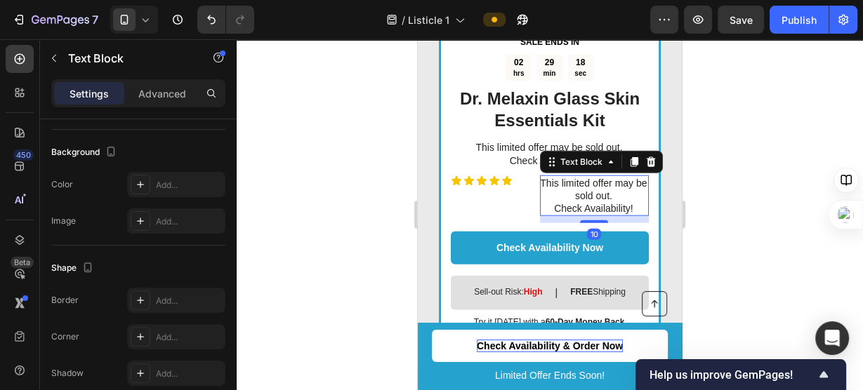
click at [581, 177] on p "This limited offer may be sold out. Check Availability!" at bounding box center [593, 196] width 107 height 39
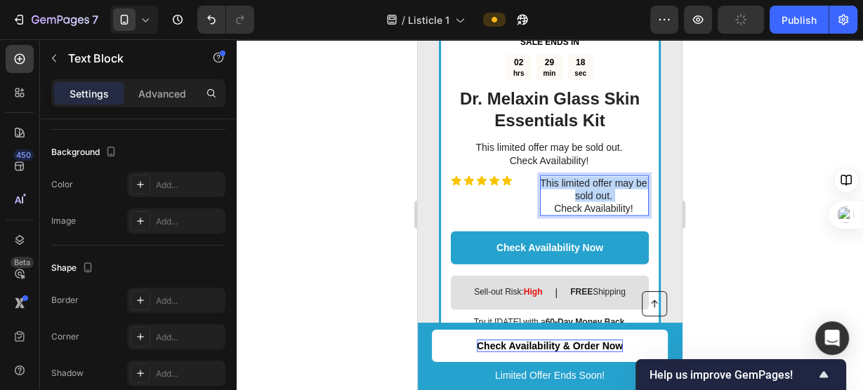
click at [581, 177] on p "This limited offer may be sold out. Check Availability!" at bounding box center [593, 196] width 107 height 39
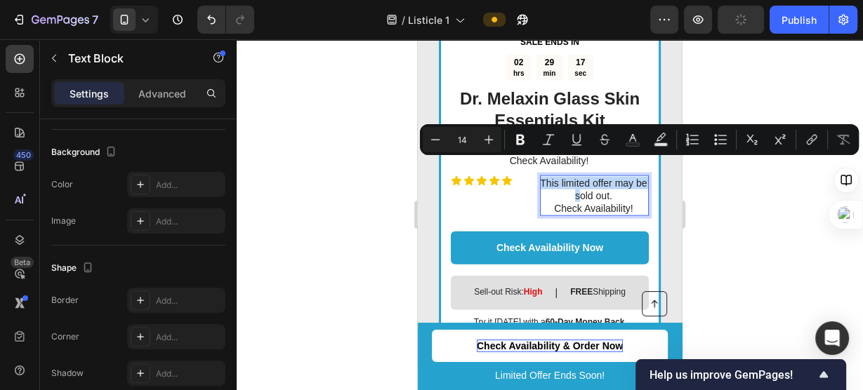
click at [581, 177] on p "This limited offer may be sold out. Check Availability!" at bounding box center [593, 196] width 107 height 39
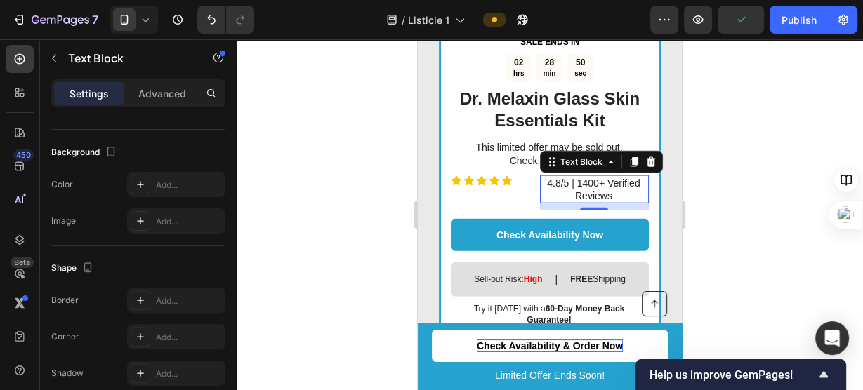
click at [345, 188] on div at bounding box center [550, 214] width 626 height 351
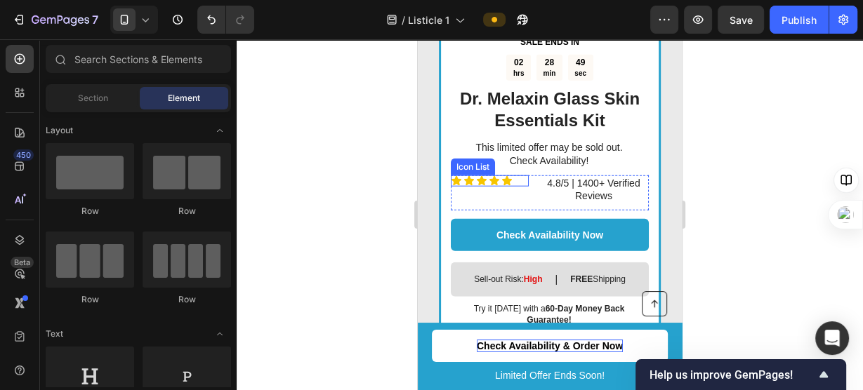
click at [519, 176] on div "Icon Icon Icon Icon Icon" at bounding box center [490, 181] width 78 height 11
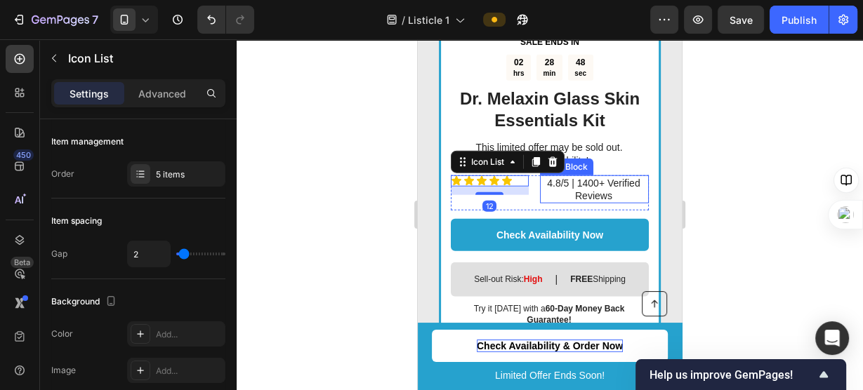
click at [540, 177] on p "4.8/5 | 1400+ Verified Reviews" at bounding box center [593, 189] width 107 height 25
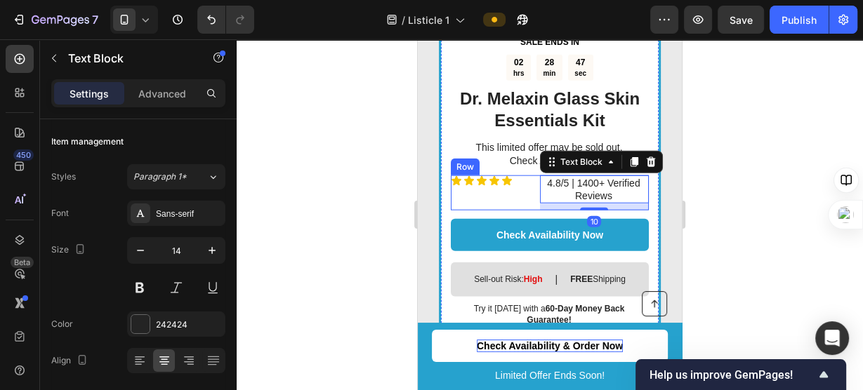
click at [530, 176] on div "Icon Icon Icon Icon Icon Icon List 4.8/5 | 1400+ Verified Reviews Text Block 10…" at bounding box center [550, 193] width 198 height 35
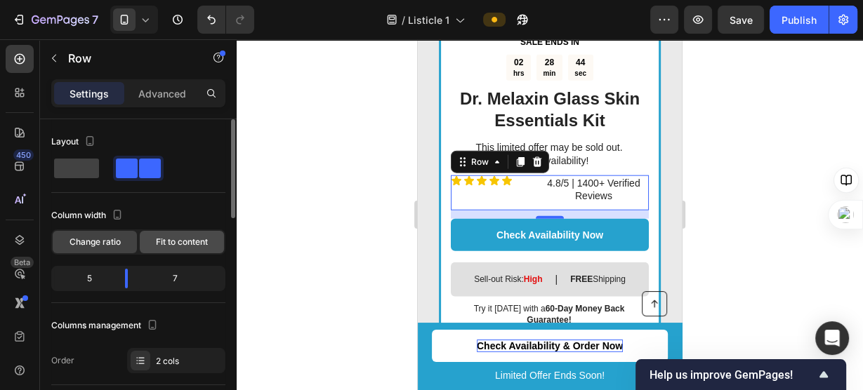
click at [174, 241] on font "Fit to content" at bounding box center [182, 242] width 52 height 11
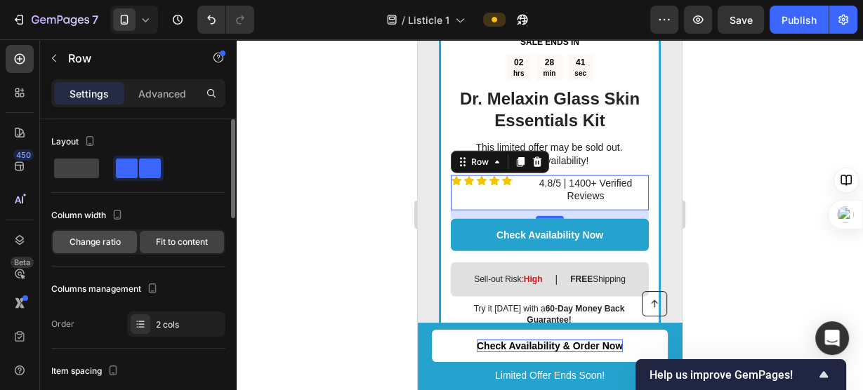
click at [113, 239] on font "Change ratio" at bounding box center [95, 242] width 51 height 11
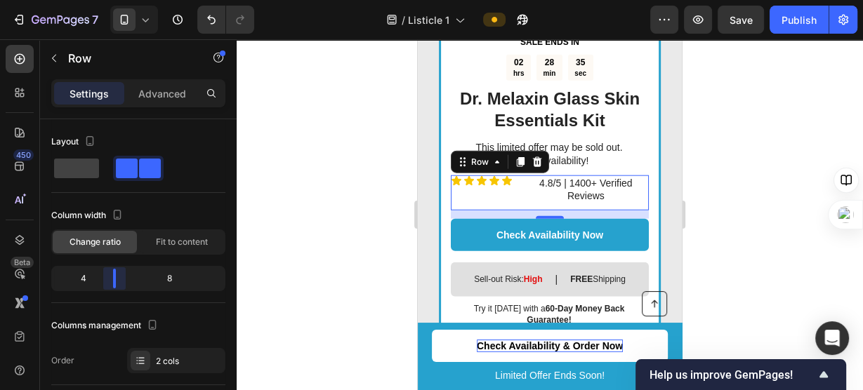
drag, startPoint x: 122, startPoint y: 278, endPoint x: 117, endPoint y: 271, distance: 9.0
click at [117, 0] on body "7 / Listicle 1 Preview Save Publish 450 Beta Sections(30) Elements(83) Section …" at bounding box center [431, 0] width 863 height 0
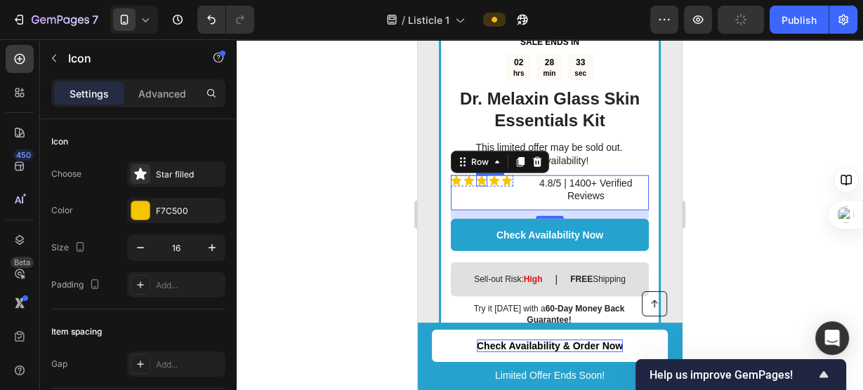
click at [482, 176] on div "Icon" at bounding box center [481, 181] width 11 height 11
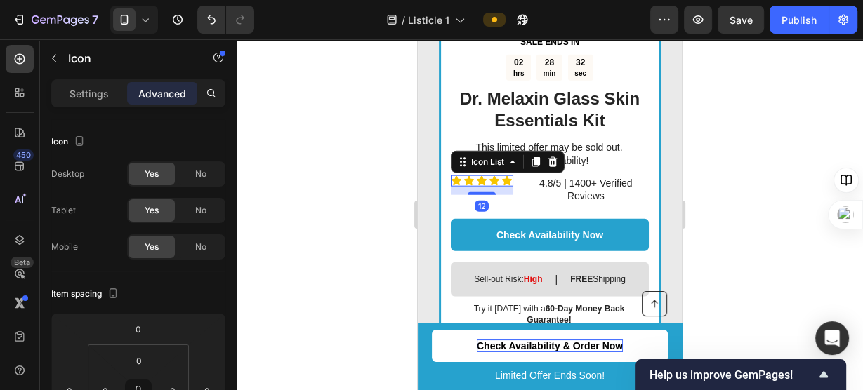
click at [495, 176] on div "Icon Icon Icon Icon Icon" at bounding box center [482, 181] width 62 height 11
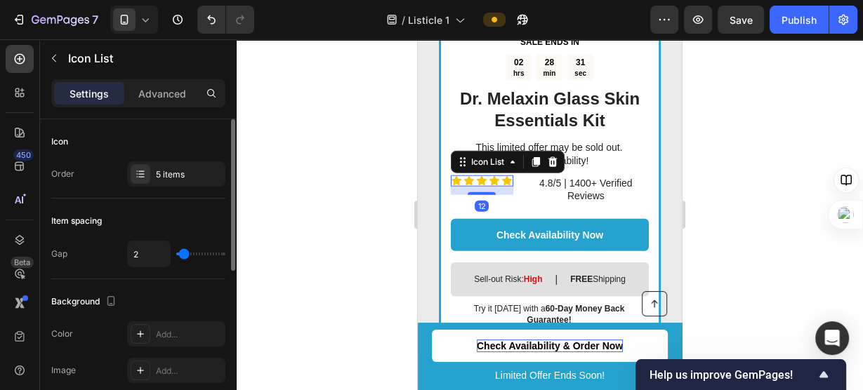
type input "0"
drag, startPoint x: 187, startPoint y: 256, endPoint x: 136, endPoint y: 253, distance: 50.6
type input "0"
click at [176, 253] on input "range" at bounding box center [200, 254] width 49 height 3
click at [341, 194] on div at bounding box center [550, 214] width 626 height 351
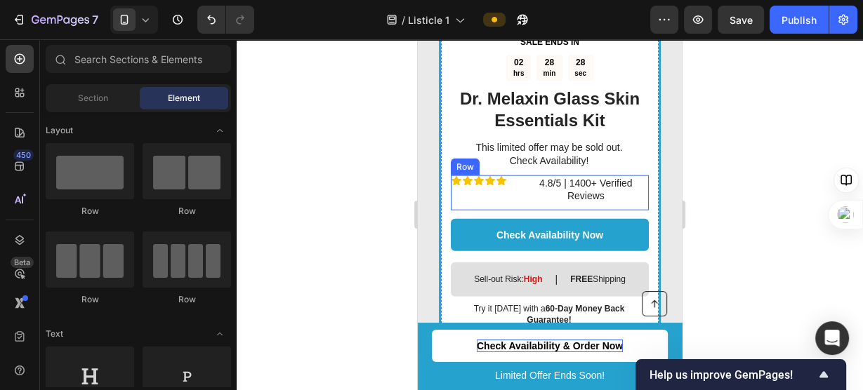
click at [516, 176] on div "Icon Icon Icon Icon Icon Icon List 4.8/5 | 1400+ Verified Reviews Text Block Row" at bounding box center [550, 193] width 198 height 35
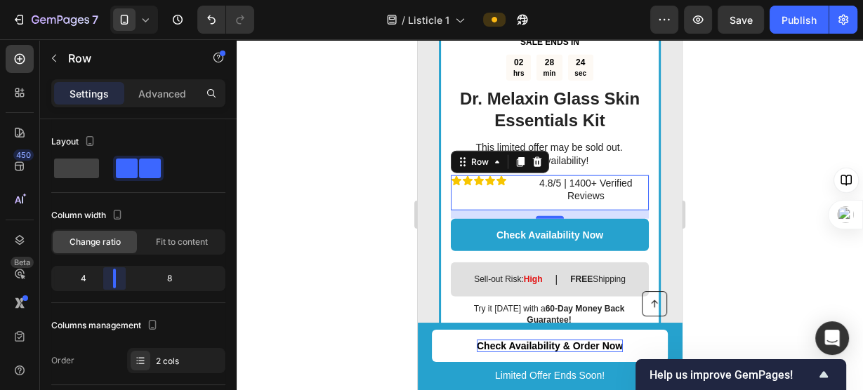
drag, startPoint x: 102, startPoint y: 279, endPoint x: 114, endPoint y: 283, distance: 13.3
click at [114, 0] on body "7 / Listicle 1 Preview Save Publish 450 Beta Sections(30) Elements(83) Section …" at bounding box center [431, 0] width 863 height 0
click at [588, 177] on p "4.8/5 | 1400+ Verified Reviews" at bounding box center [586, 189] width 123 height 25
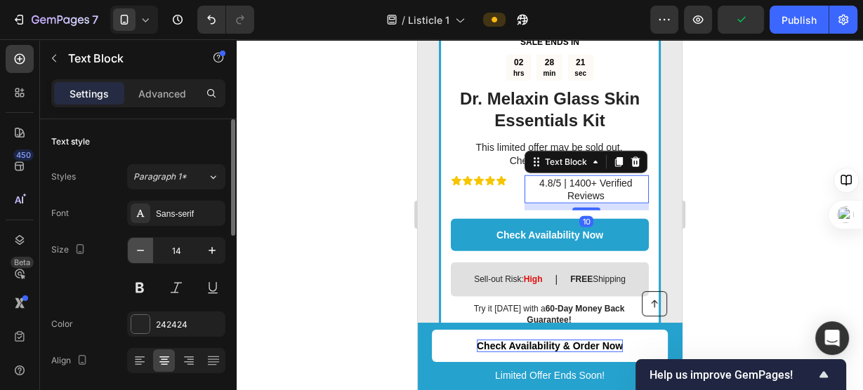
click at [140, 255] on icon "button" at bounding box center [140, 251] width 14 height 14
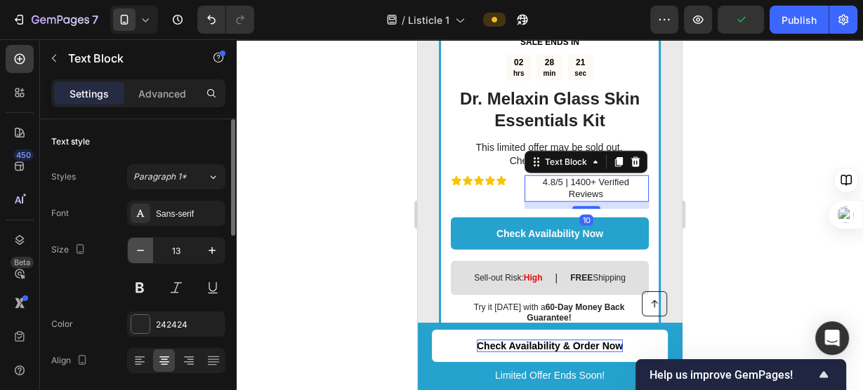
click at [140, 255] on icon "button" at bounding box center [140, 251] width 14 height 14
type input "12"
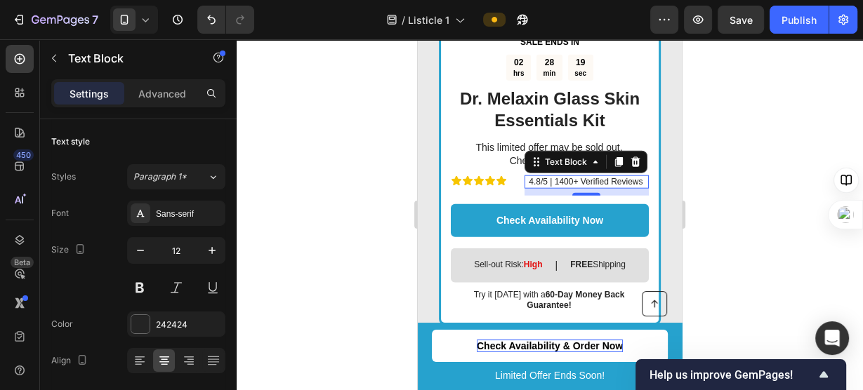
click at [397, 216] on div at bounding box center [550, 214] width 626 height 351
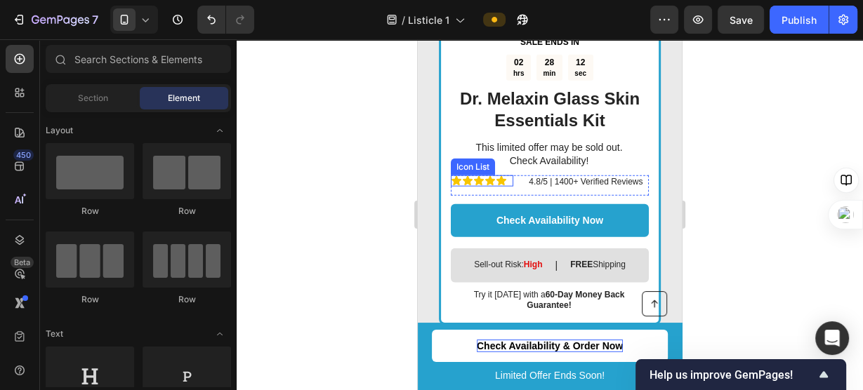
click at [507, 176] on div "Icon Icon Icon Icon Icon" at bounding box center [482, 181] width 62 height 11
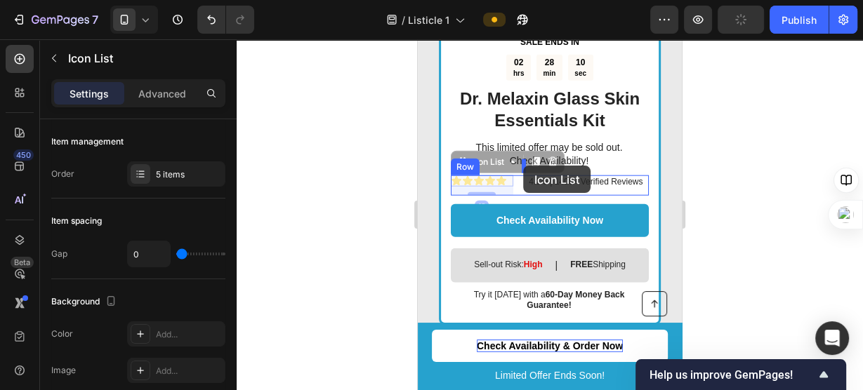
drag, startPoint x: 507, startPoint y: 166, endPoint x: 523, endPoint y: 166, distance: 16.1
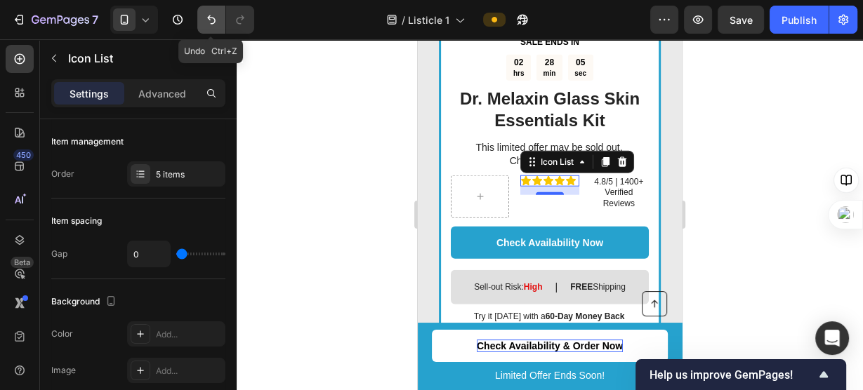
click at [199, 18] on button "Undo/Redo" at bounding box center [211, 20] width 28 height 28
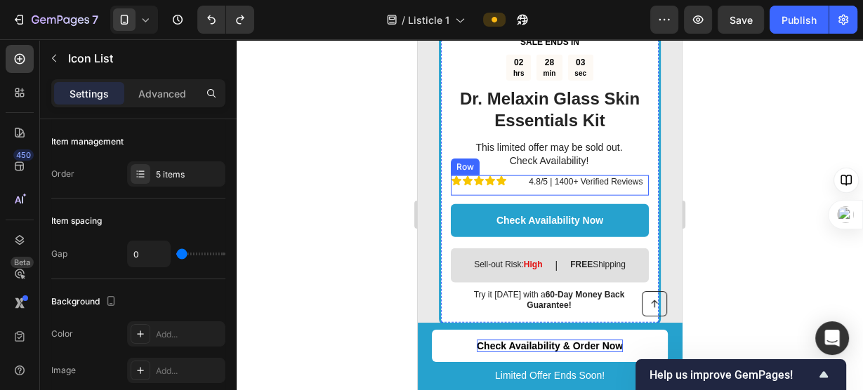
click at [515, 176] on div "Icon Icon Icon Icon Icon Icon List 4.8/5 | 1400+ Verified Reviews Text Block Row" at bounding box center [550, 186] width 198 height 21
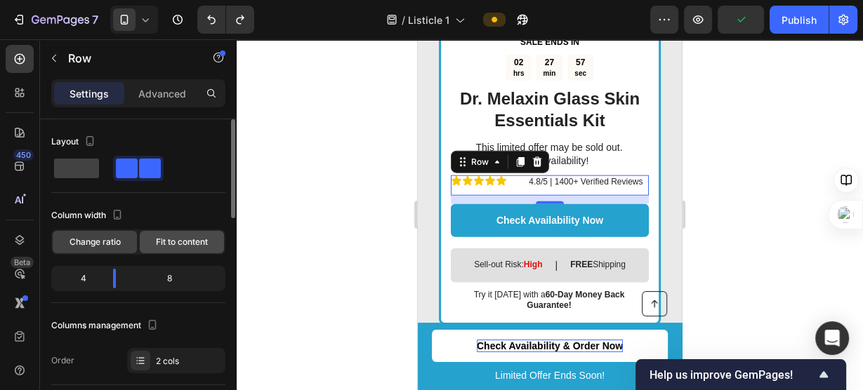
click at [154, 238] on div "Fit to content" at bounding box center [182, 242] width 84 height 22
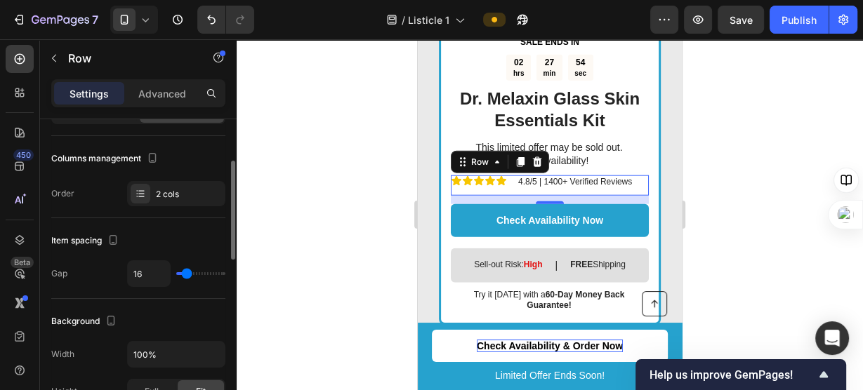
scroll to position [131, 0]
type input "0"
type input "2"
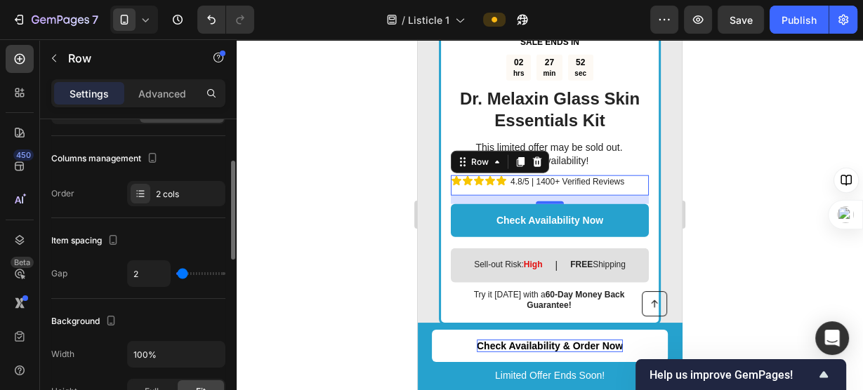
type input "5"
type input "18"
type input "23"
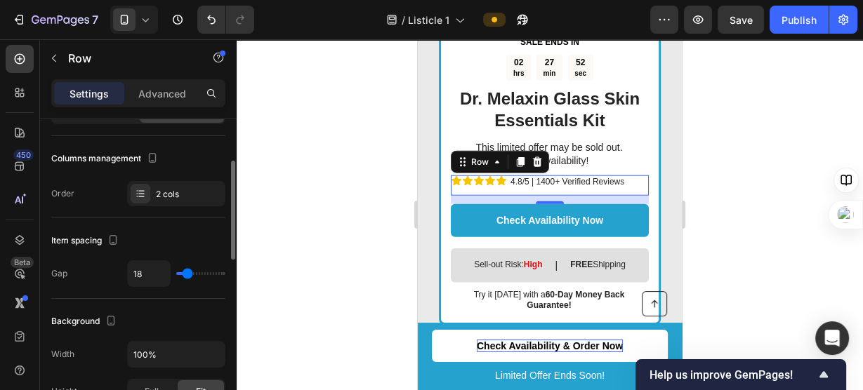
type input "23"
type input "10"
type input "6"
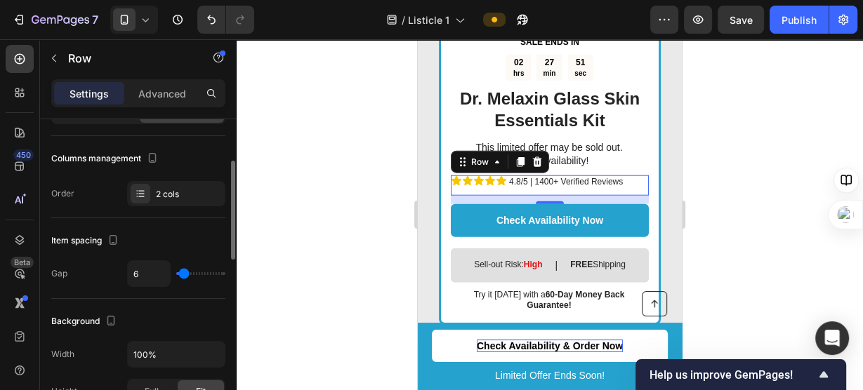
type input "3"
type input "5"
click at [183, 272] on input "range" at bounding box center [200, 273] width 49 height 3
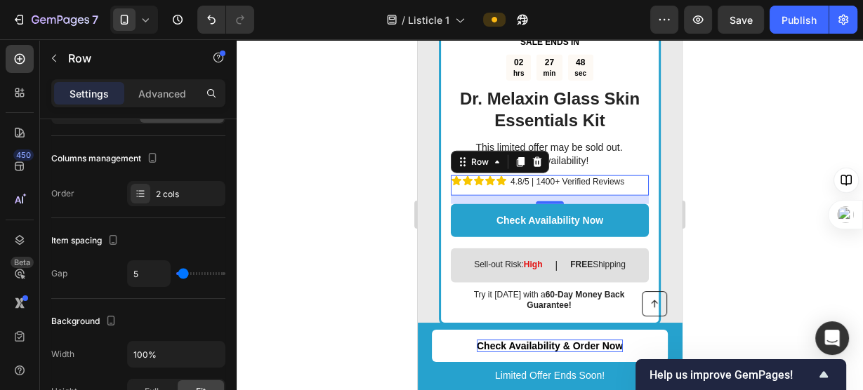
click at [343, 218] on div at bounding box center [550, 214] width 626 height 351
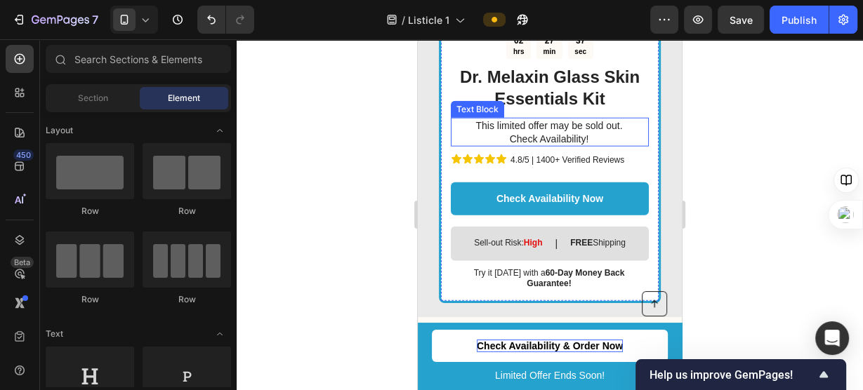
scroll to position [2755, 0]
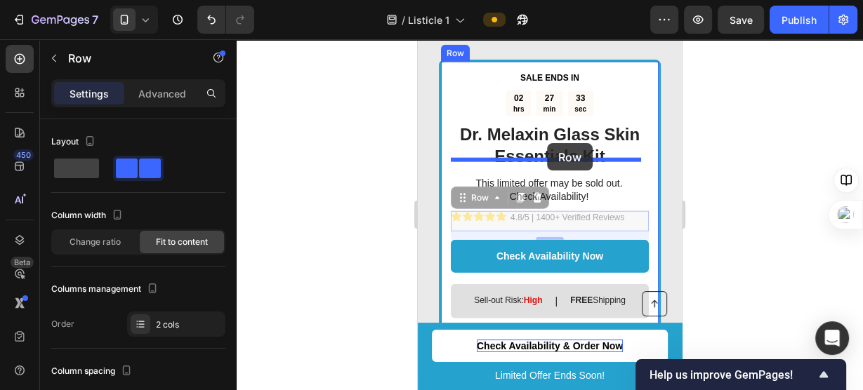
drag, startPoint x: 632, startPoint y: 206, endPoint x: 547, endPoint y: 143, distance: 105.5
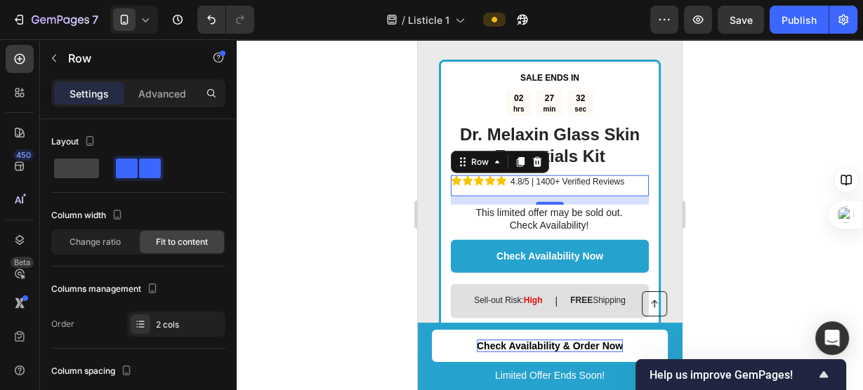
click at [779, 185] on div at bounding box center [550, 214] width 626 height 351
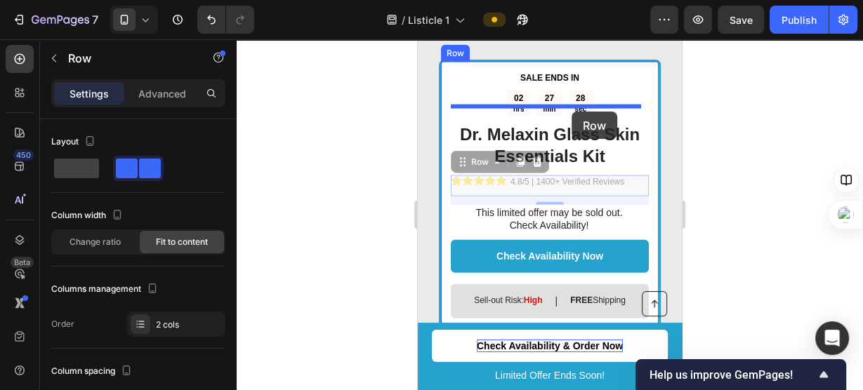
drag, startPoint x: 631, startPoint y: 167, endPoint x: 572, endPoint y: 112, distance: 81.5
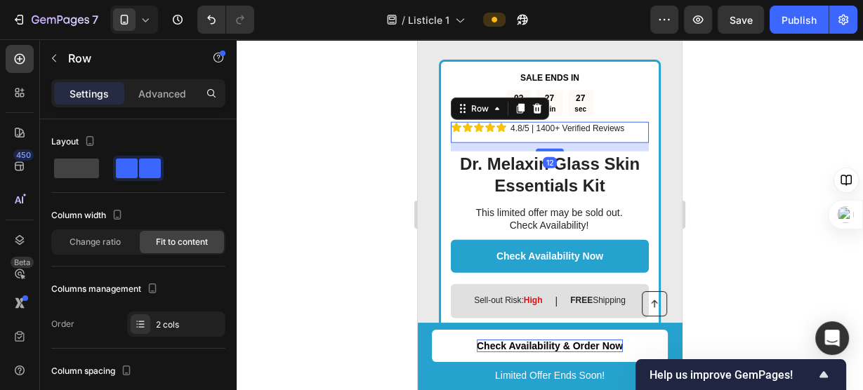
click at [710, 140] on div at bounding box center [550, 214] width 626 height 351
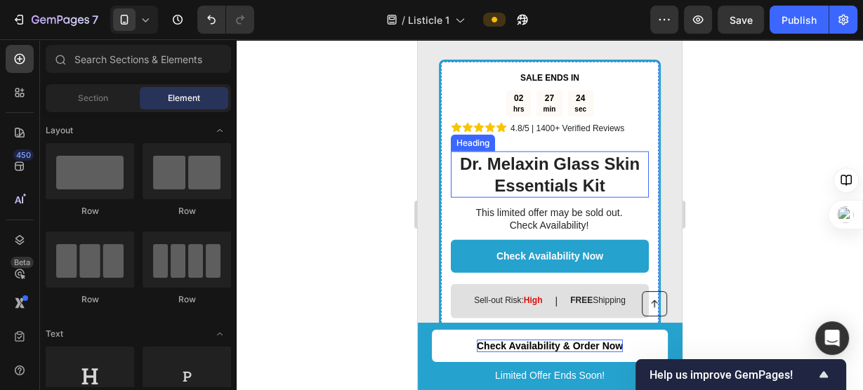
click at [594, 152] on h2 "Dr. Melaxin Glass Skin Essentials Kit" at bounding box center [550, 175] width 198 height 46
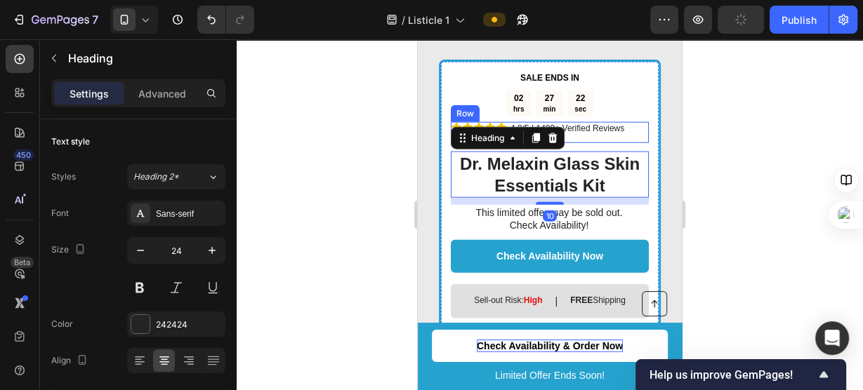
click at [633, 122] on div "Icon Icon Icon Icon Icon Icon List 4.8/5 | 1400+ Verified Reviews Text Block Row" at bounding box center [550, 132] width 198 height 21
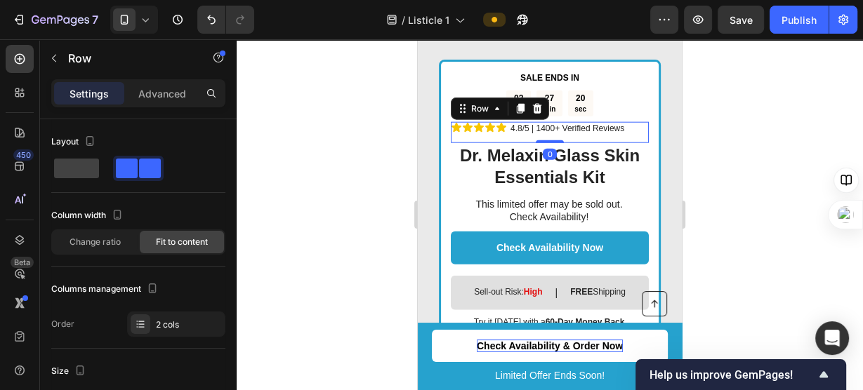
drag, startPoint x: 548, startPoint y: 133, endPoint x: 559, endPoint y: 84, distance: 50.3
click at [559, 84] on div "SALE ENDS IN Text Block 02 hrs 27 min 20 sec Countdown Timer Icon Icon Icon Ico…" at bounding box center [550, 206] width 198 height 269
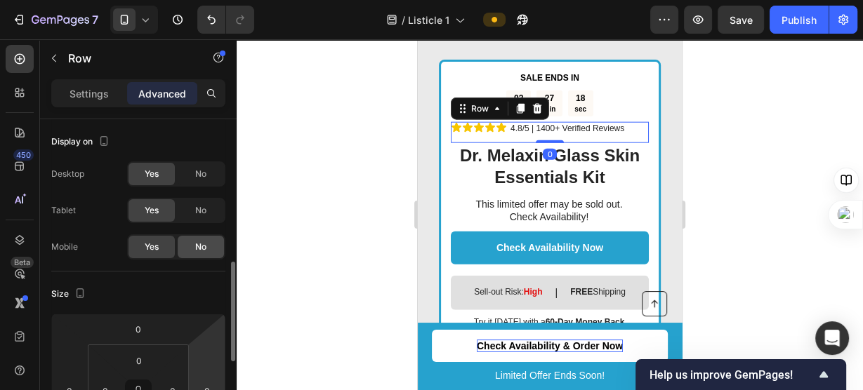
scroll to position [109, 0]
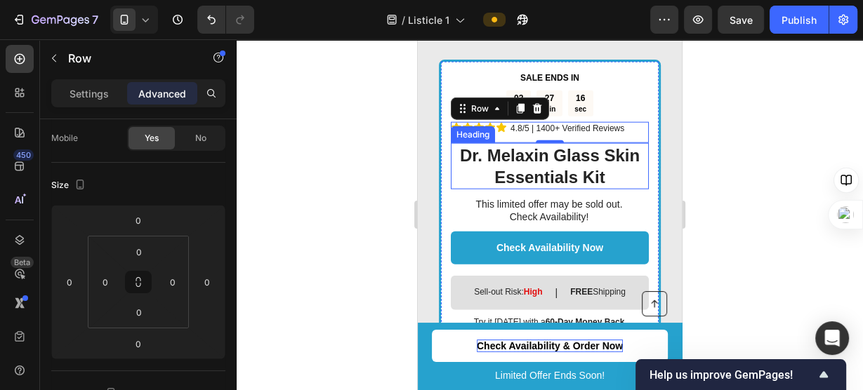
click at [519, 143] on h2 "Dr. Melaxin Glass Skin Essentials Kit" at bounding box center [550, 166] width 198 height 46
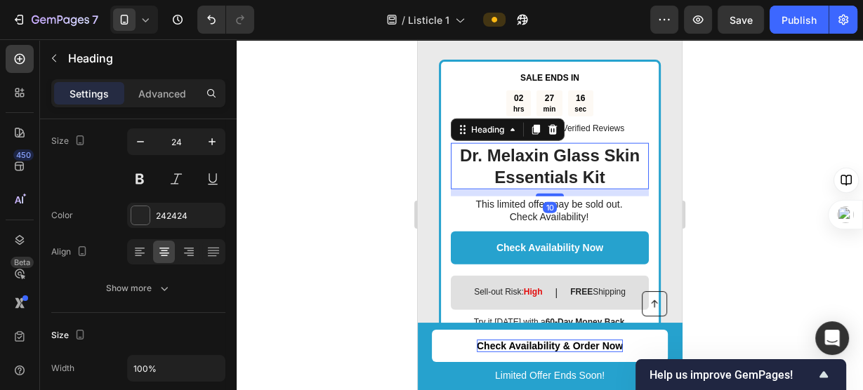
scroll to position [0, 0]
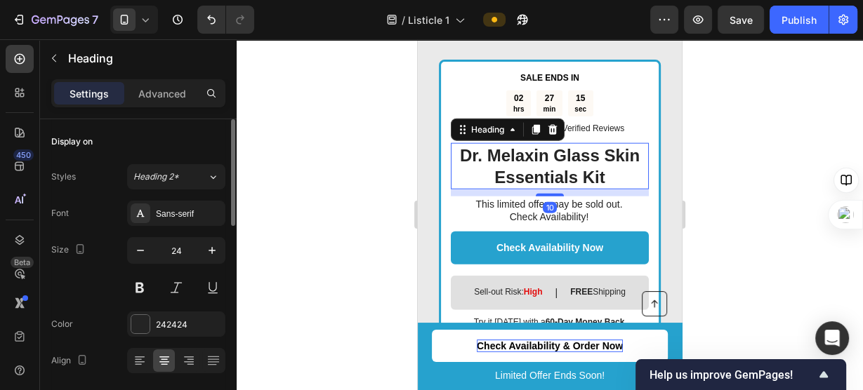
click at [159, 97] on font "Advanced" at bounding box center [162, 94] width 48 height 12
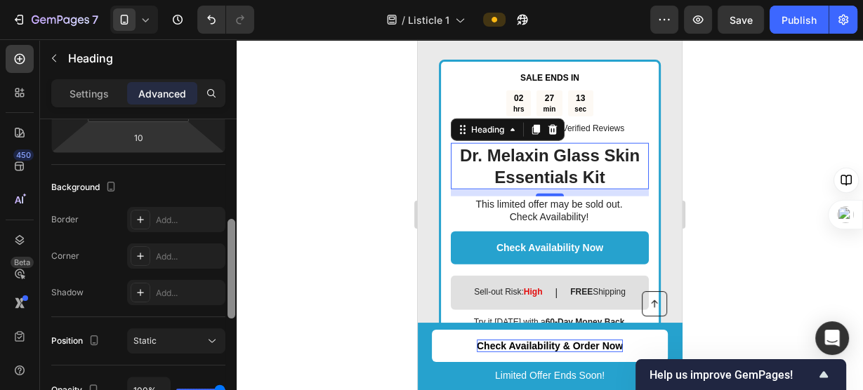
scroll to position [315, 0]
click at [381, 174] on div at bounding box center [550, 214] width 626 height 351
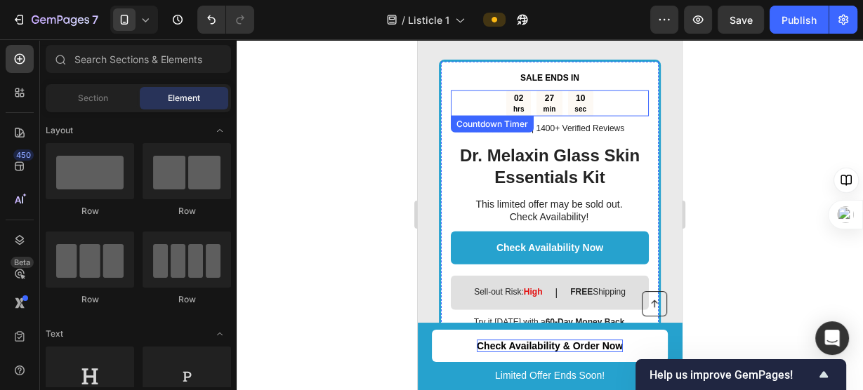
click at [595, 91] on div "02 hrs 27 min 10 sec" at bounding box center [550, 104] width 198 height 26
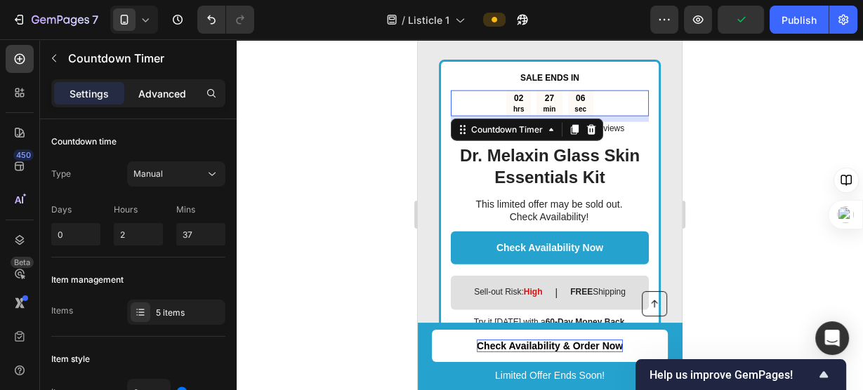
click at [157, 88] on font "Advanced" at bounding box center [162, 94] width 48 height 12
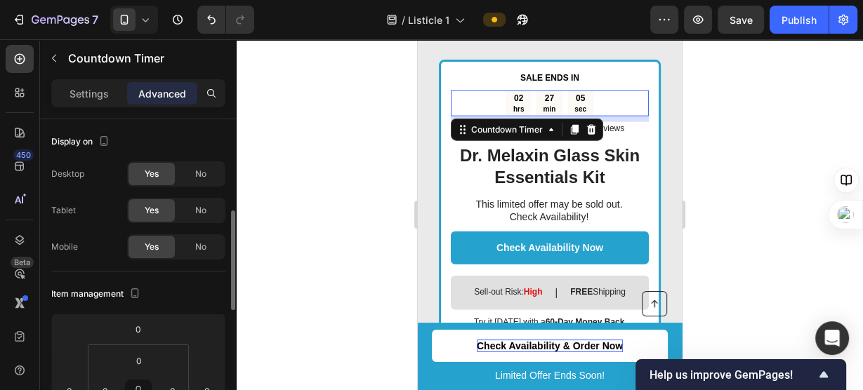
scroll to position [70, 0]
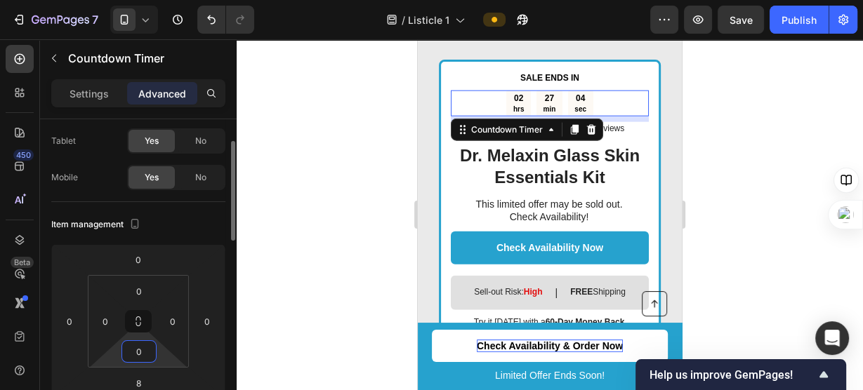
click at [138, 348] on input "0" at bounding box center [139, 351] width 28 height 21
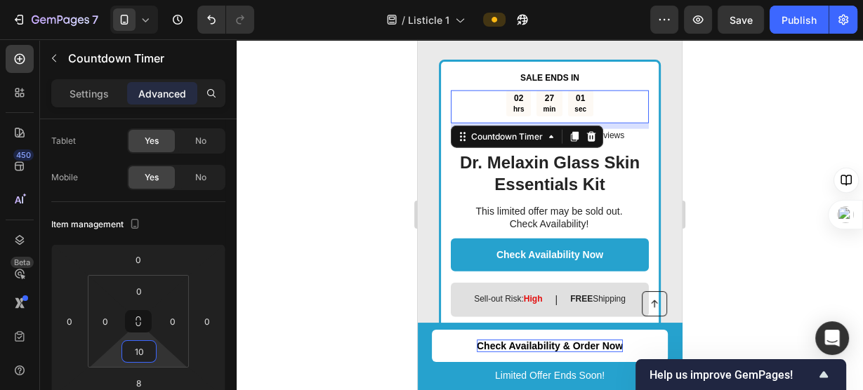
type input "10"
click at [329, 60] on div at bounding box center [550, 214] width 626 height 351
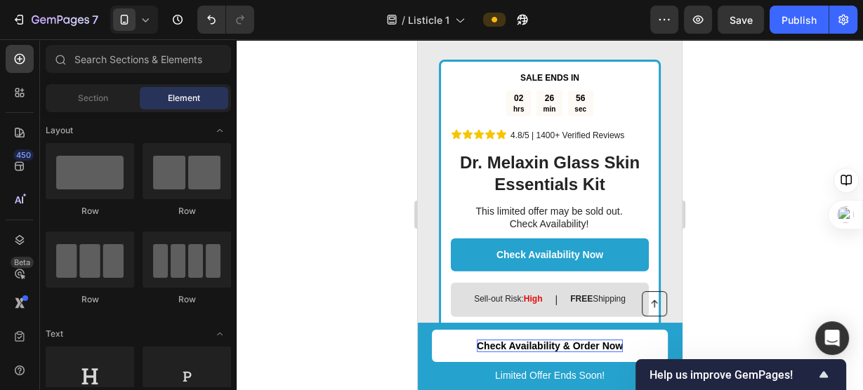
click at [777, 242] on div at bounding box center [550, 214] width 626 height 351
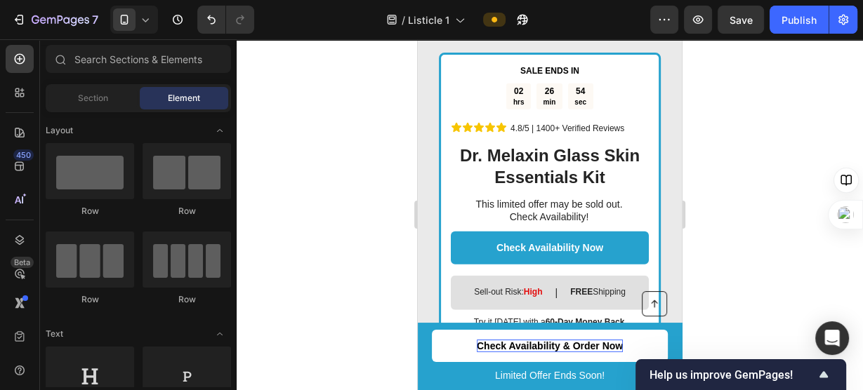
scroll to position [2764, 0]
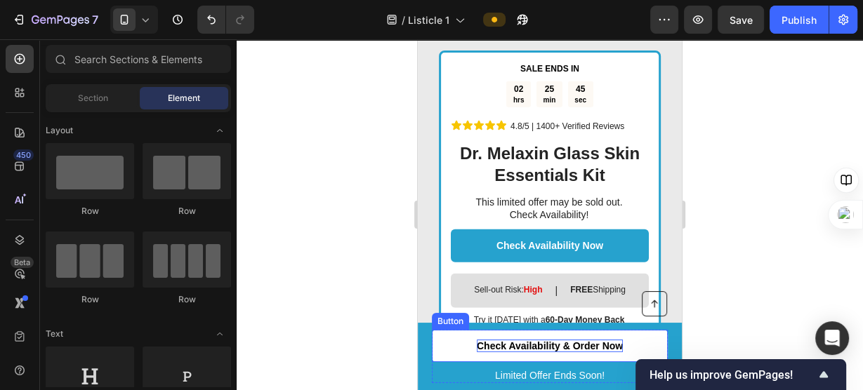
click at [536, 348] on p "Check Availability & Order Now" at bounding box center [550, 346] width 146 height 13
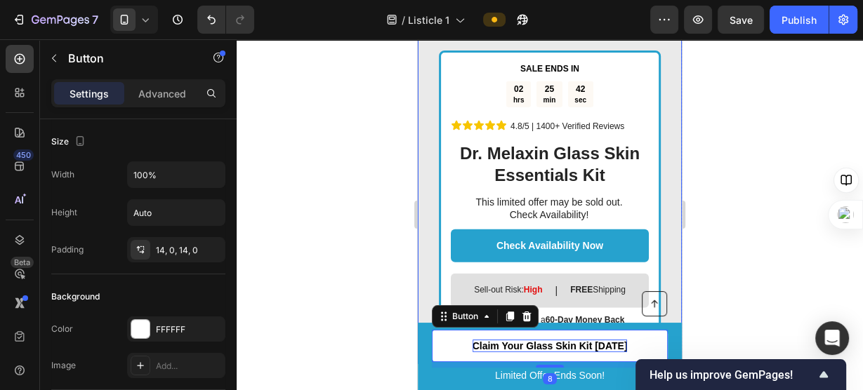
click at [729, 278] on div at bounding box center [550, 214] width 626 height 351
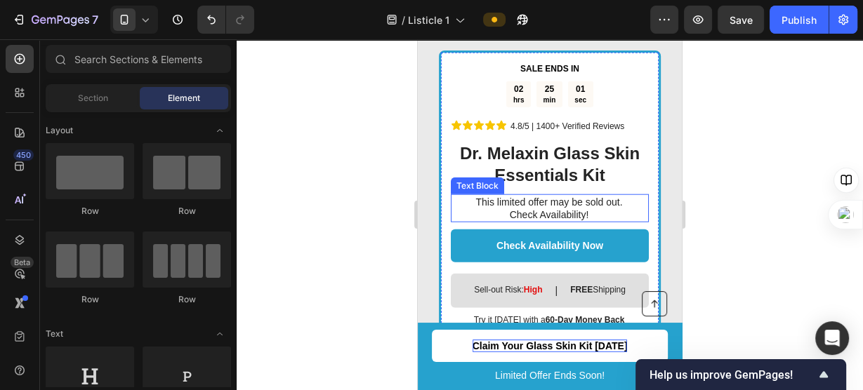
click at [535, 199] on p "This limited offer may be sold out. Check Availability!" at bounding box center [549, 208] width 197 height 25
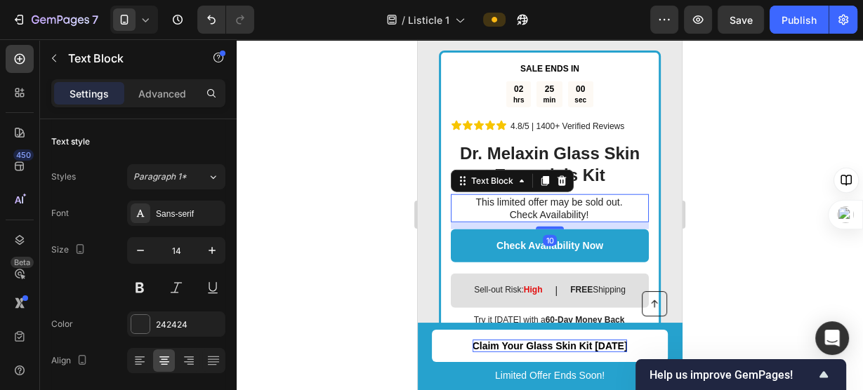
click at [535, 199] on p "This limited offer may be sold out. Check Availability!" at bounding box center [549, 208] width 197 height 25
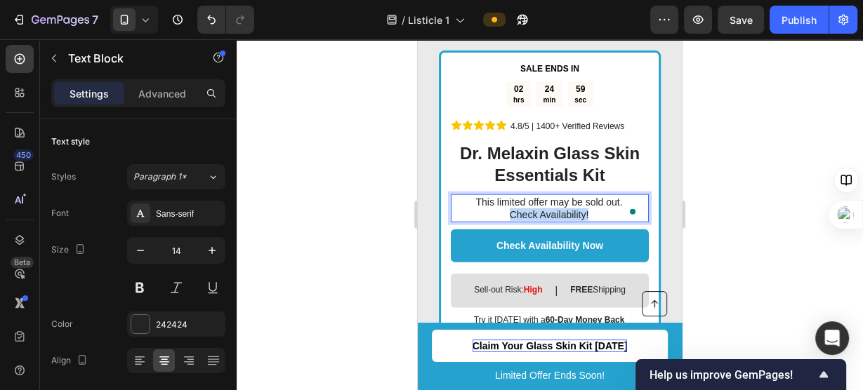
click at [535, 199] on p "This limited offer may be sold out. Check Availability!" at bounding box center [549, 208] width 197 height 25
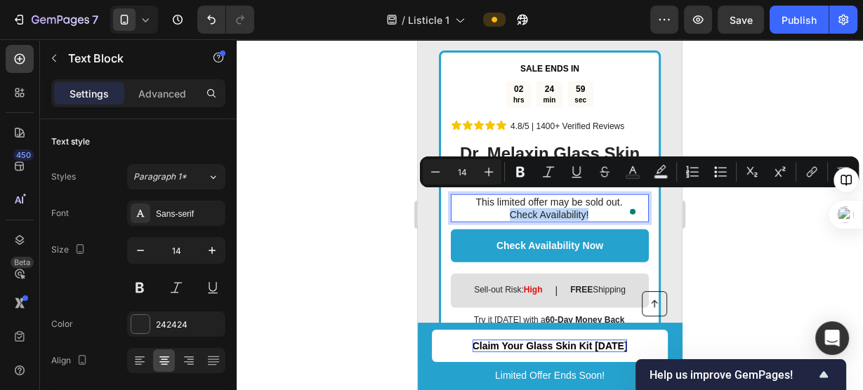
click at [535, 199] on p "This limited offer may be sold out. Check Availability!" at bounding box center [549, 208] width 197 height 25
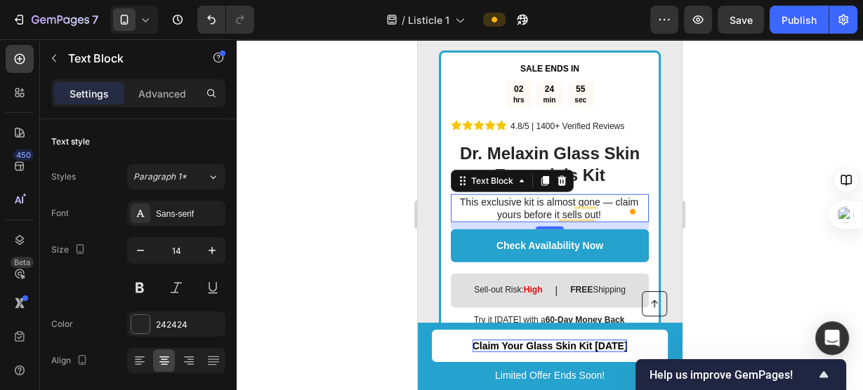
click at [700, 171] on div at bounding box center [550, 214] width 626 height 351
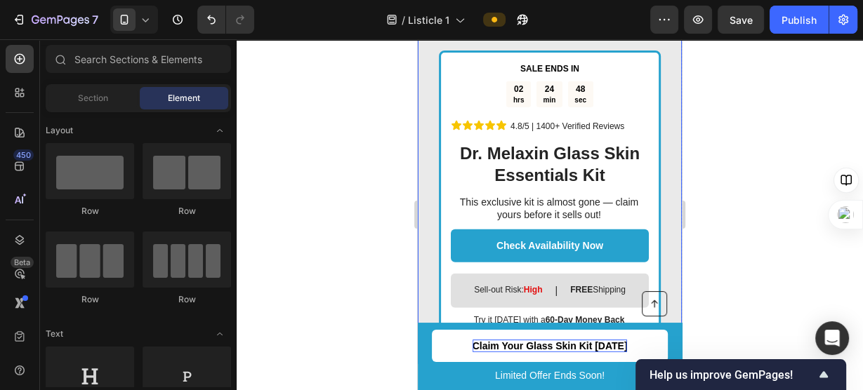
scroll to position [2665, 0]
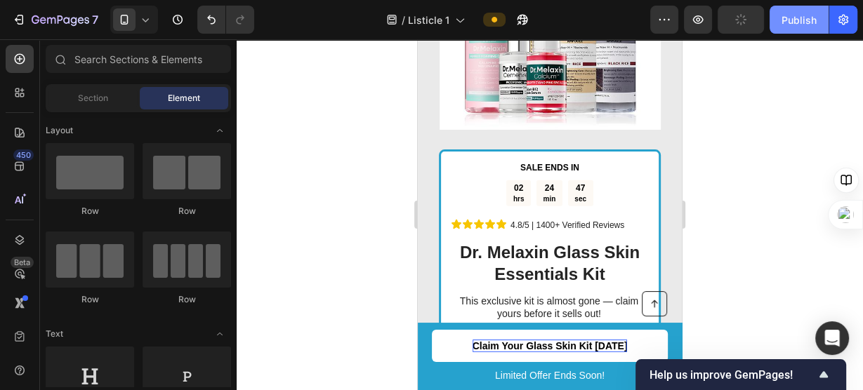
click at [789, 25] on div "Publish" at bounding box center [799, 20] width 35 height 15
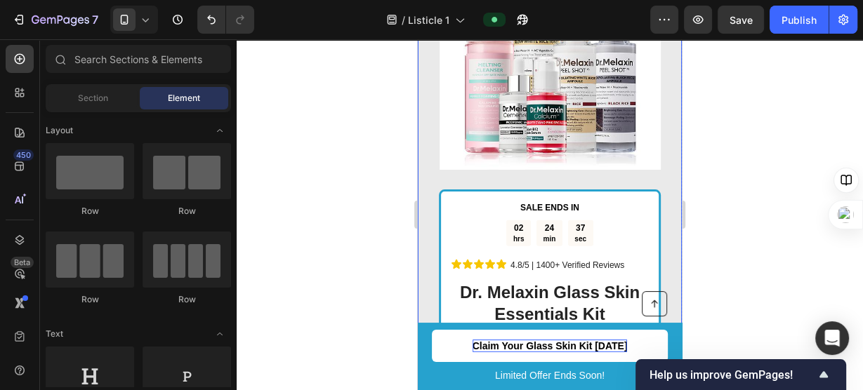
scroll to position [2625, 0]
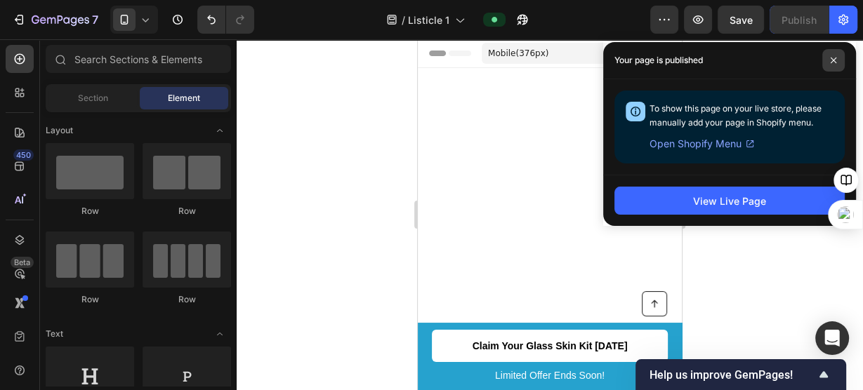
scroll to position [2625, 0]
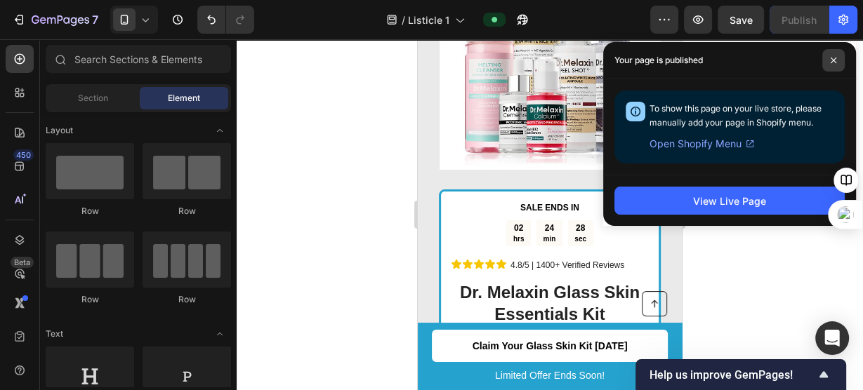
click at [836, 63] on icon at bounding box center [833, 60] width 7 height 7
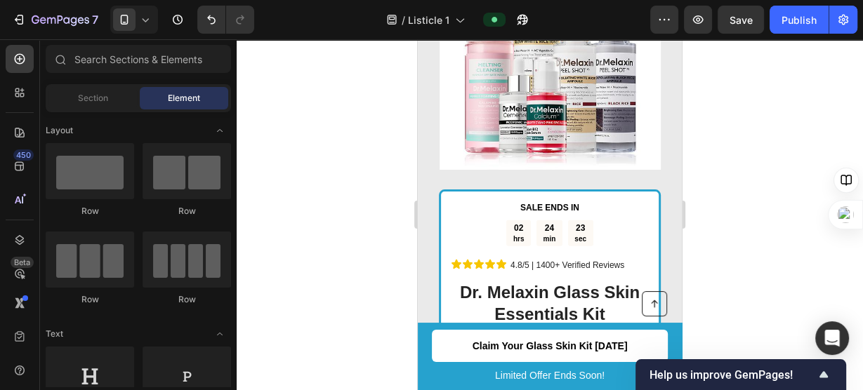
click at [792, 275] on div at bounding box center [550, 214] width 626 height 351
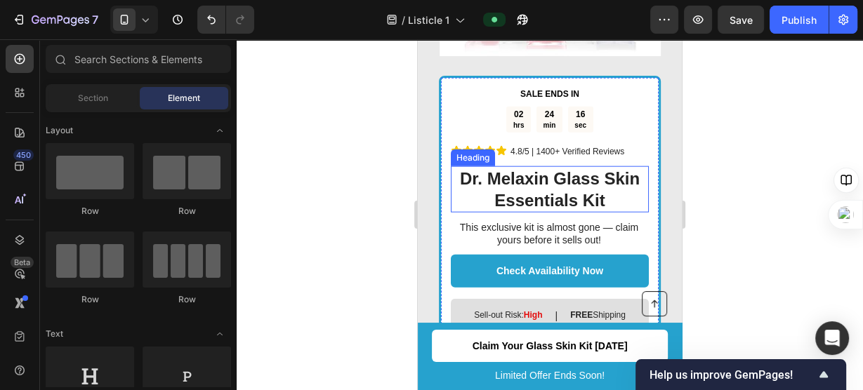
scroll to position [2740, 0]
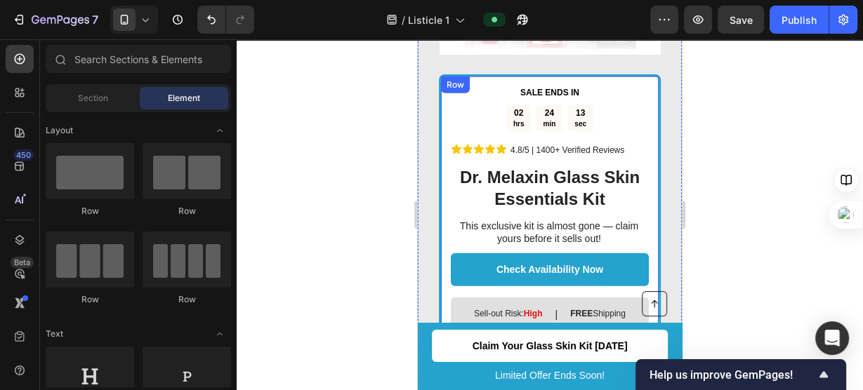
click at [645, 74] on div "SALE ENDS IN Text Block 02 hrs 24 min 13 sec Countdown Timer Icon Icon Icon Ico…" at bounding box center [550, 224] width 222 height 300
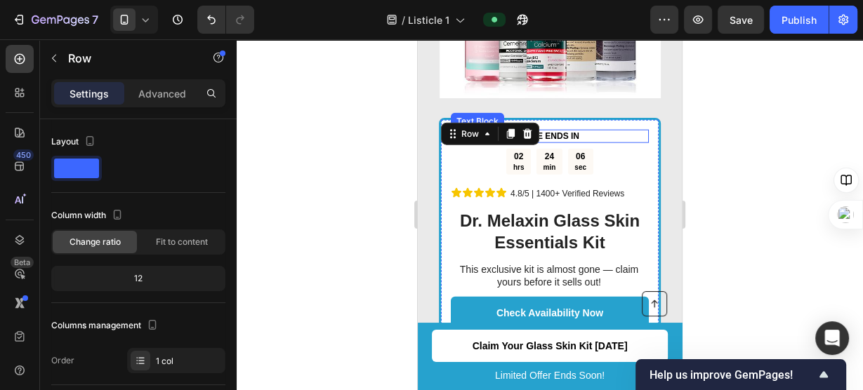
scroll to position [2701, 0]
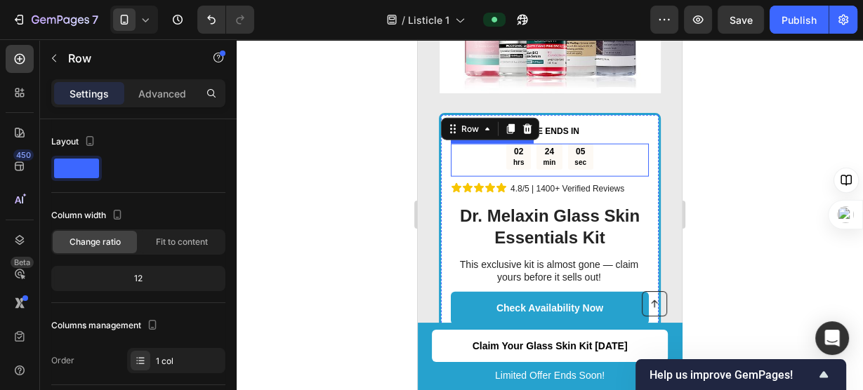
click at [554, 159] on div "02 hrs 24 min 05 sec Countdown Timer" at bounding box center [550, 160] width 198 height 33
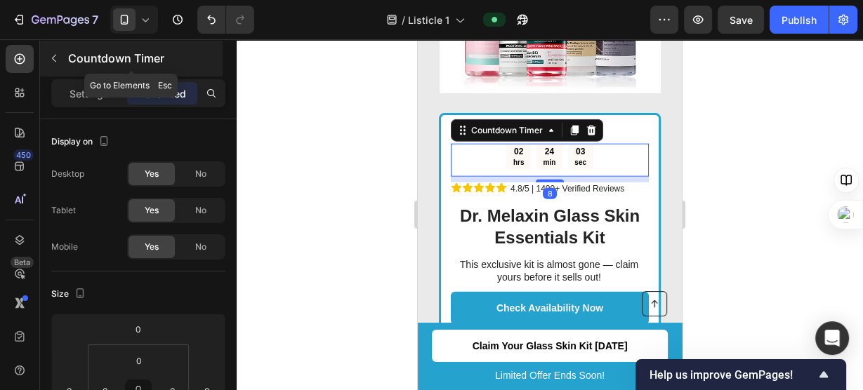
click at [57, 49] on button "button" at bounding box center [54, 58] width 22 height 22
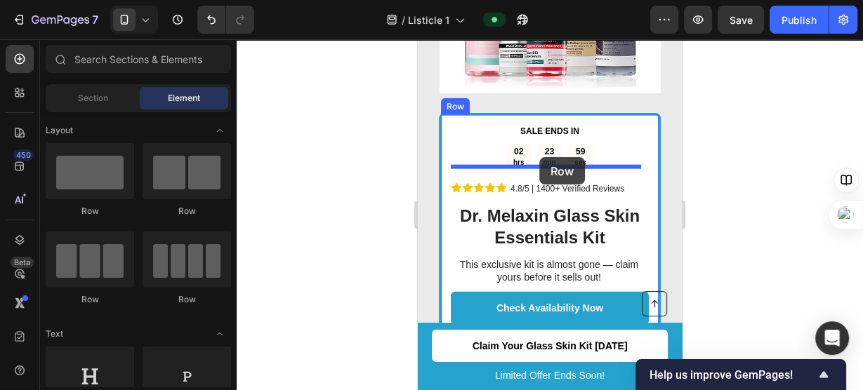
drag, startPoint x: 532, startPoint y: 227, endPoint x: 539, endPoint y: 157, distance: 69.9
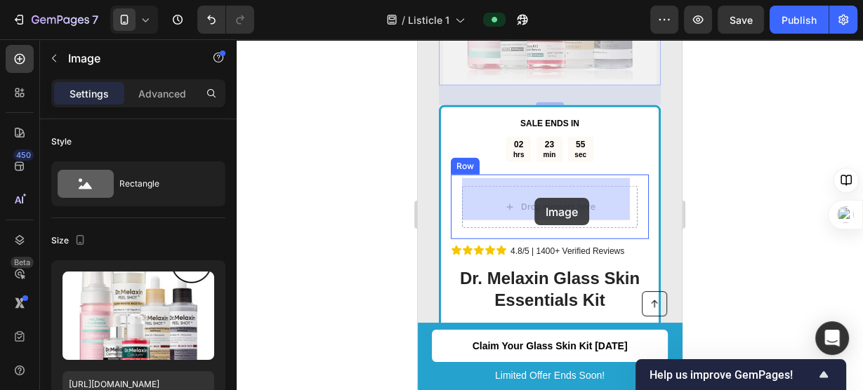
drag, startPoint x: 496, startPoint y: 65, endPoint x: 534, endPoint y: 198, distance: 138.7
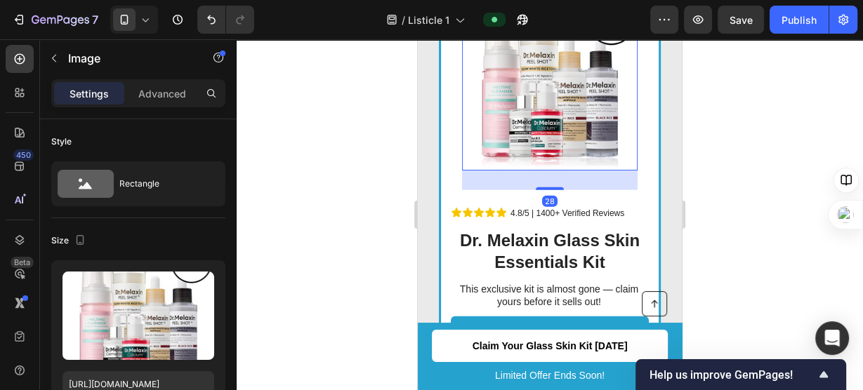
scroll to position [2510, 0]
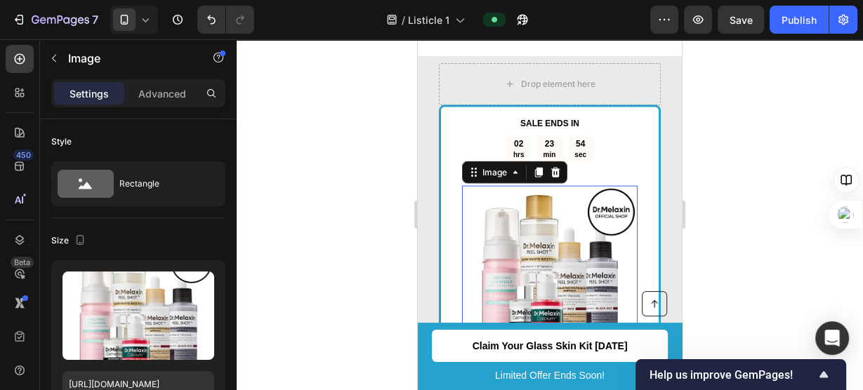
click at [773, 176] on div at bounding box center [550, 214] width 626 height 351
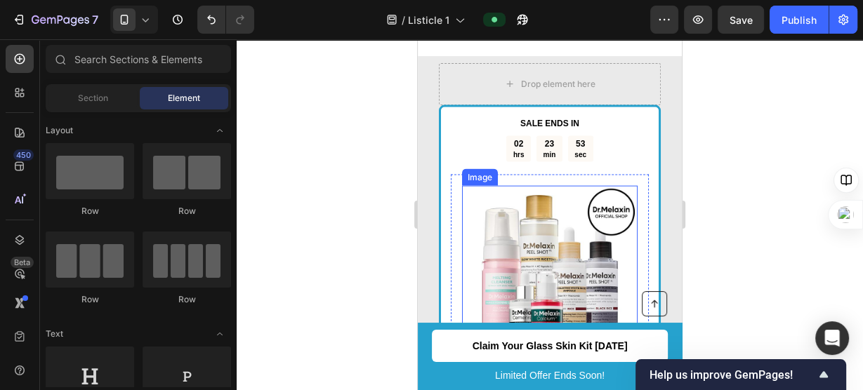
scroll to position [2429, 0]
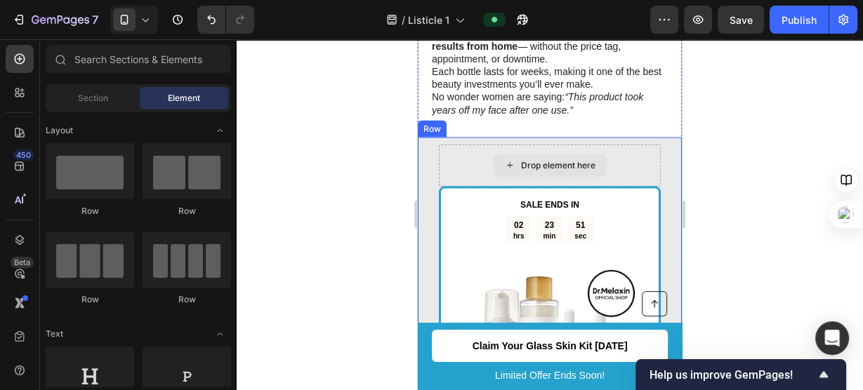
click at [473, 165] on div "Drop element here" at bounding box center [550, 166] width 222 height 42
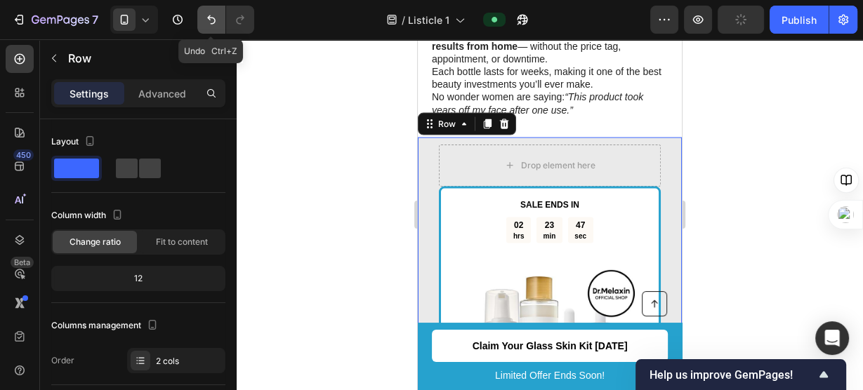
click at [202, 21] on button "Undo/Redo" at bounding box center [211, 20] width 28 height 28
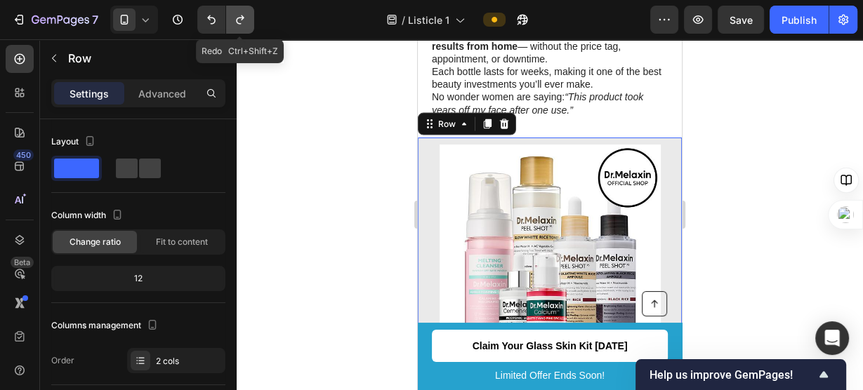
click at [245, 25] on icon "Undo/Redo" at bounding box center [240, 20] width 14 height 14
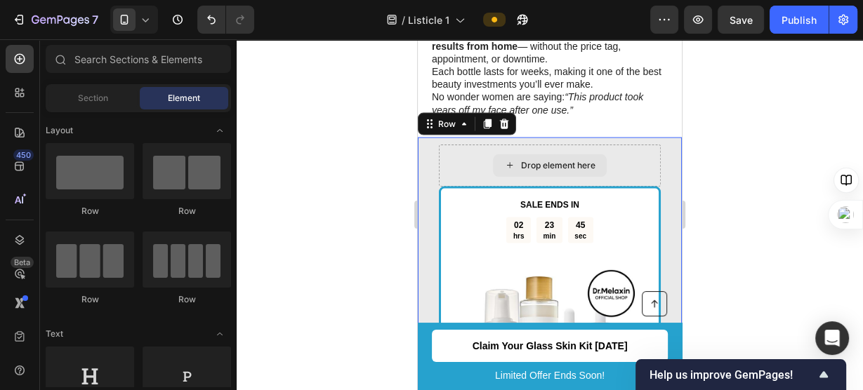
click at [586, 166] on div "Drop element here" at bounding box center [550, 165] width 114 height 22
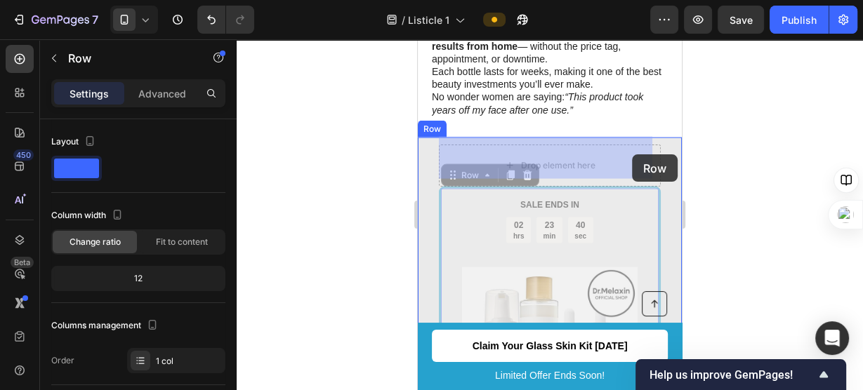
drag, startPoint x: 657, startPoint y: 191, endPoint x: 632, endPoint y: 154, distance: 44.0
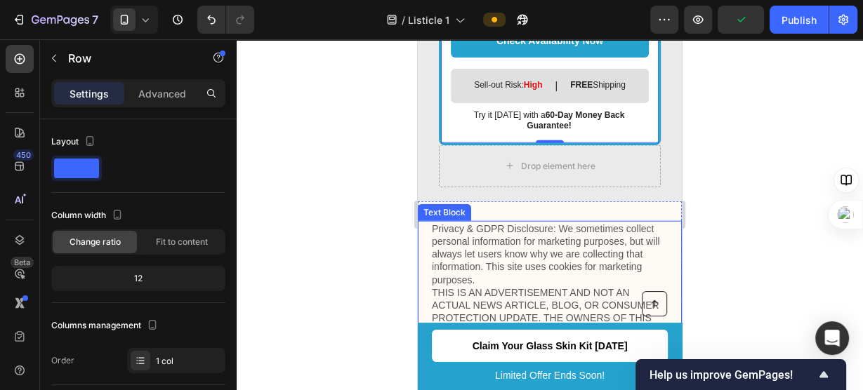
scroll to position [2933, 0]
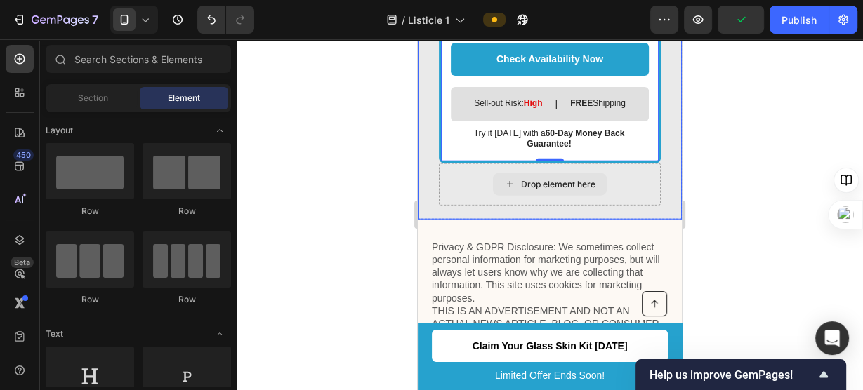
click at [553, 179] on div "Drop element here" at bounding box center [558, 184] width 74 height 11
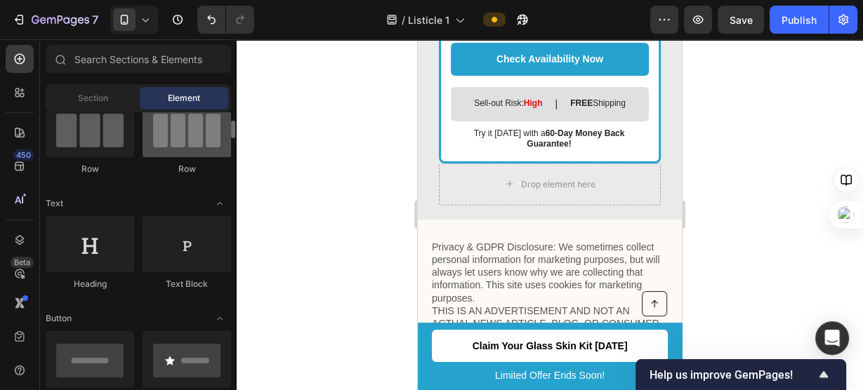
scroll to position [0, 0]
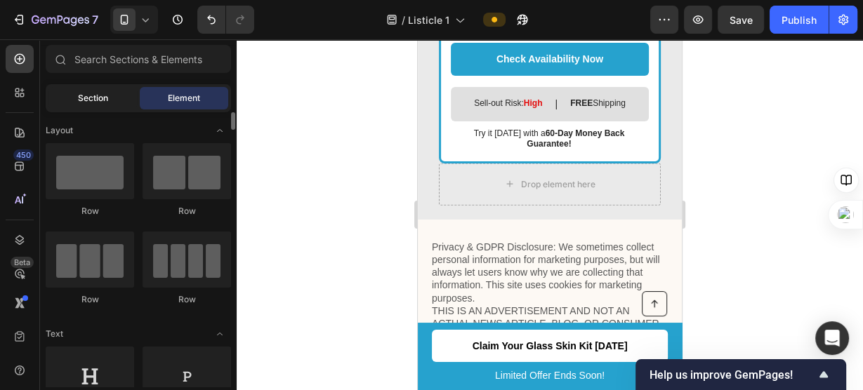
click at [103, 95] on span "Section" at bounding box center [93, 98] width 30 height 13
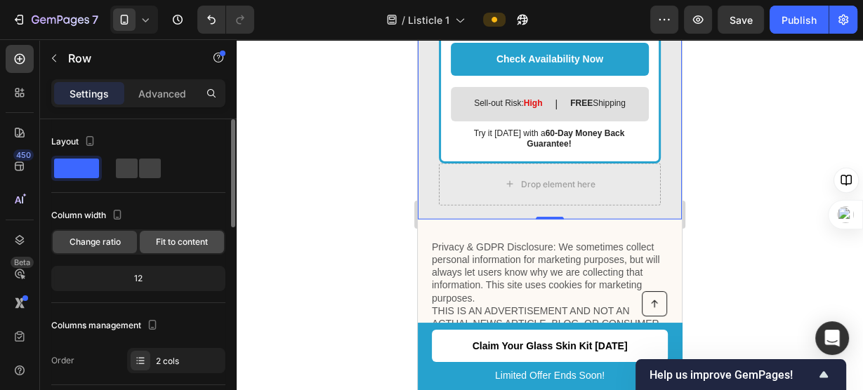
click at [176, 247] on span "Fit to content" at bounding box center [182, 242] width 52 height 13
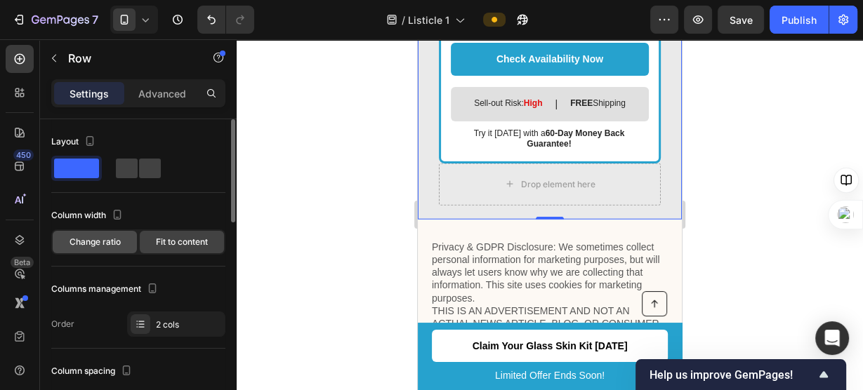
click at [95, 242] on font "Change ratio" at bounding box center [95, 242] width 51 height 11
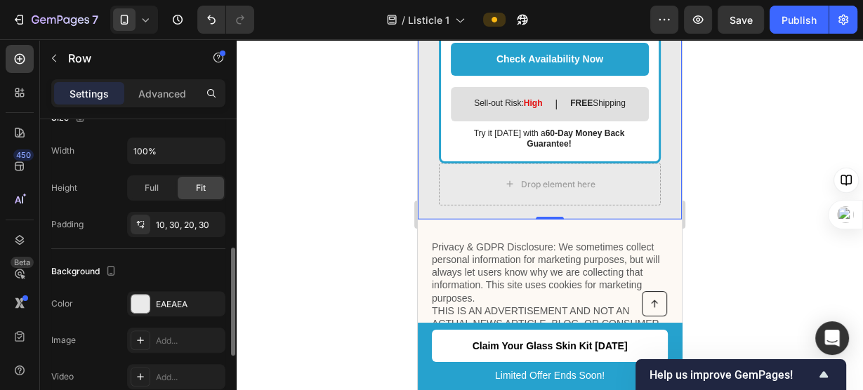
scroll to position [371, 0]
click at [360, 199] on div at bounding box center [550, 214] width 626 height 351
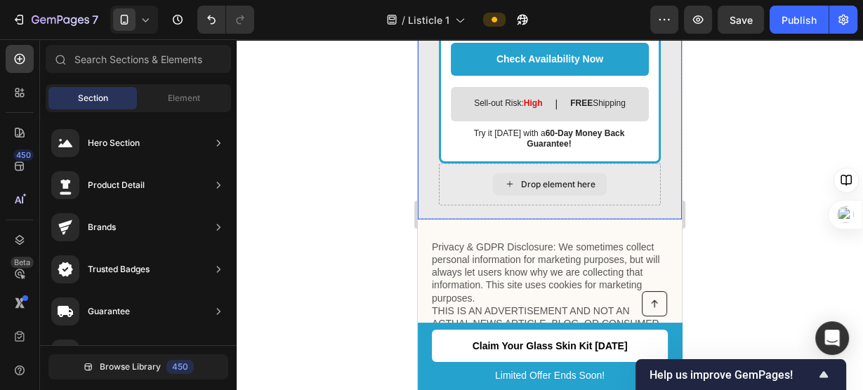
click at [496, 185] on div "Drop element here" at bounding box center [550, 185] width 222 height 42
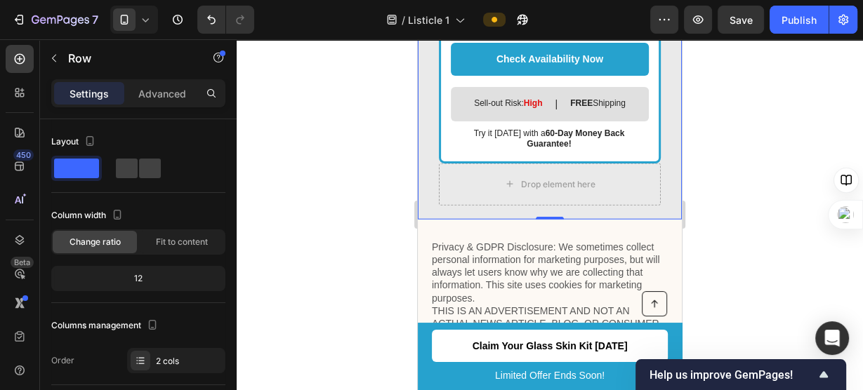
drag, startPoint x: 549, startPoint y: 203, endPoint x: 373, endPoint y: 147, distance: 184.8
click at [329, 147] on div at bounding box center [550, 214] width 626 height 351
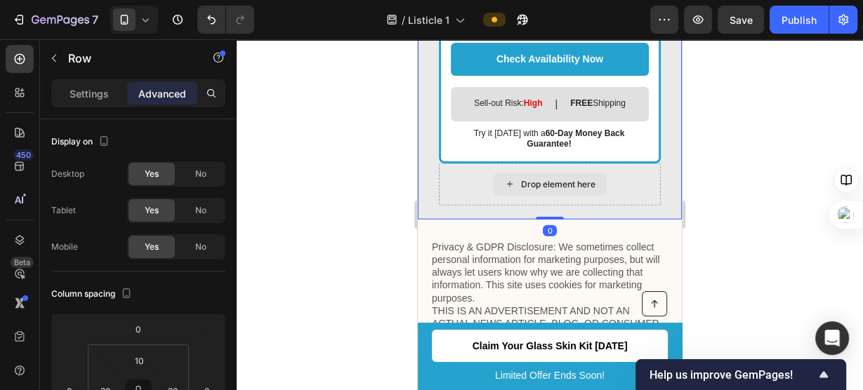
drag, startPoint x: 550, startPoint y: 200, endPoint x: 568, endPoint y: 155, distance: 48.5
click at [744, 139] on div at bounding box center [550, 214] width 626 height 351
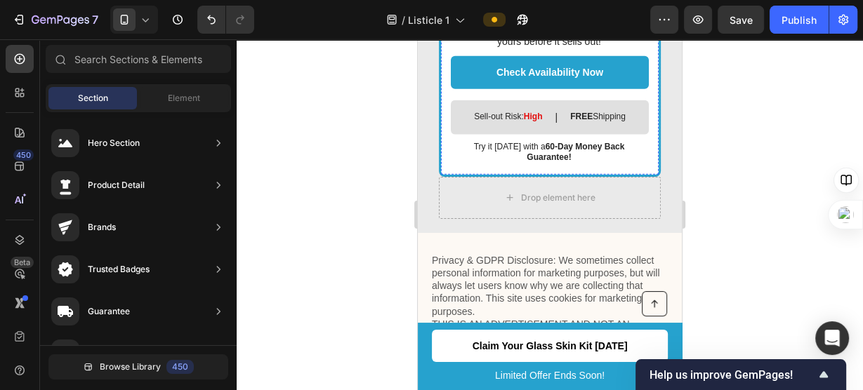
scroll to position [2921, 0]
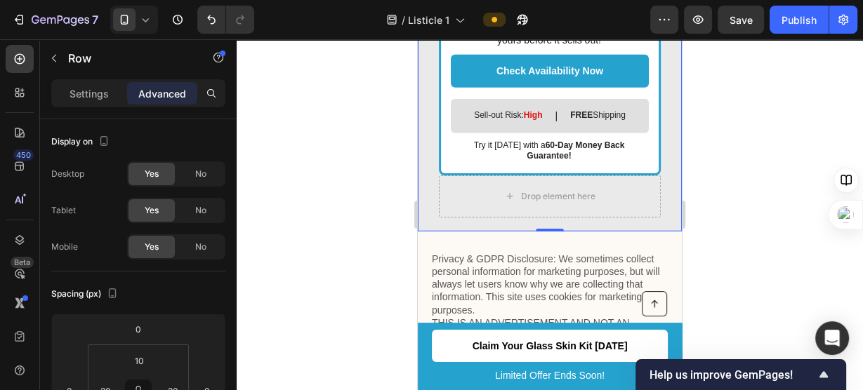
click at [393, 200] on div at bounding box center [550, 214] width 626 height 351
click at [114, 90] on div "Settings" at bounding box center [89, 93] width 70 height 22
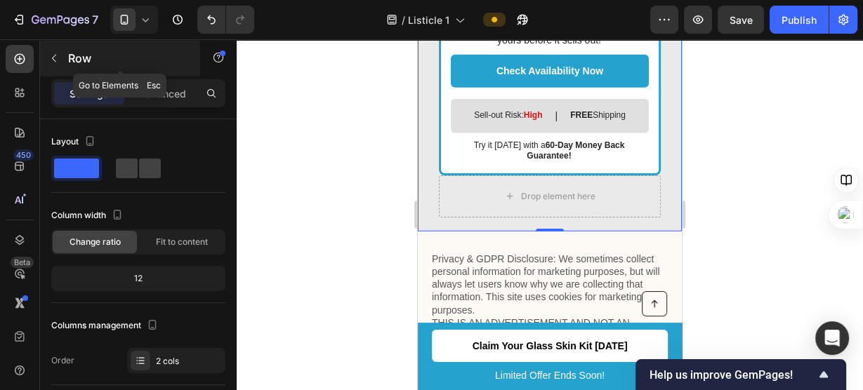
click at [57, 55] on icon "button" at bounding box center [53, 58] width 11 height 11
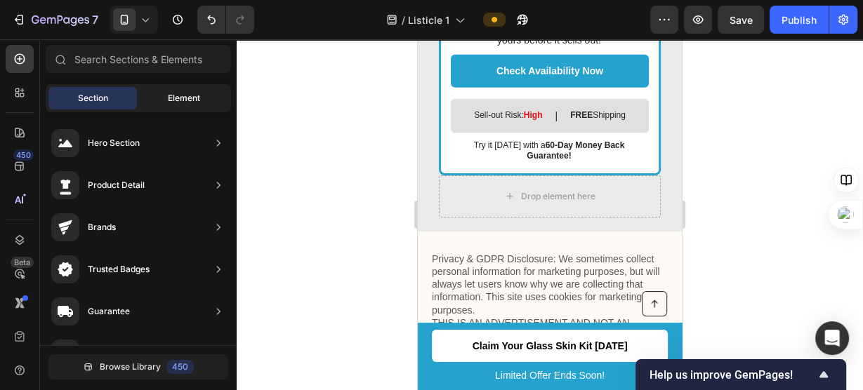
click at [180, 102] on span "Element" at bounding box center [184, 98] width 32 height 13
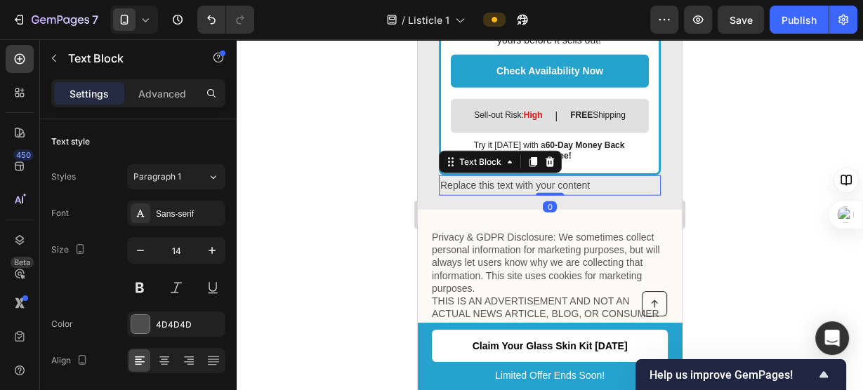
click at [569, 176] on div "Replace this text with your content" at bounding box center [550, 186] width 222 height 20
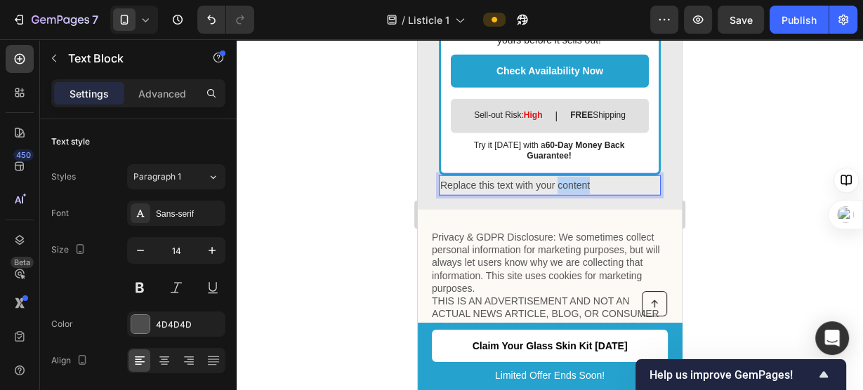
click at [569, 177] on p "Replace this text with your content" at bounding box center [549, 186] width 219 height 18
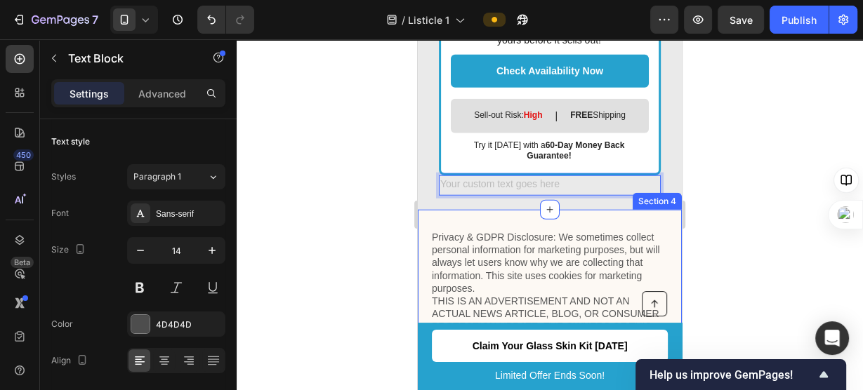
click at [333, 182] on div at bounding box center [550, 214] width 626 height 351
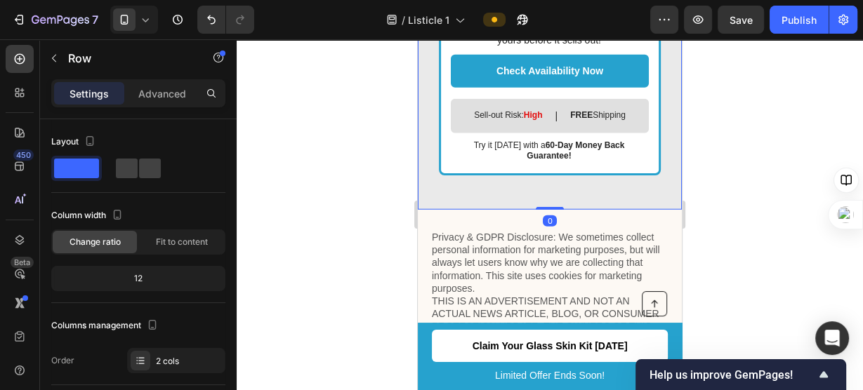
click at [154, 81] on div "Settings Advanced" at bounding box center [138, 93] width 174 height 28
click at [161, 89] on font "Advanced" at bounding box center [162, 94] width 48 height 12
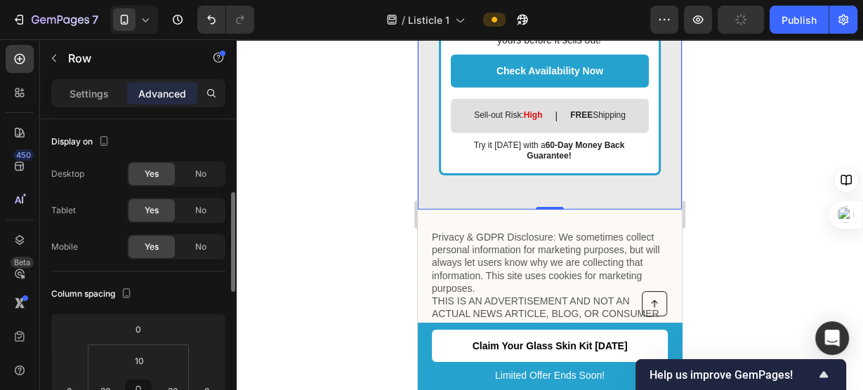
scroll to position [56, 0]
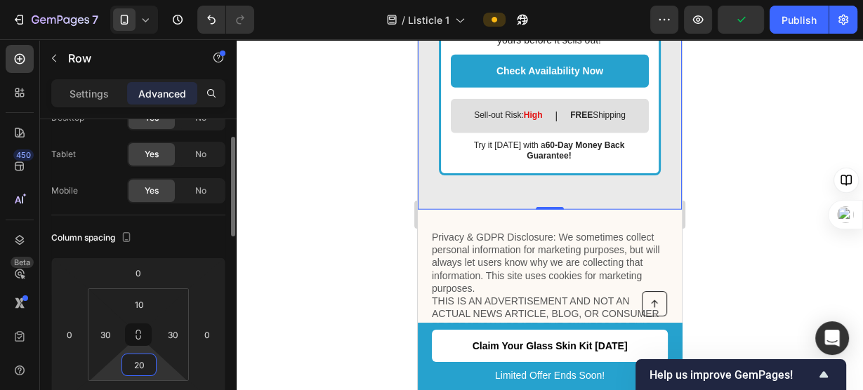
click at [138, 361] on input "20" at bounding box center [139, 365] width 28 height 21
type input "0"
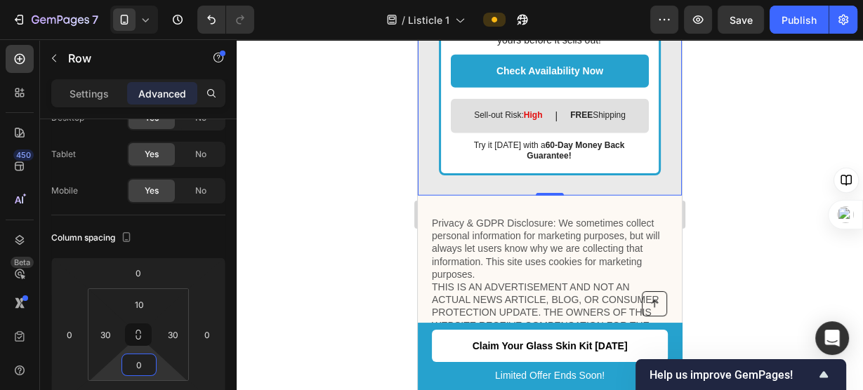
click at [339, 248] on div at bounding box center [550, 214] width 626 height 351
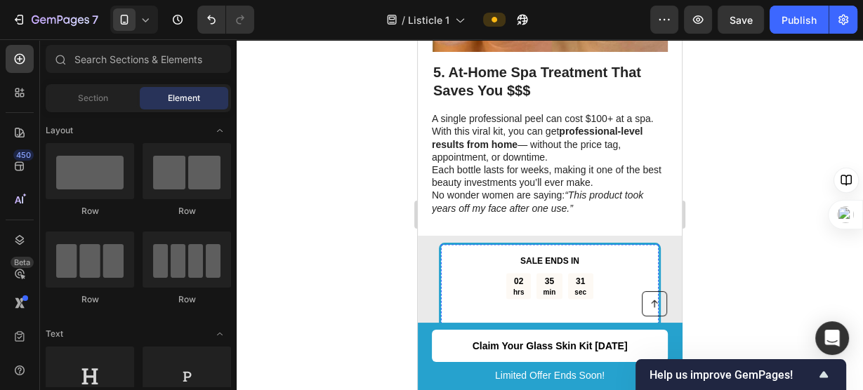
scroll to position [2331, 0]
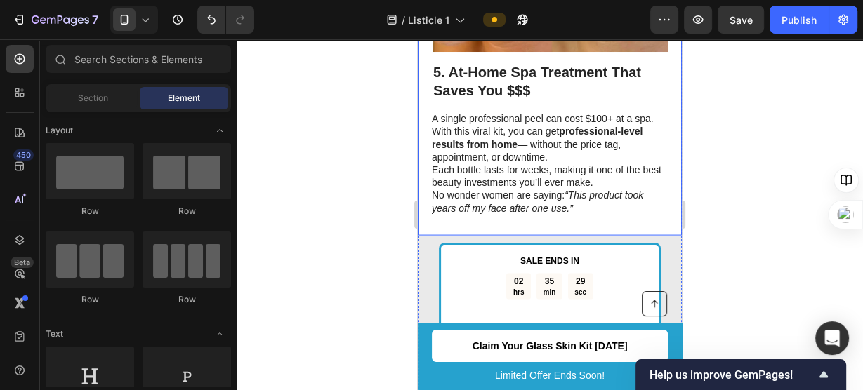
click at [543, 227] on div "5. At-Home Spa Treatment That Saves You $$$ Heading A single professional peel …" at bounding box center [550, 16] width 264 height 439
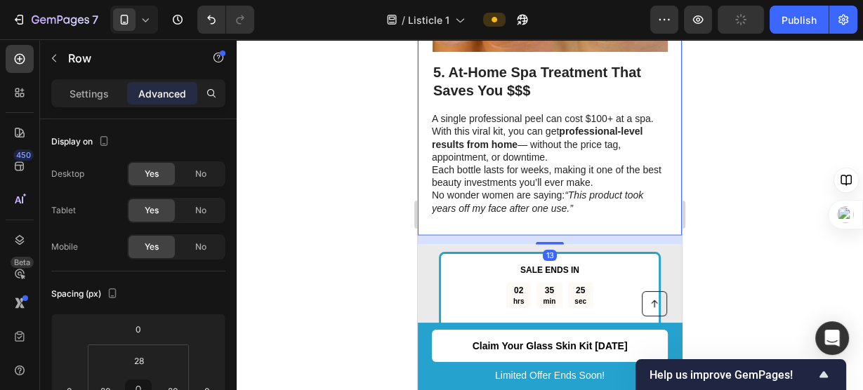
drag, startPoint x: 549, startPoint y: 223, endPoint x: 567, endPoint y: 232, distance: 19.8
click at [567, 236] on div "13" at bounding box center [550, 236] width 264 height 0
type input "13"
click at [746, 187] on div at bounding box center [550, 214] width 626 height 351
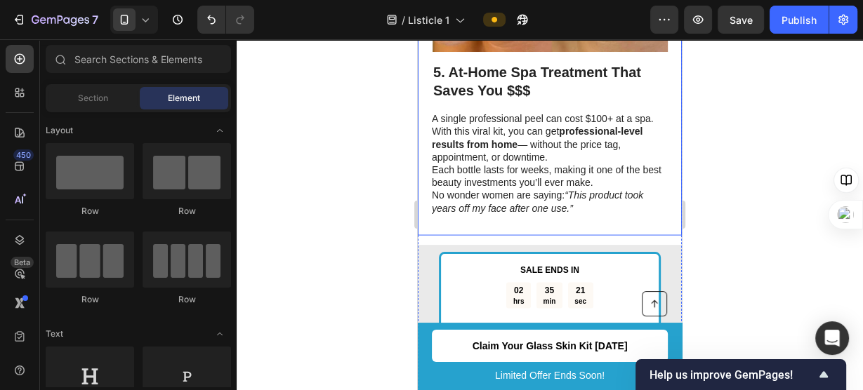
click at [555, 223] on div "5. At-Home Spa Treatment That Saves You $$$ Heading A single professional peel …" at bounding box center [550, 16] width 264 height 439
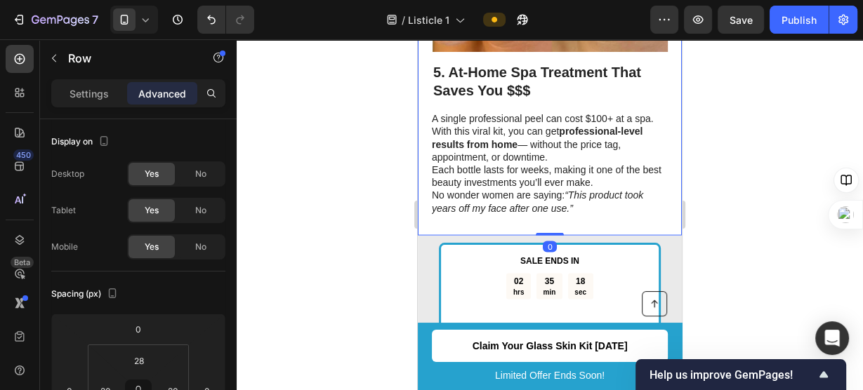
drag, startPoint x: 543, startPoint y: 235, endPoint x: 614, endPoint y: 181, distance: 89.2
click at [614, 181] on div "5. At-Home Spa Treatment That Saves You $$$ Heading A single professional peel …" at bounding box center [550, 16] width 264 height 439
type input "0"
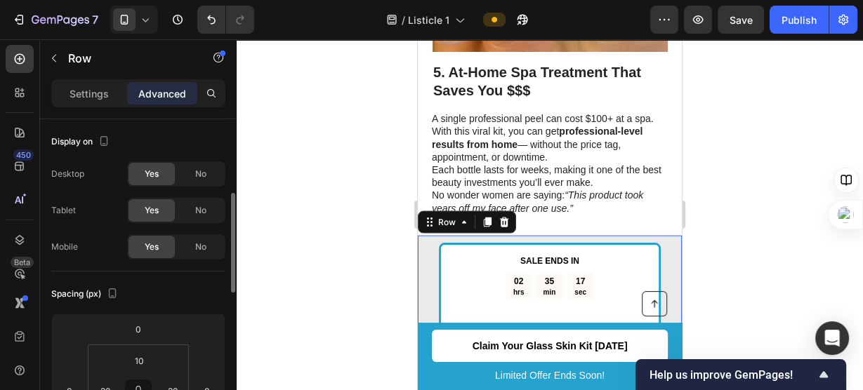
scroll to position [56, 0]
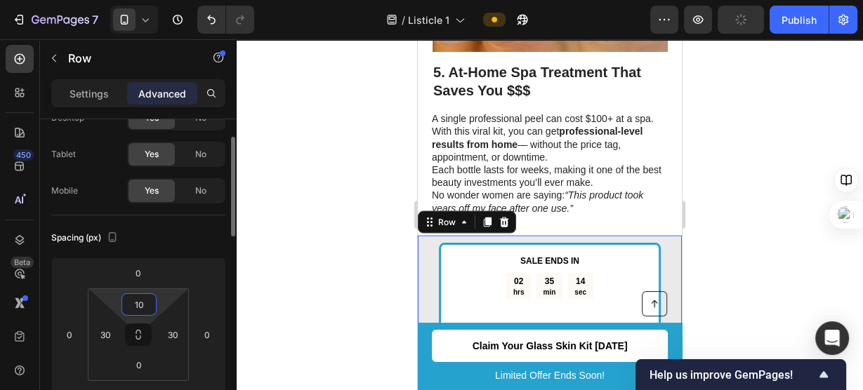
click at [136, 301] on input "10" at bounding box center [139, 304] width 28 height 21
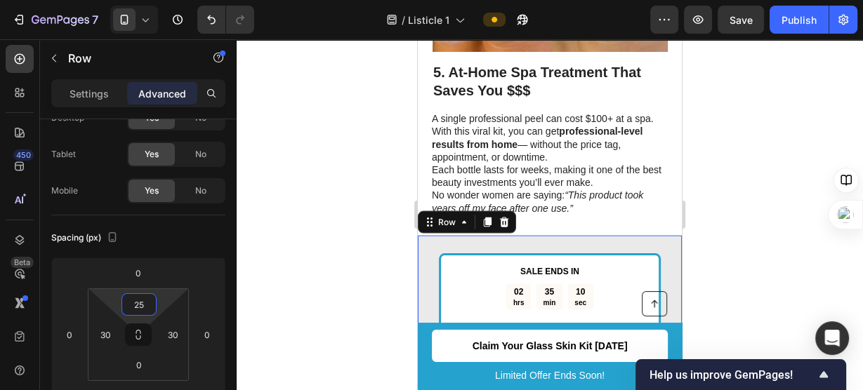
type input "25"
click at [279, 261] on div at bounding box center [550, 214] width 626 height 351
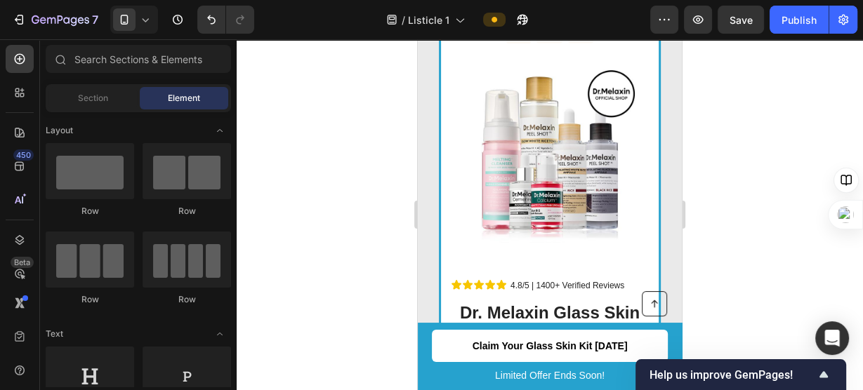
scroll to position [2597, 0]
click at [798, 27] on div "Publish" at bounding box center [799, 20] width 35 height 15
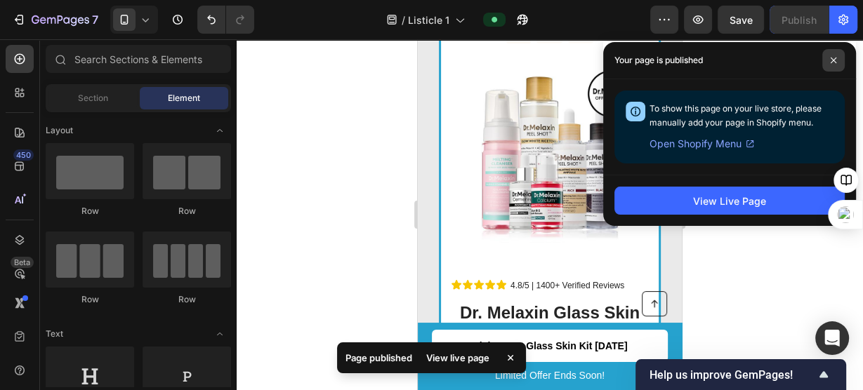
click at [834, 63] on icon at bounding box center [833, 60] width 7 height 7
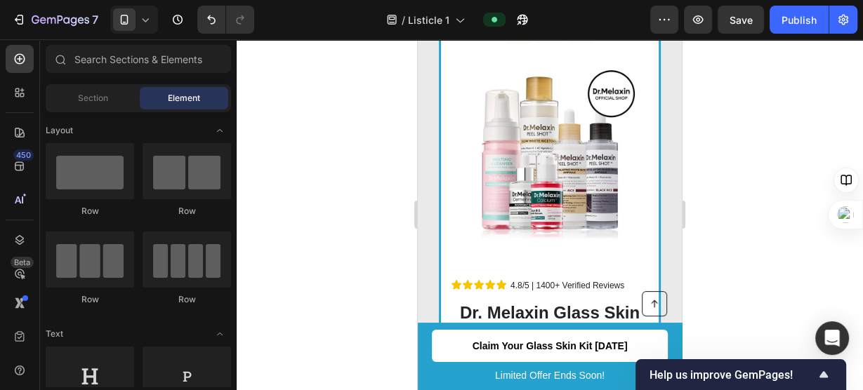
click at [751, 132] on div at bounding box center [550, 214] width 626 height 351
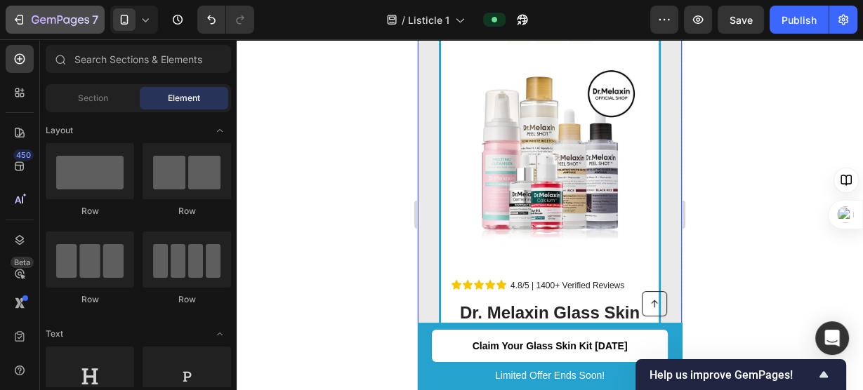
drag, startPoint x: 797, startPoint y: 126, endPoint x: 25, endPoint y: 20, distance: 779.6
click at [25, 20] on icon "button" at bounding box center [19, 20] width 14 height 14
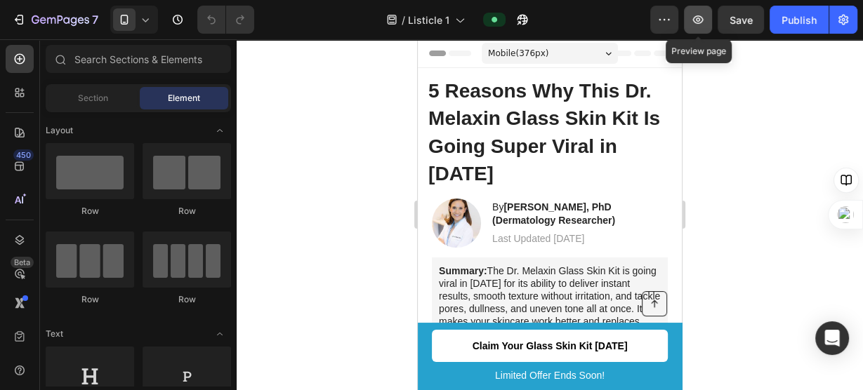
click at [693, 15] on icon "button" at bounding box center [698, 20] width 14 height 14
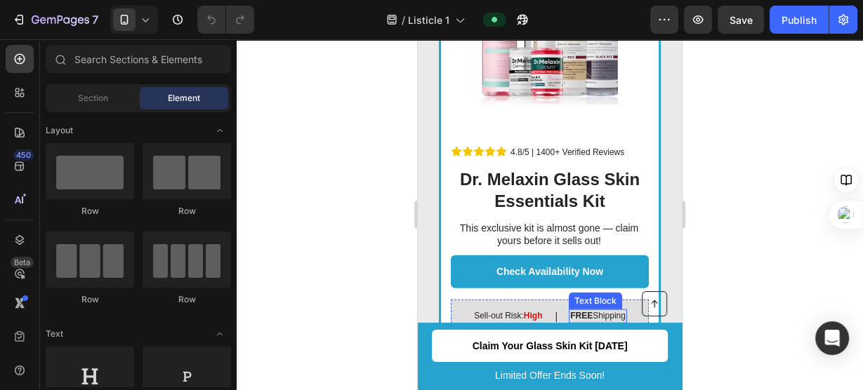
scroll to position [2730, 0]
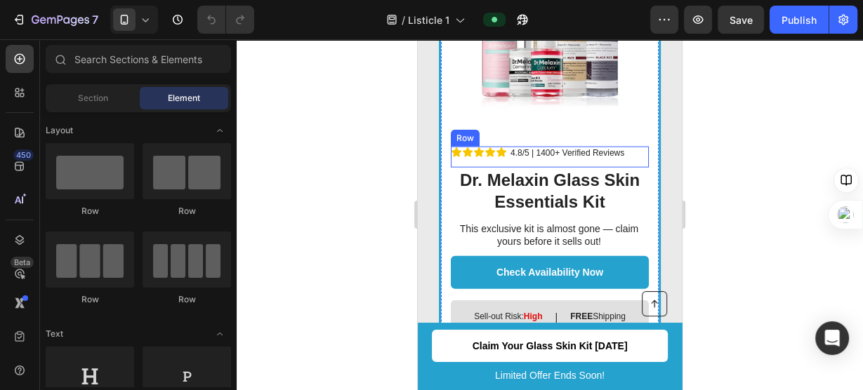
click at [635, 147] on div "Icon Icon Icon Icon Icon Icon List 4.8/5 | 1400+ Verified Reviews Text Block Row" at bounding box center [550, 157] width 198 height 21
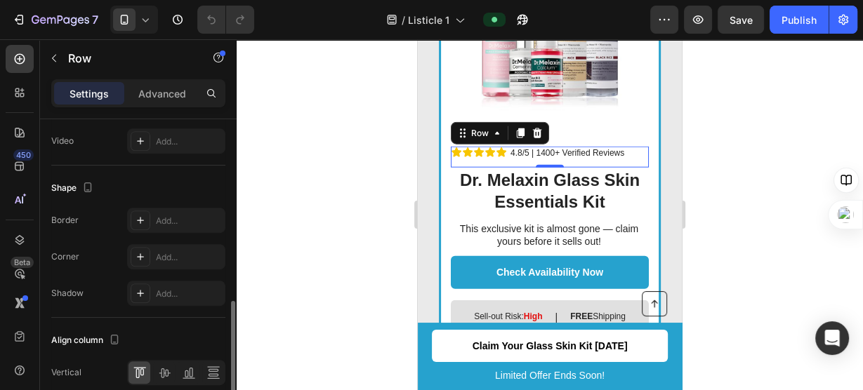
scroll to position [666, 0]
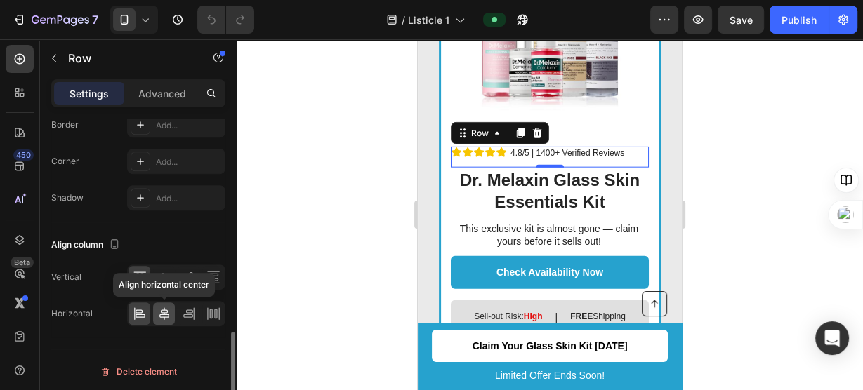
click at [172, 308] on div at bounding box center [164, 314] width 22 height 22
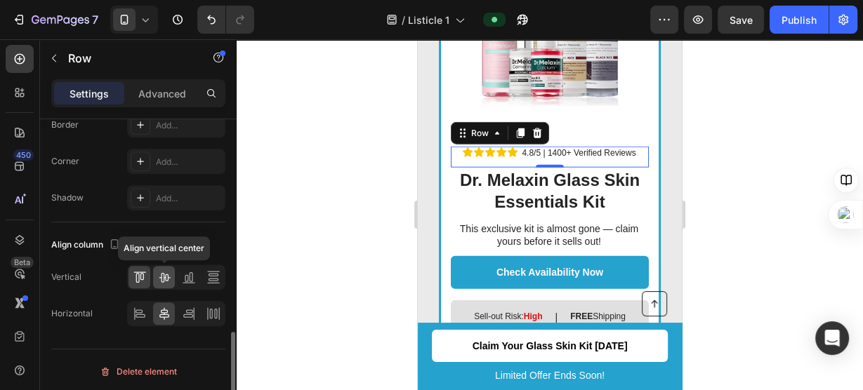
click at [161, 277] on icon at bounding box center [164, 278] width 11 height 10
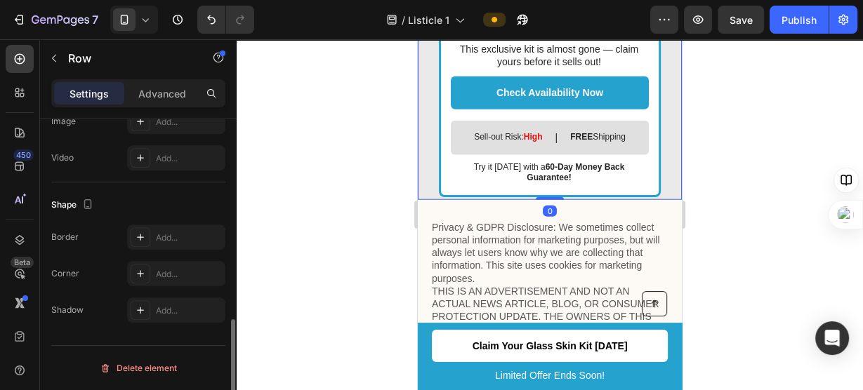
scroll to position [586, 0]
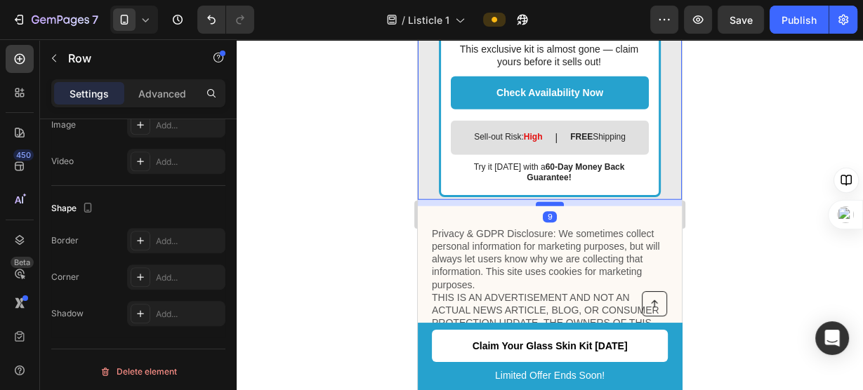
drag, startPoint x: 551, startPoint y: 183, endPoint x: 555, endPoint y: 189, distance: 7.6
click at [555, 200] on div "9" at bounding box center [550, 200] width 264 height 0
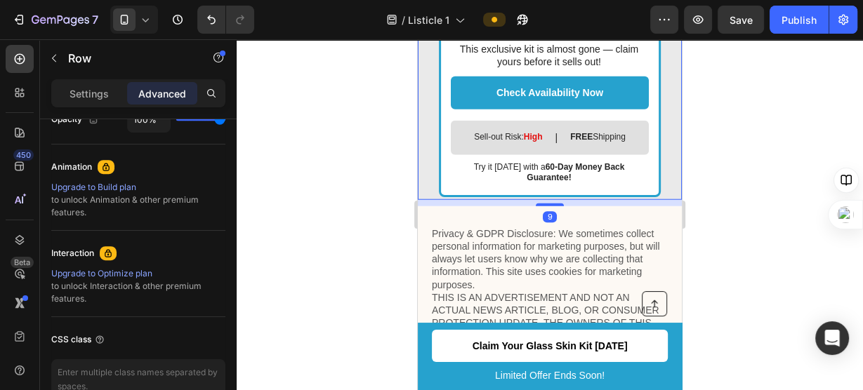
click at [772, 199] on div at bounding box center [550, 214] width 626 height 351
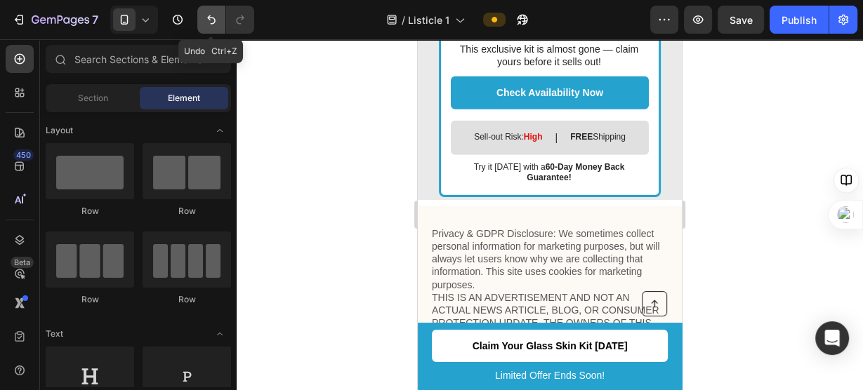
click at [211, 22] on icon "Undo/Redo" at bounding box center [211, 20] width 14 height 14
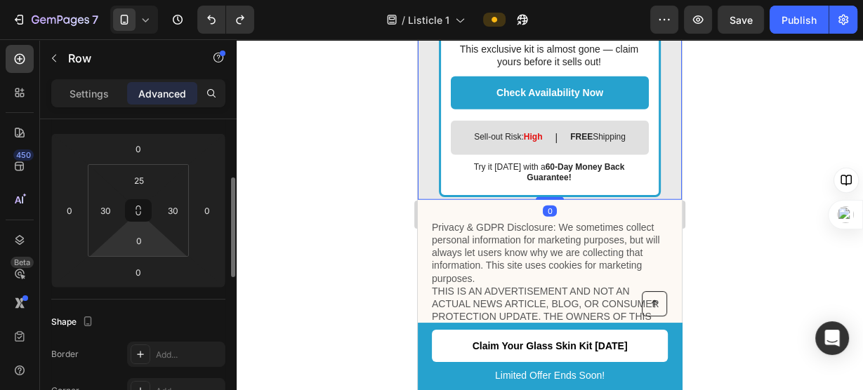
scroll to position [180, 0]
click at [140, 237] on input "0" at bounding box center [139, 240] width 28 height 21
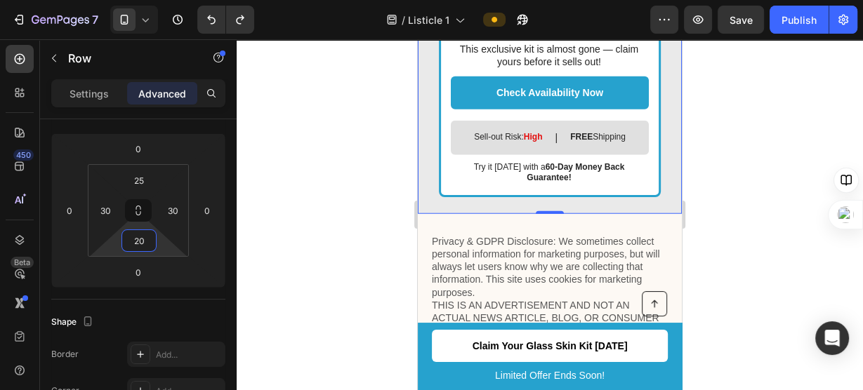
type input "20"
click at [284, 244] on div at bounding box center [550, 214] width 626 height 351
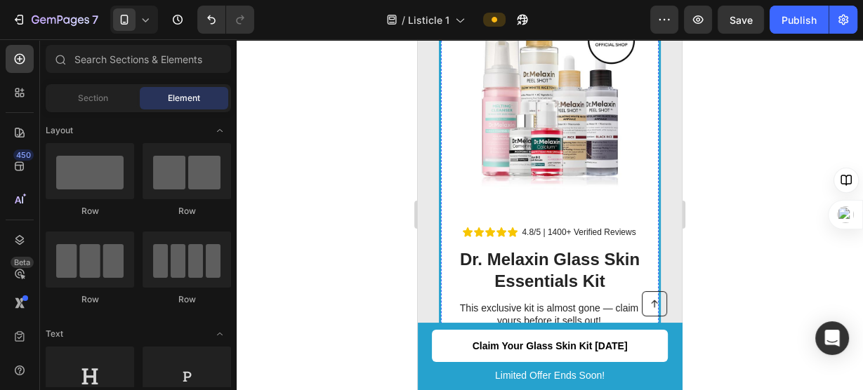
scroll to position [2650, 0]
click at [587, 184] on div "Image" at bounding box center [550, 112] width 176 height 195
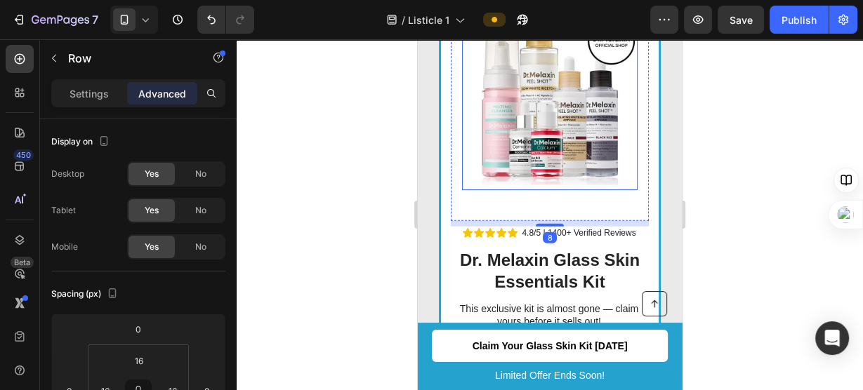
click at [562, 126] on img at bounding box center [550, 103] width 176 height 176
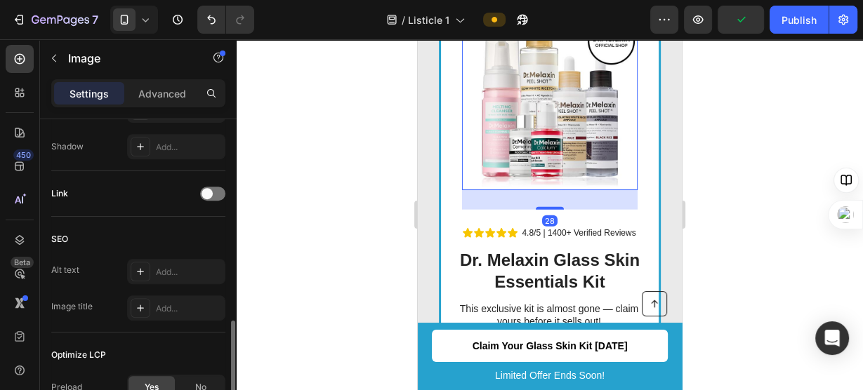
scroll to position [745, 0]
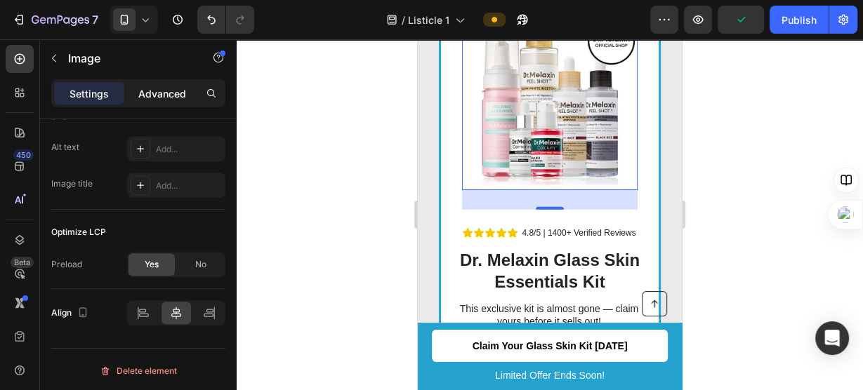
click at [162, 90] on p "Advanced" at bounding box center [162, 93] width 48 height 15
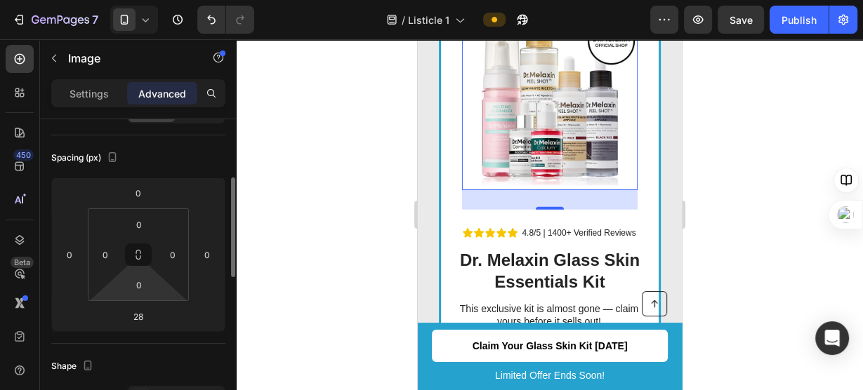
scroll to position [158, 0]
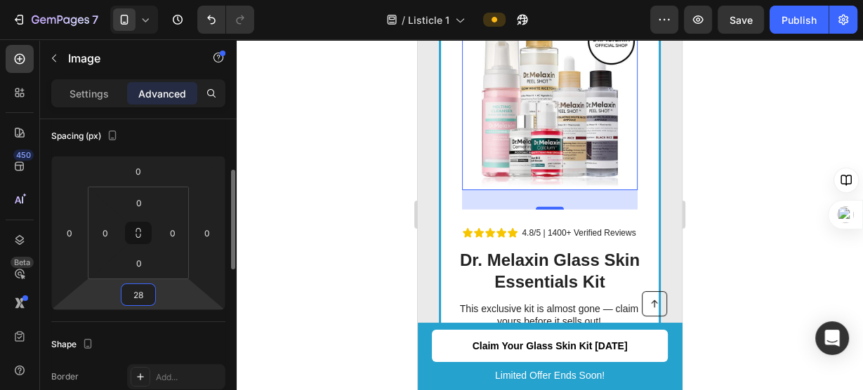
click at [135, 293] on input "28" at bounding box center [138, 294] width 28 height 21
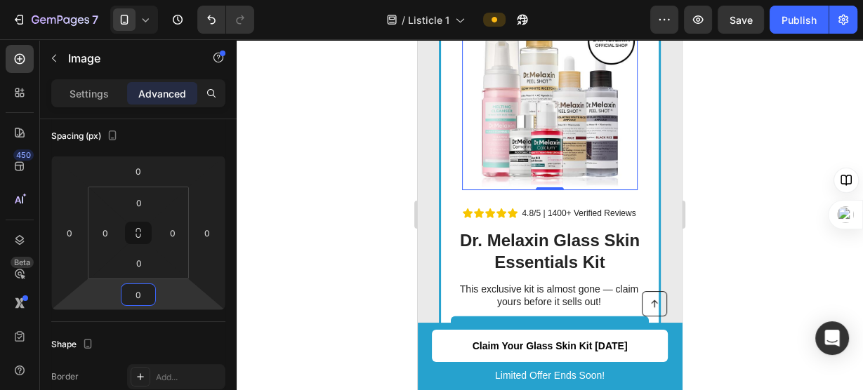
type input "0"
click at [345, 239] on div at bounding box center [550, 214] width 626 height 351
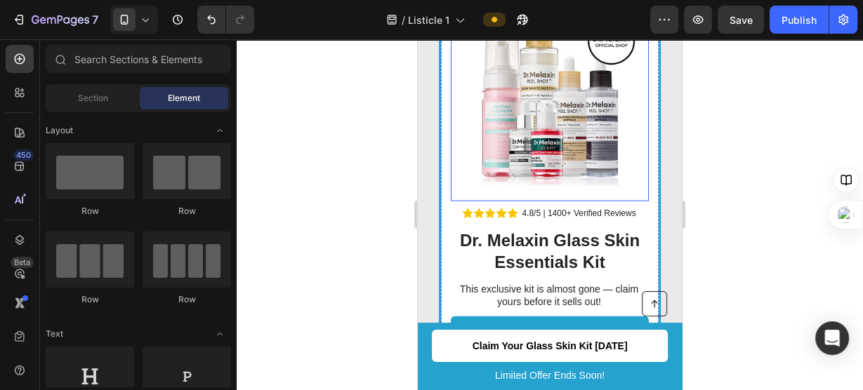
click at [570, 183] on div "Image Row" at bounding box center [550, 103] width 198 height 198
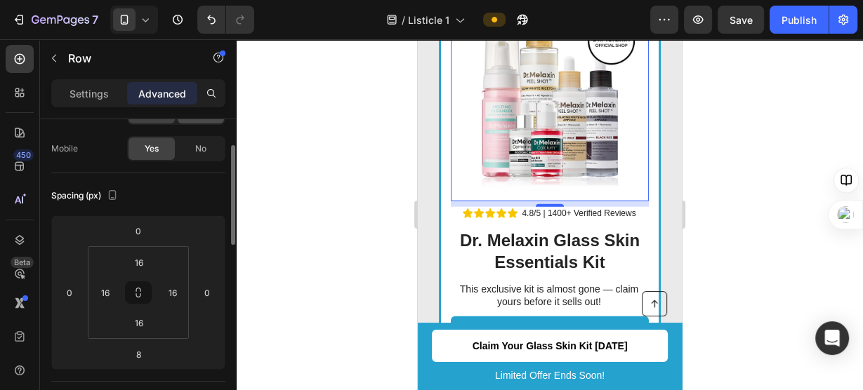
scroll to position [128, 0]
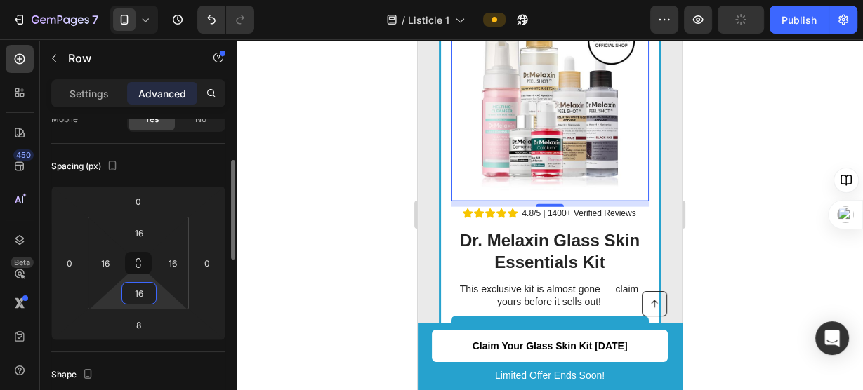
click at [135, 292] on input "16" at bounding box center [139, 293] width 28 height 21
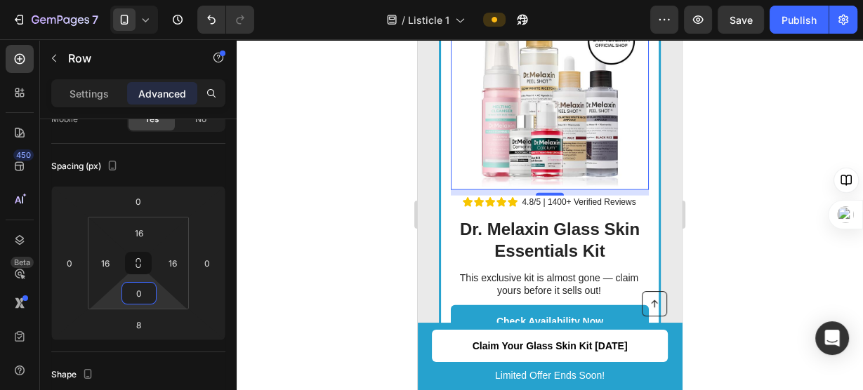
type input "0"
click at [370, 161] on div at bounding box center [550, 214] width 626 height 351
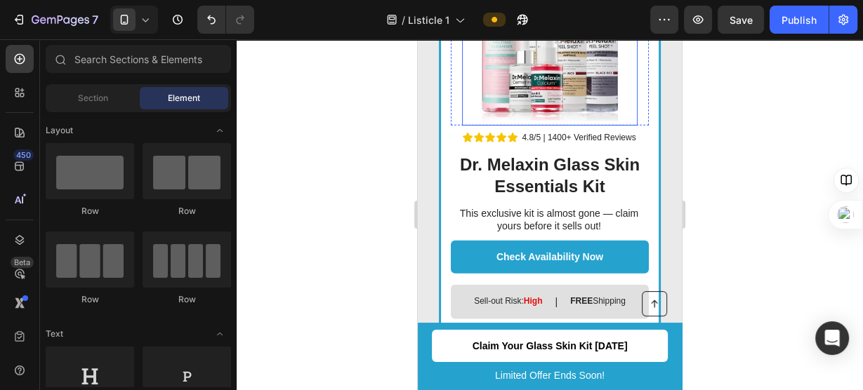
scroll to position [2717, 0]
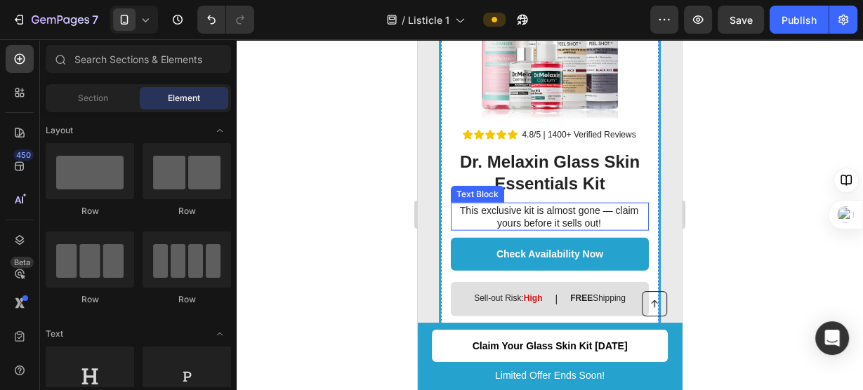
click at [550, 204] on p "This exclusive kit is almost gone — claim yours before it sells out!" at bounding box center [549, 216] width 197 height 25
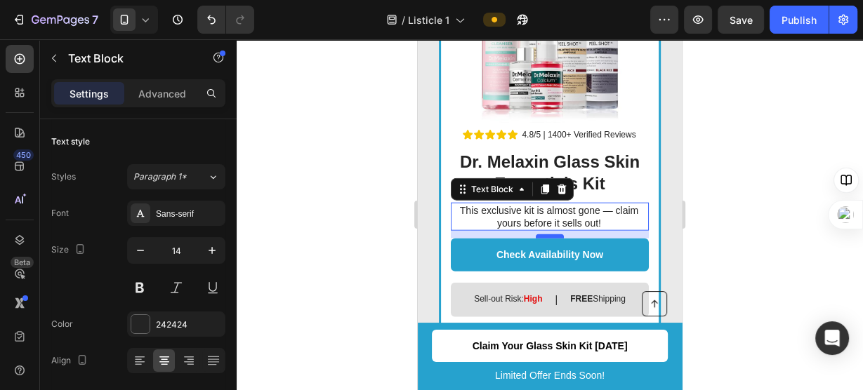
scroll to position [2719, 0]
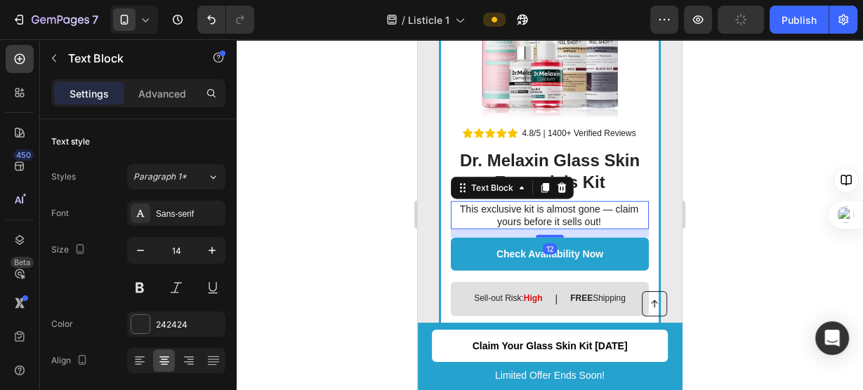
click at [549, 222] on div "SALE ENDS IN Text Block 02 hrs 35 min 38 sec Countdown Timer Image Row Icon Ico…" at bounding box center [550, 112] width 198 height 470
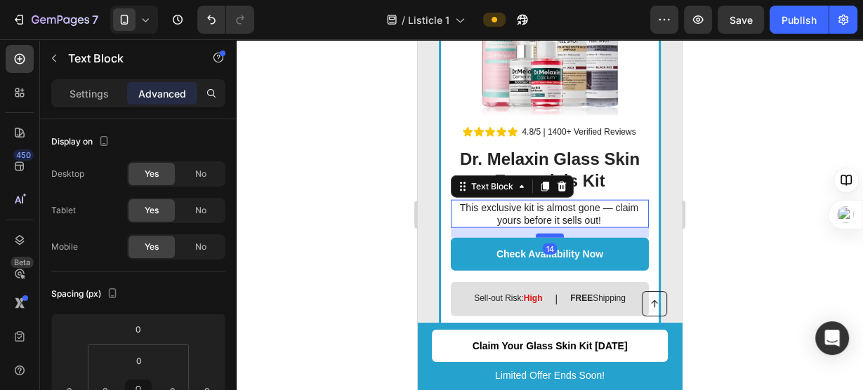
scroll to position [2721, 0]
click at [551, 234] on div at bounding box center [550, 236] width 28 height 4
type input "15"
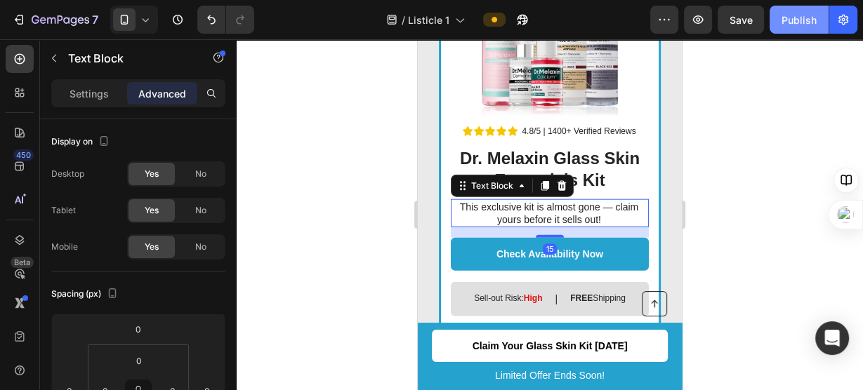
click at [790, 22] on div "Publish" at bounding box center [799, 20] width 35 height 15
